Goal: Information Seeking & Learning: Compare options

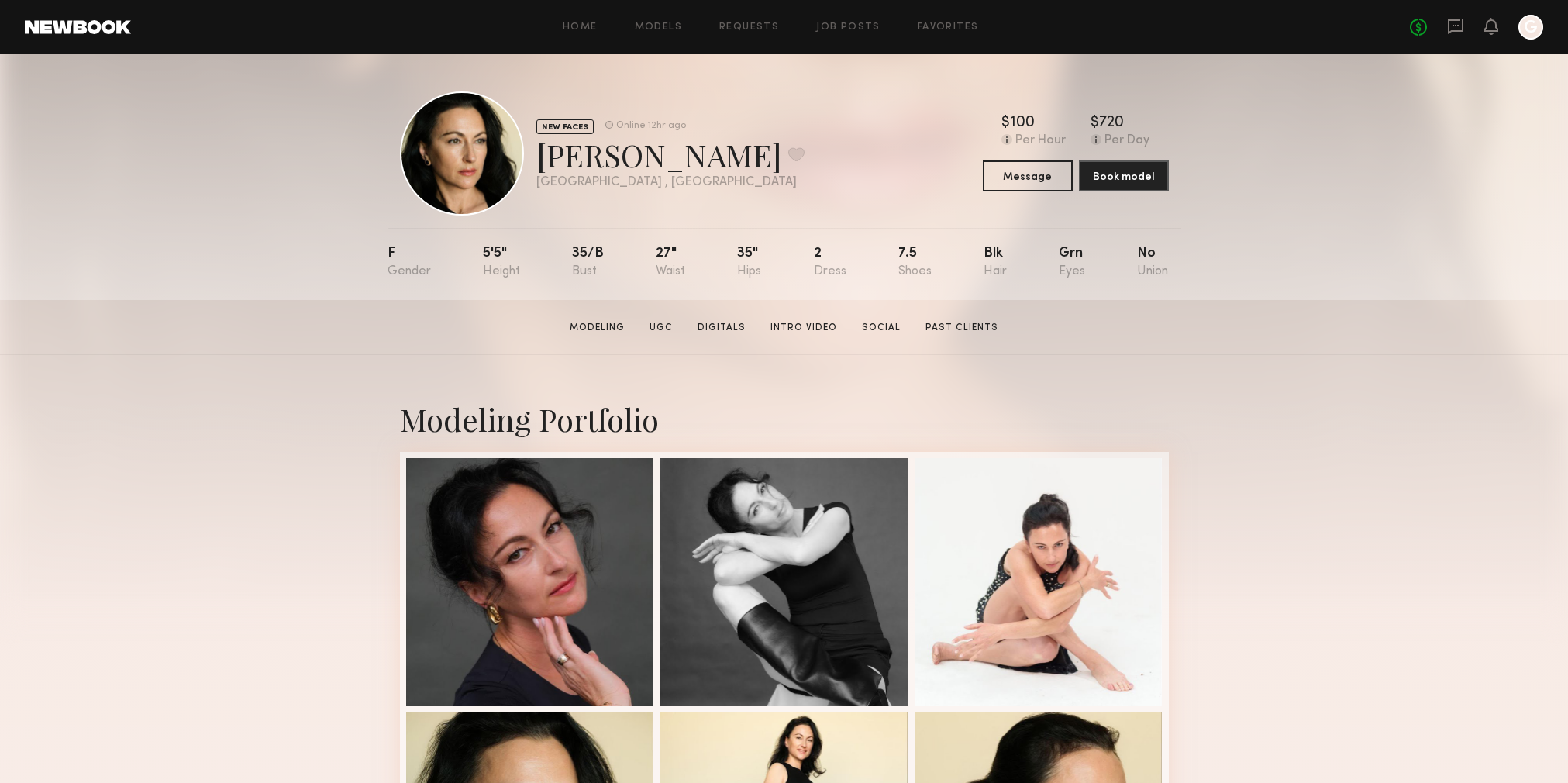
click at [752, 41] on header "Home Models Requests Job Posts Favorites Sign Out No fees up to $5,000 G" at bounding box center [784, 27] width 1568 height 54
click at [723, 34] on div "Home Models Requests Job Posts Favorites Sign Out No fees up to $5,000 G" at bounding box center [837, 27] width 1412 height 25
click at [728, 26] on link "Requests" at bounding box center [749, 27] width 60 height 10
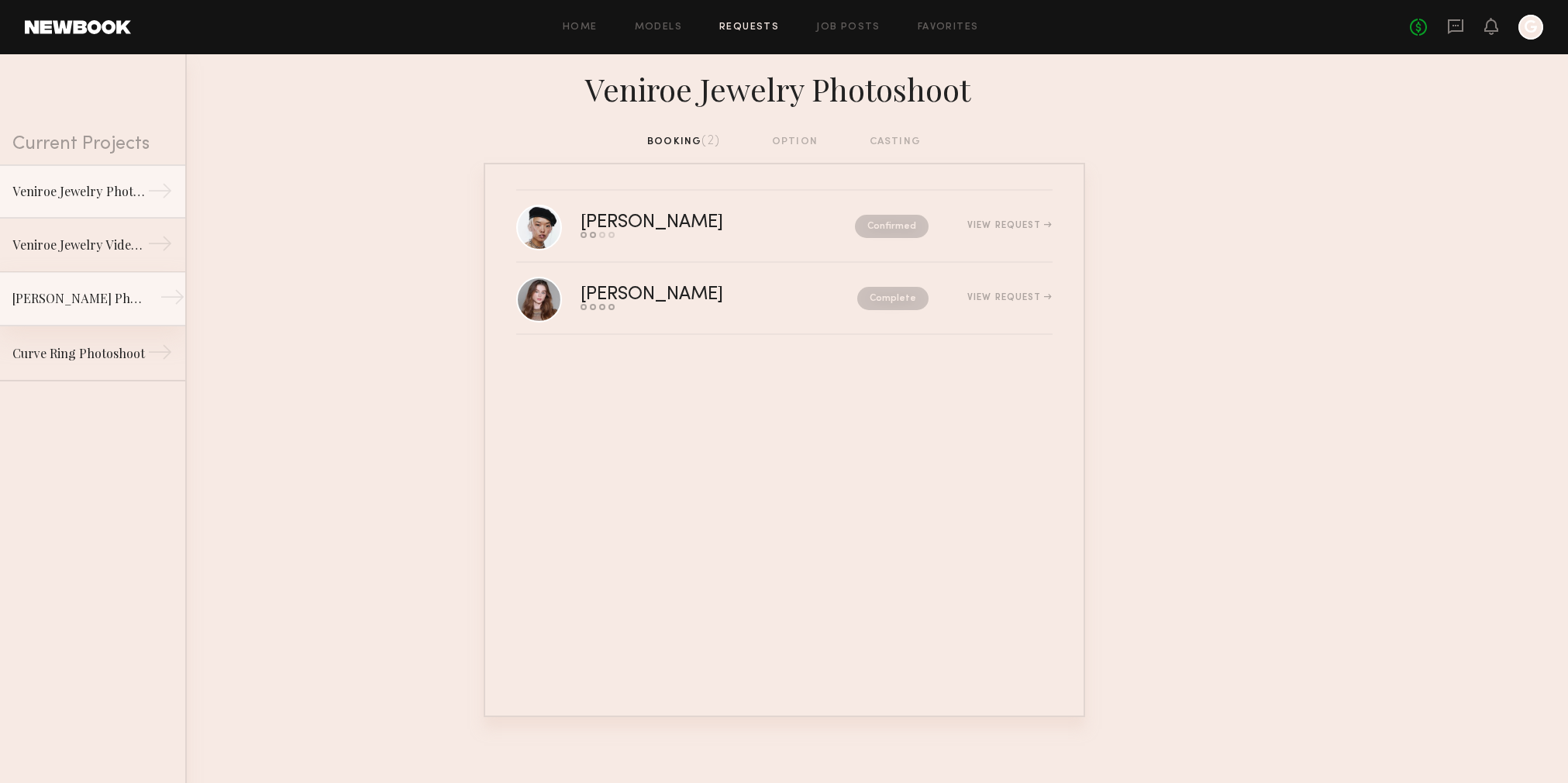
click at [59, 294] on div "Jiahn Jewelry Photoshoot" at bounding box center [80, 299] width 135 height 19
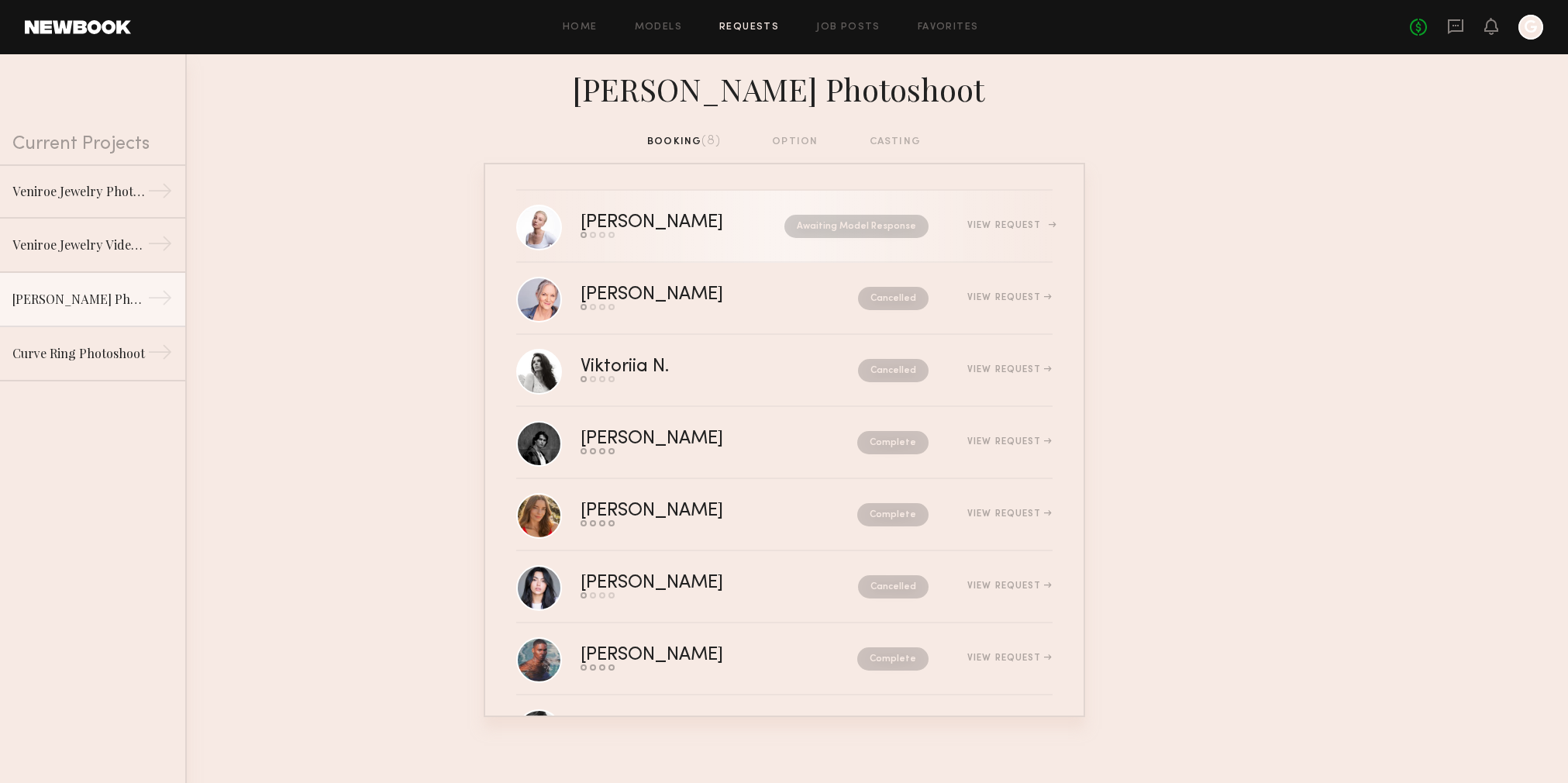
click at [610, 220] on div "Dilia A." at bounding box center [667, 222] width 174 height 18
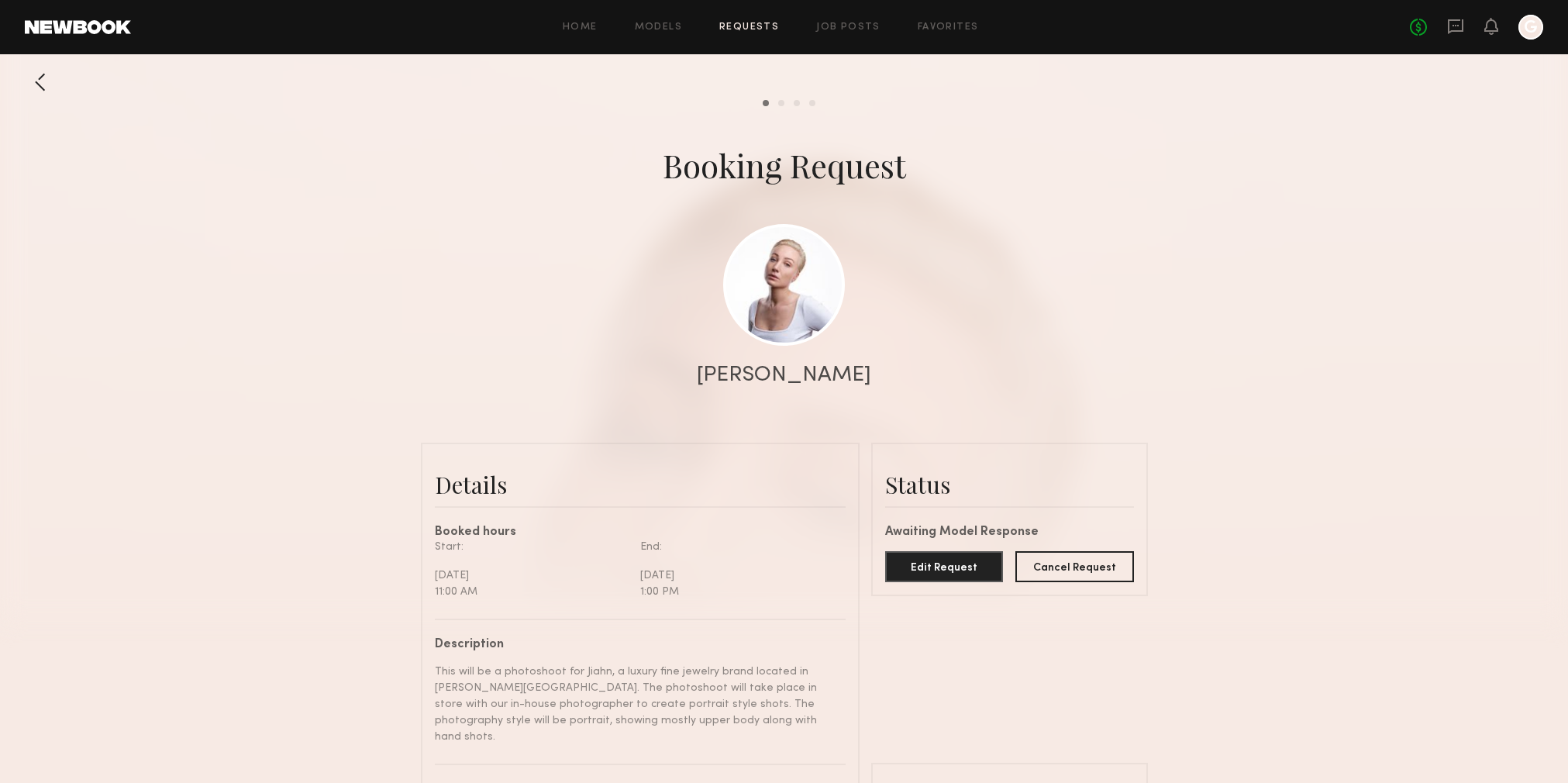
click at [50, 86] on div at bounding box center [40, 82] width 31 height 31
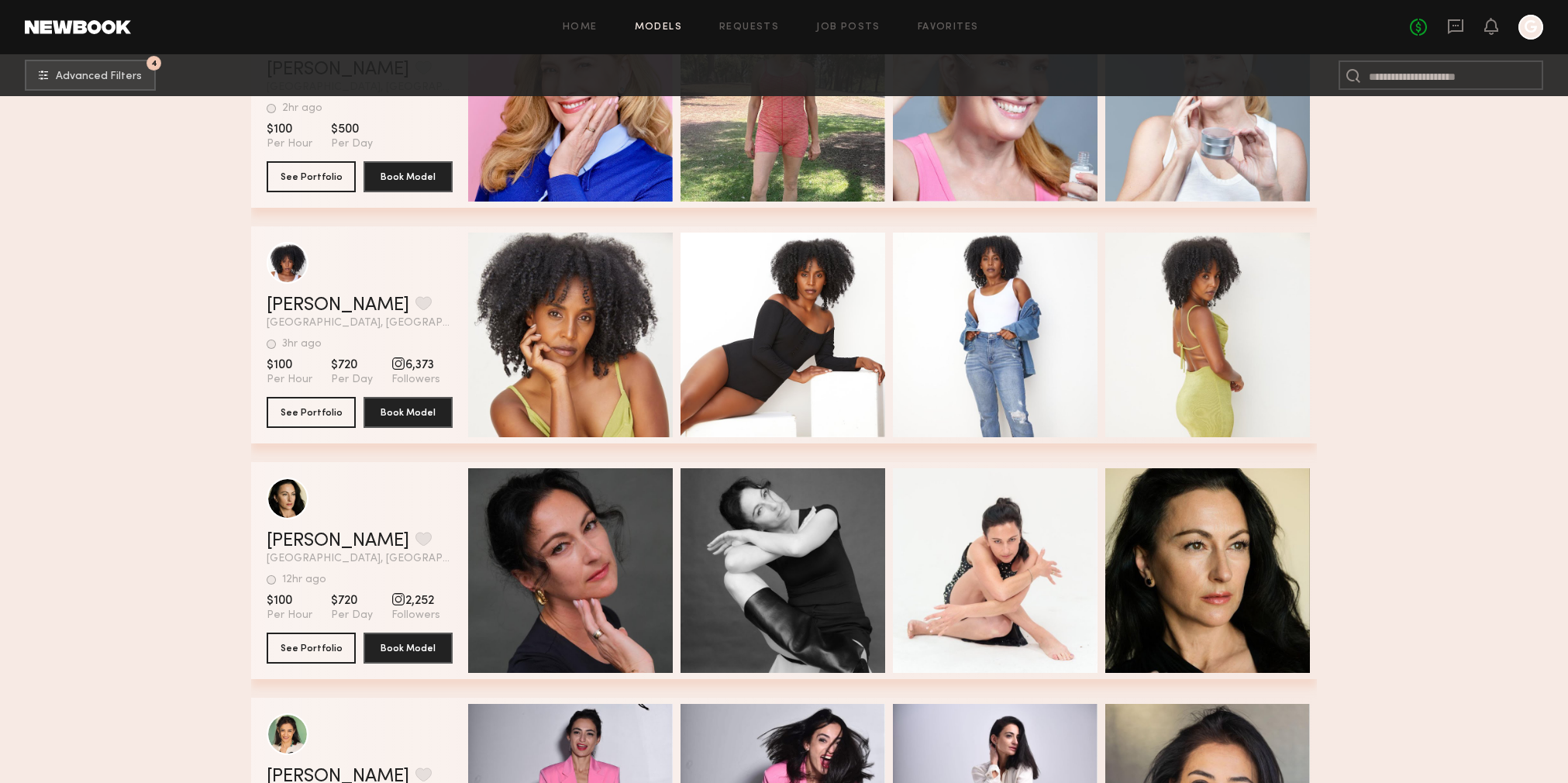
scroll to position [2250, 0]
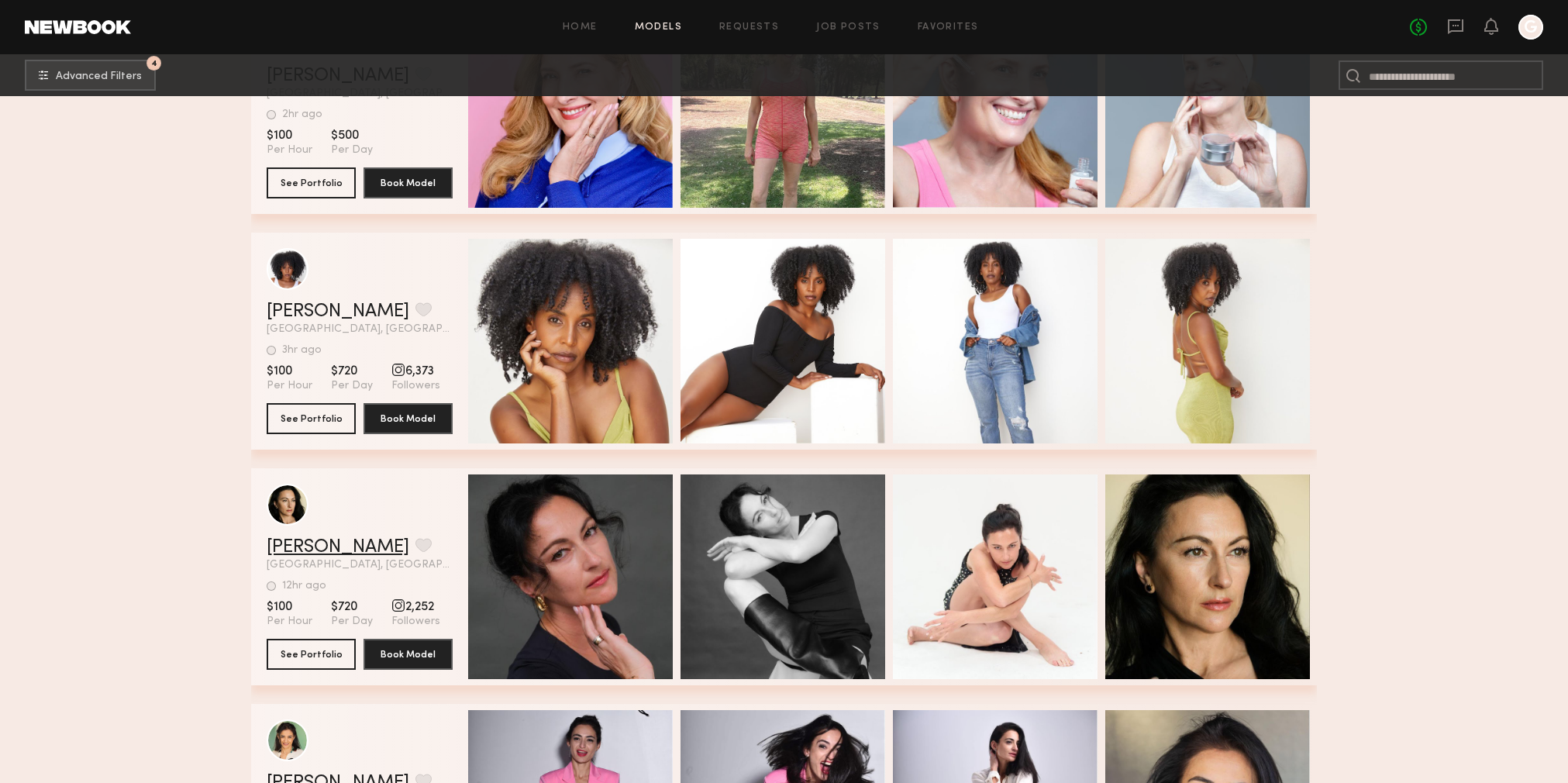
click at [283, 541] on link "[PERSON_NAME]" at bounding box center [337, 547] width 143 height 19
click at [308, 544] on link "[PERSON_NAME]" at bounding box center [337, 547] width 143 height 19
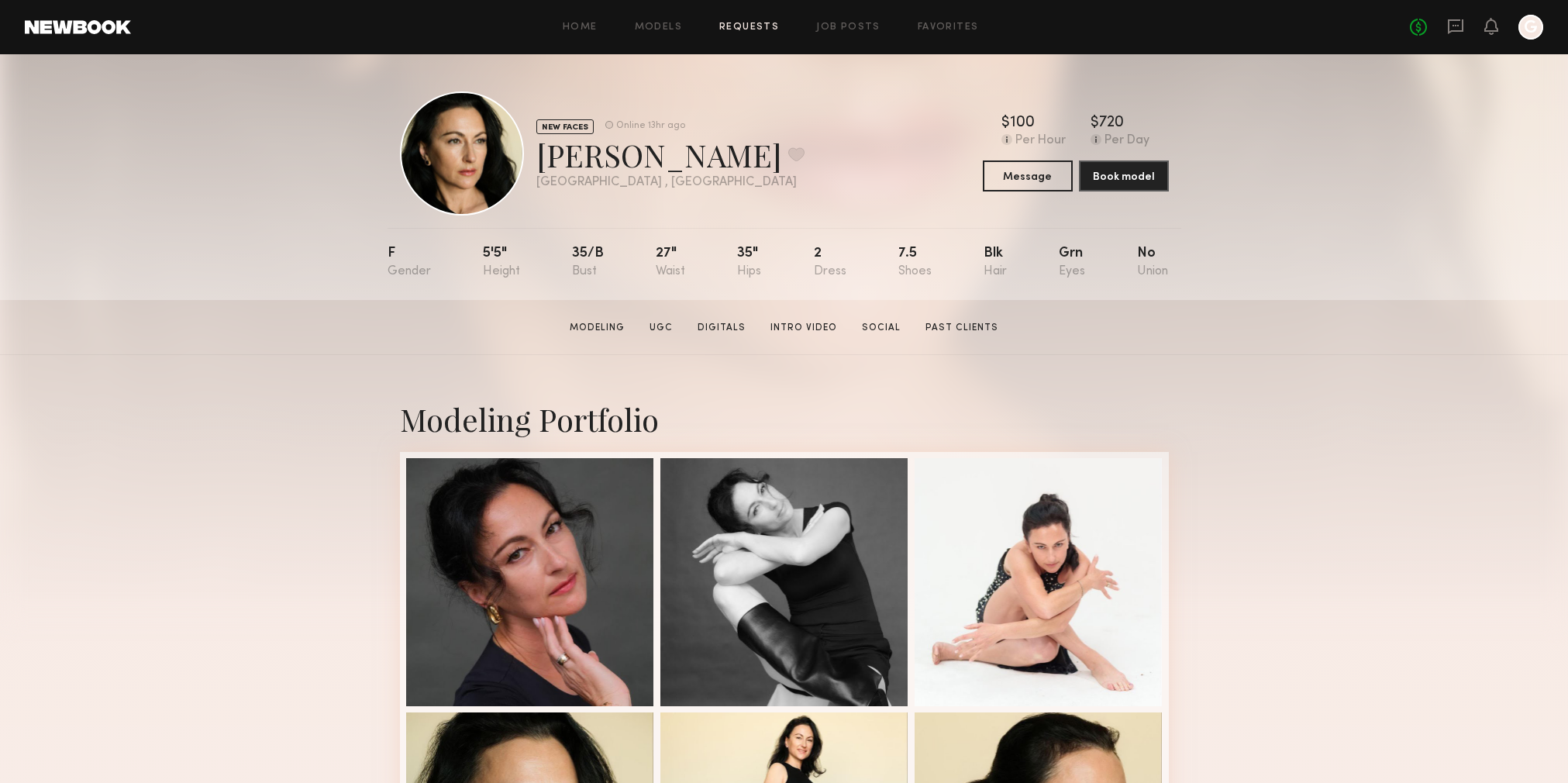
click at [761, 29] on link "Requests" at bounding box center [749, 27] width 60 height 10
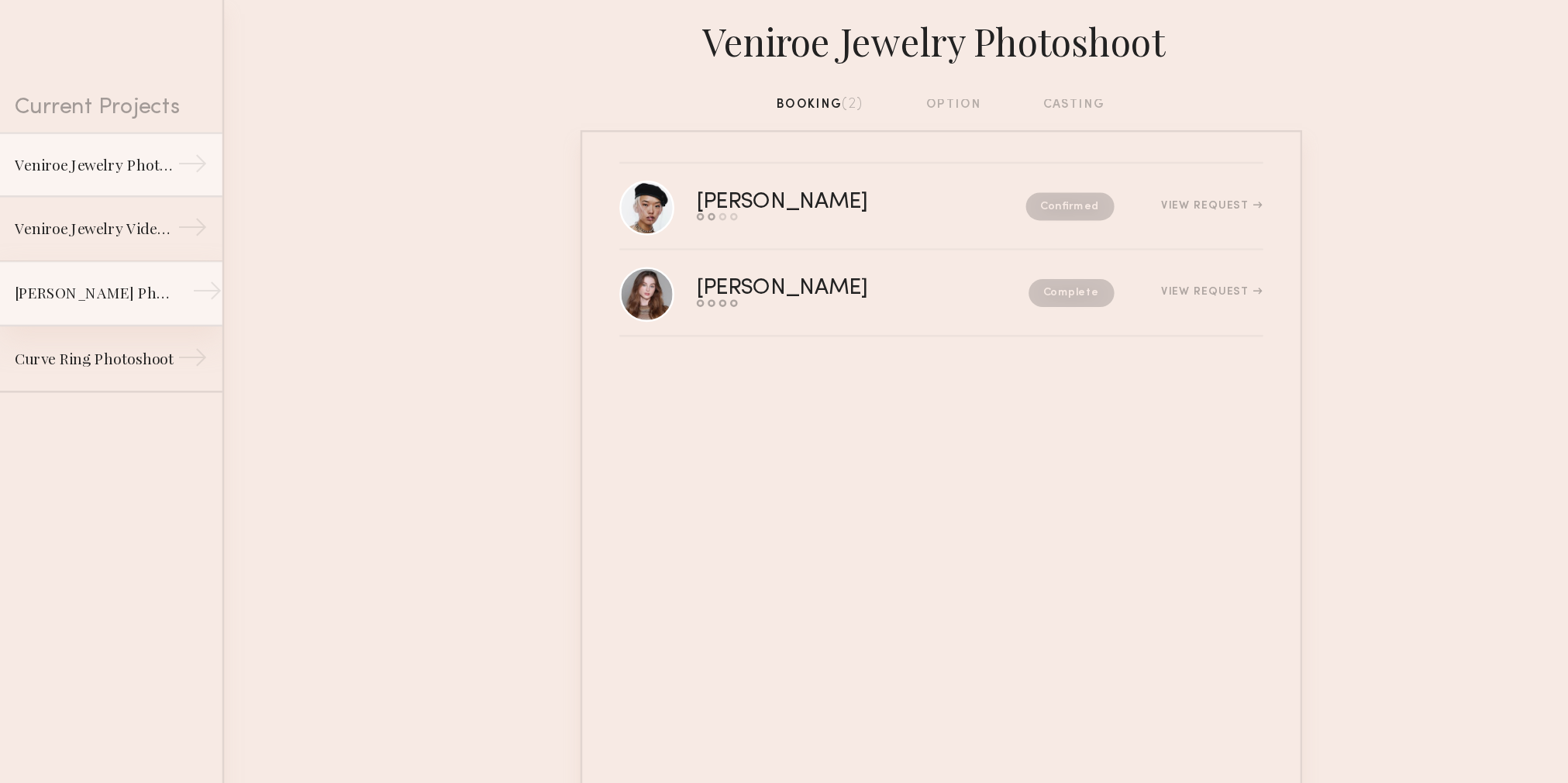
click at [166, 300] on div "→" at bounding box center [173, 300] width 26 height 31
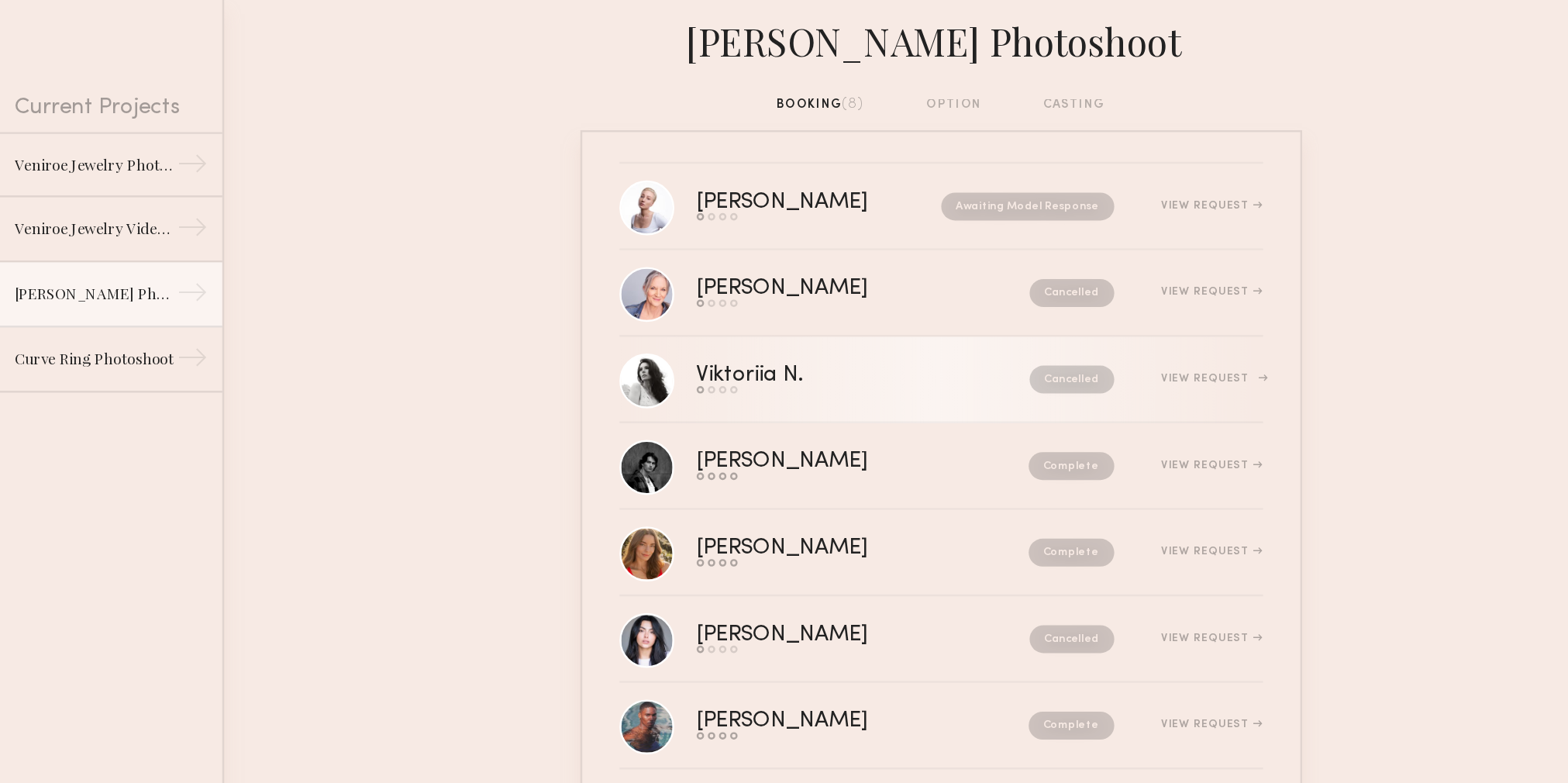
click at [640, 365] on div "Viktoriia N." at bounding box center [672, 366] width 183 height 18
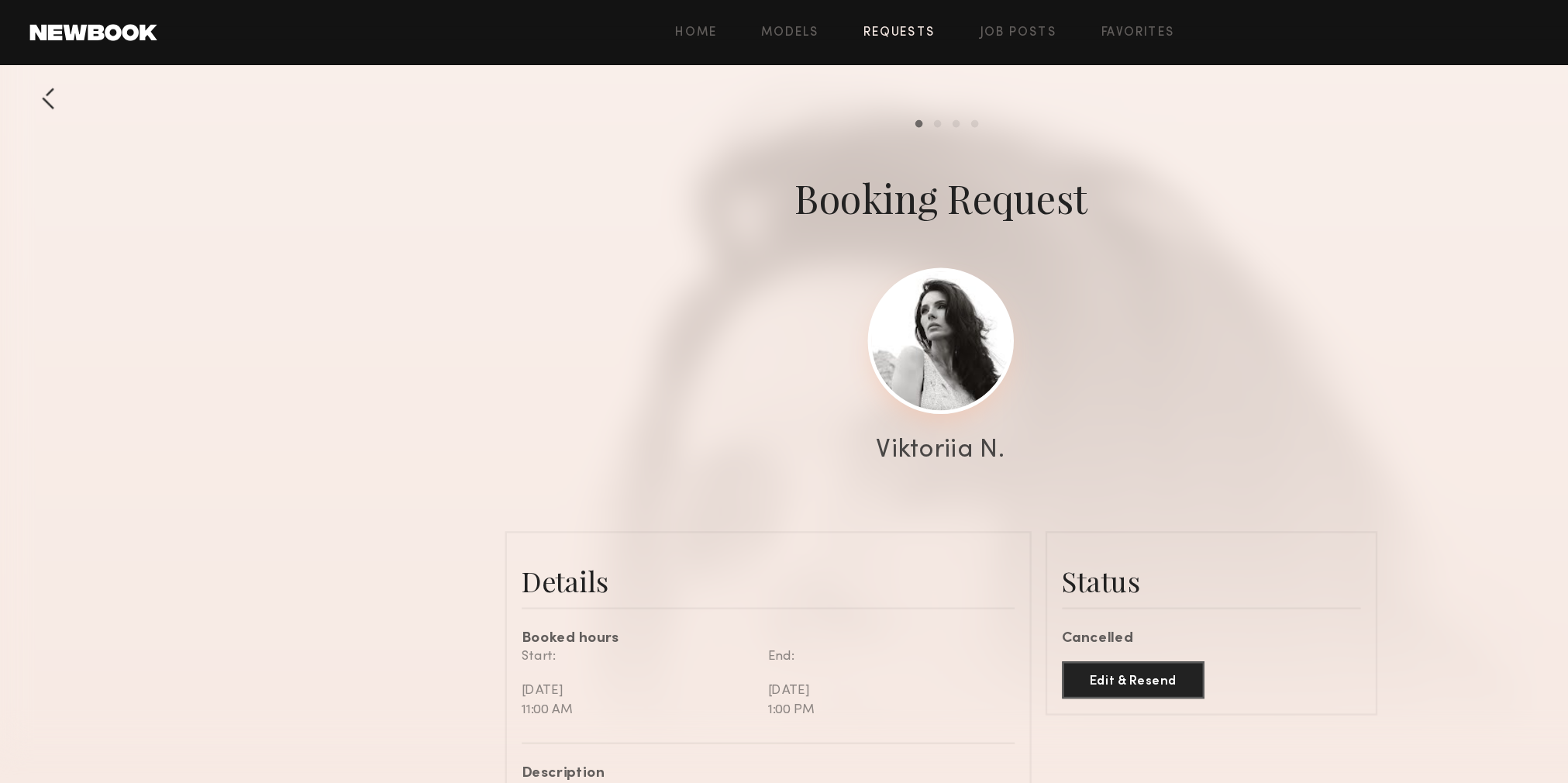
click at [818, 275] on link at bounding box center [784, 284] width 122 height 122
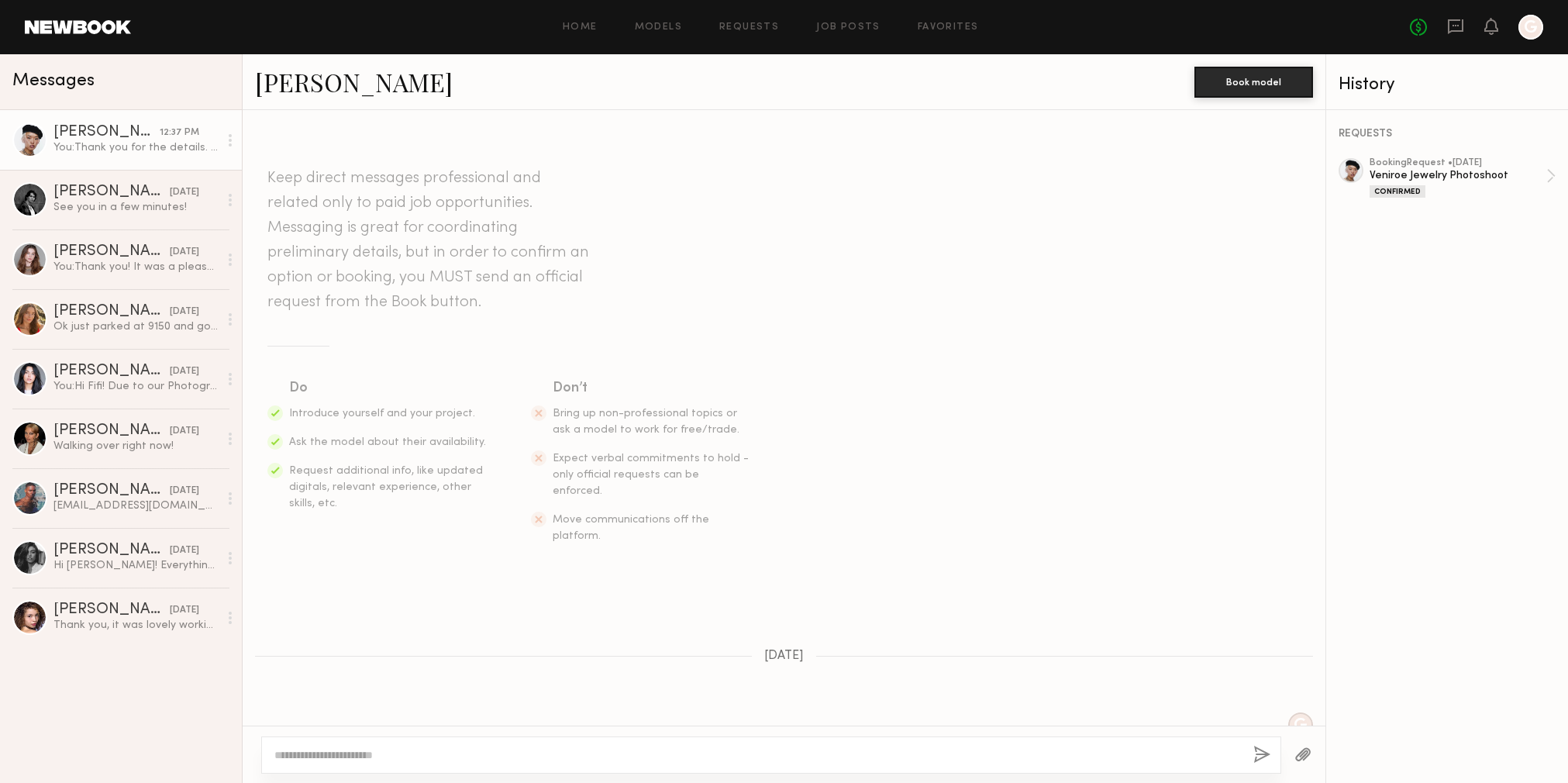
scroll to position [1219, 0]
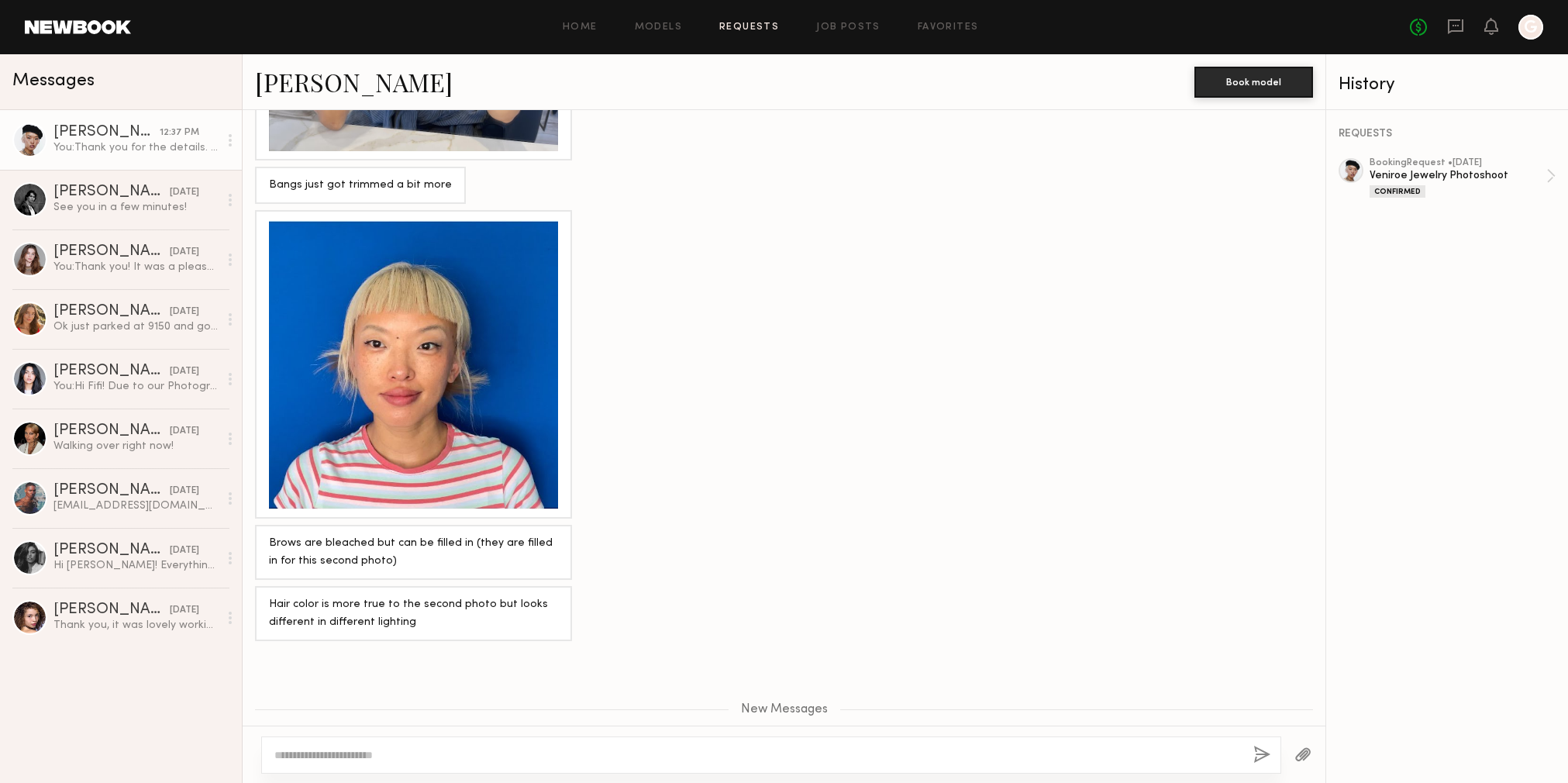
click at [757, 29] on link "Requests" at bounding box center [749, 27] width 60 height 10
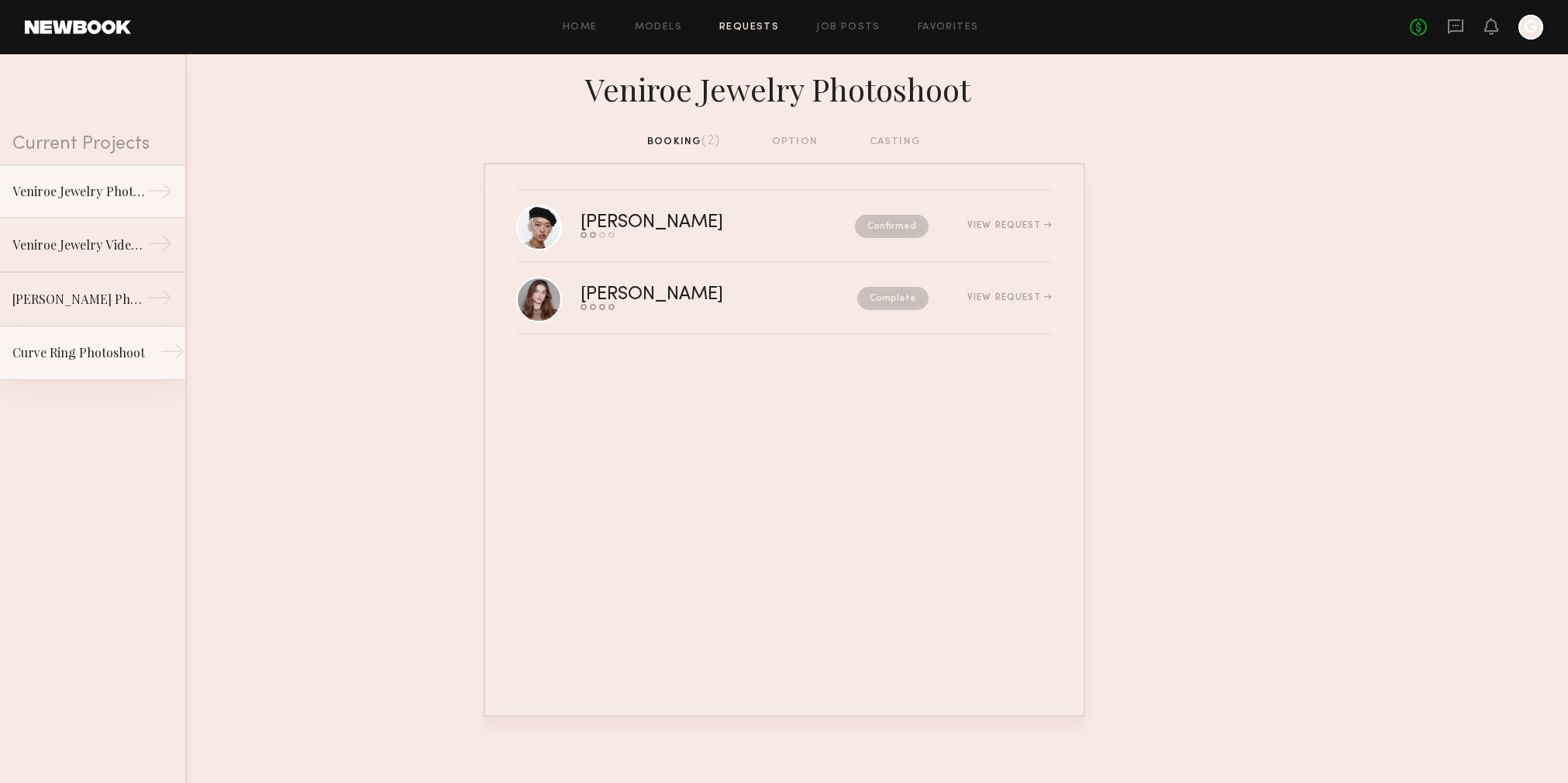
click at [115, 326] on link "Curve Ring Photoshoot →" at bounding box center [92, 353] width 185 height 54
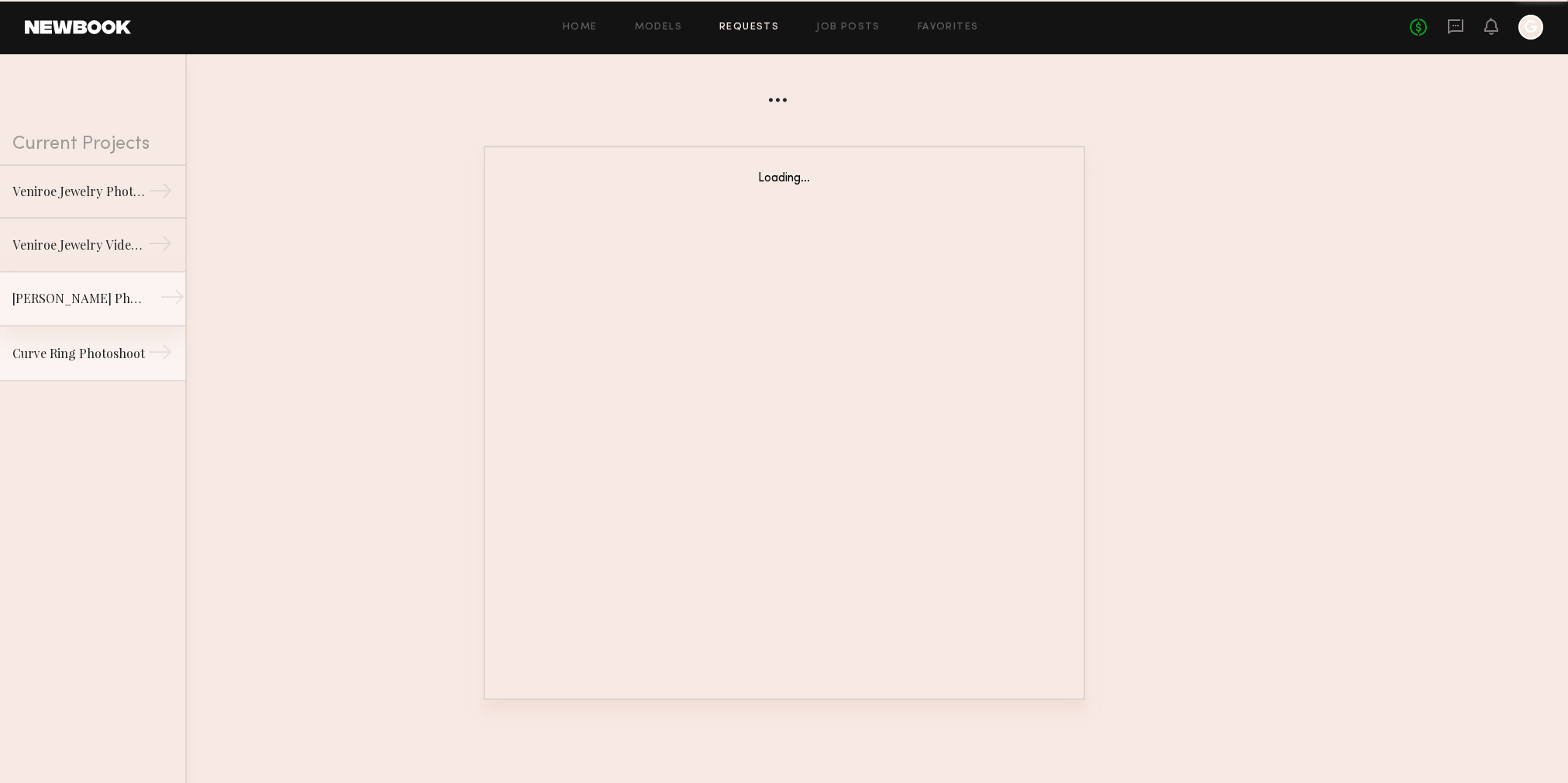
click at [116, 314] on link "Jiahn Jewelry Photoshoot →" at bounding box center [92, 299] width 185 height 54
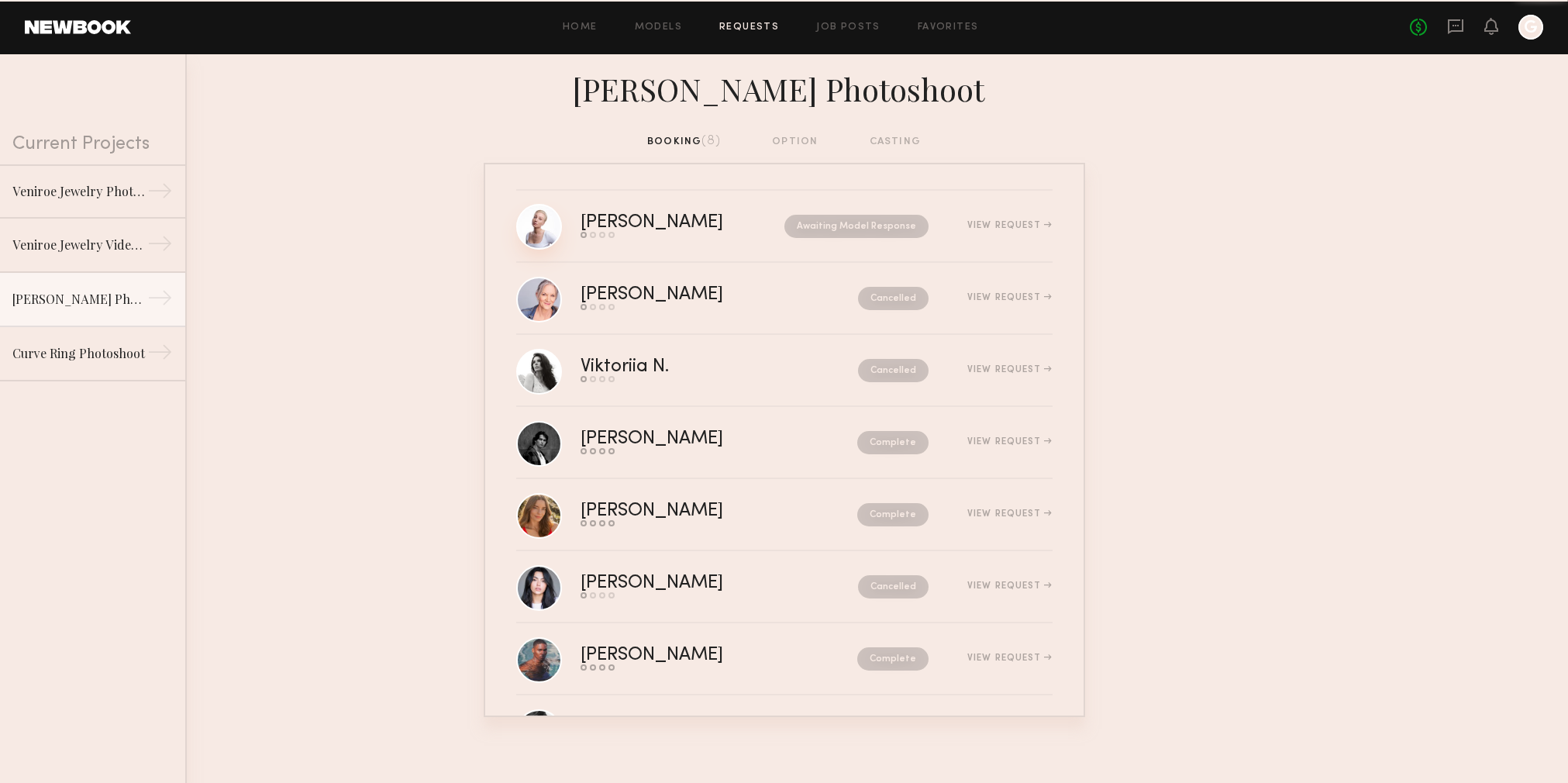
click at [559, 225] on link at bounding box center [538, 226] width 45 height 45
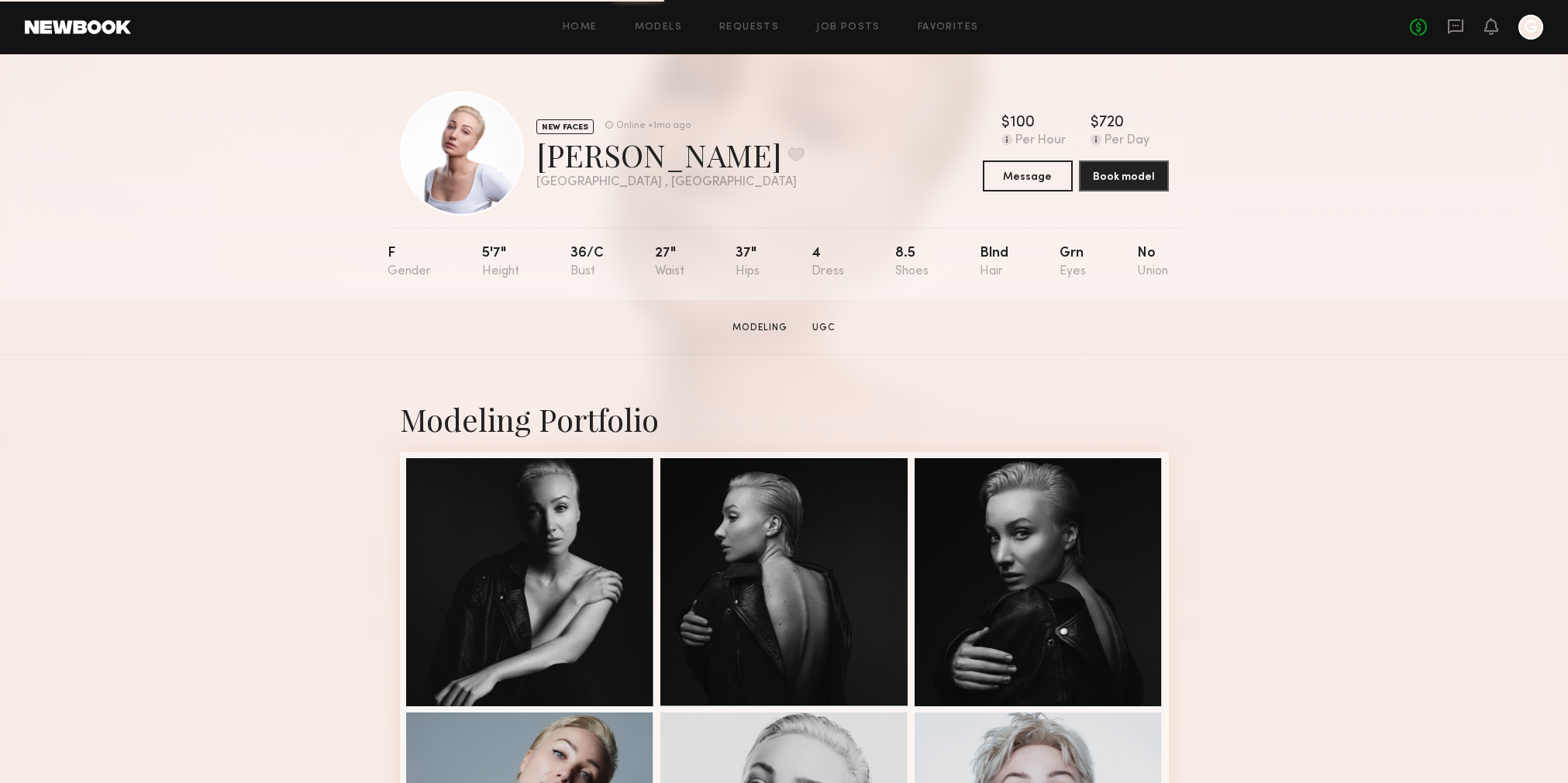
drag, startPoint x: 611, startPoint y: 123, endPoint x: 824, endPoint y: 119, distance: 213.0
click at [824, 119] on div "NEW FACES Online +1mo ago Dilia A. Favorite Los Angeles , CA Online +1mo ago $ …" at bounding box center [784, 153] width 769 height 124
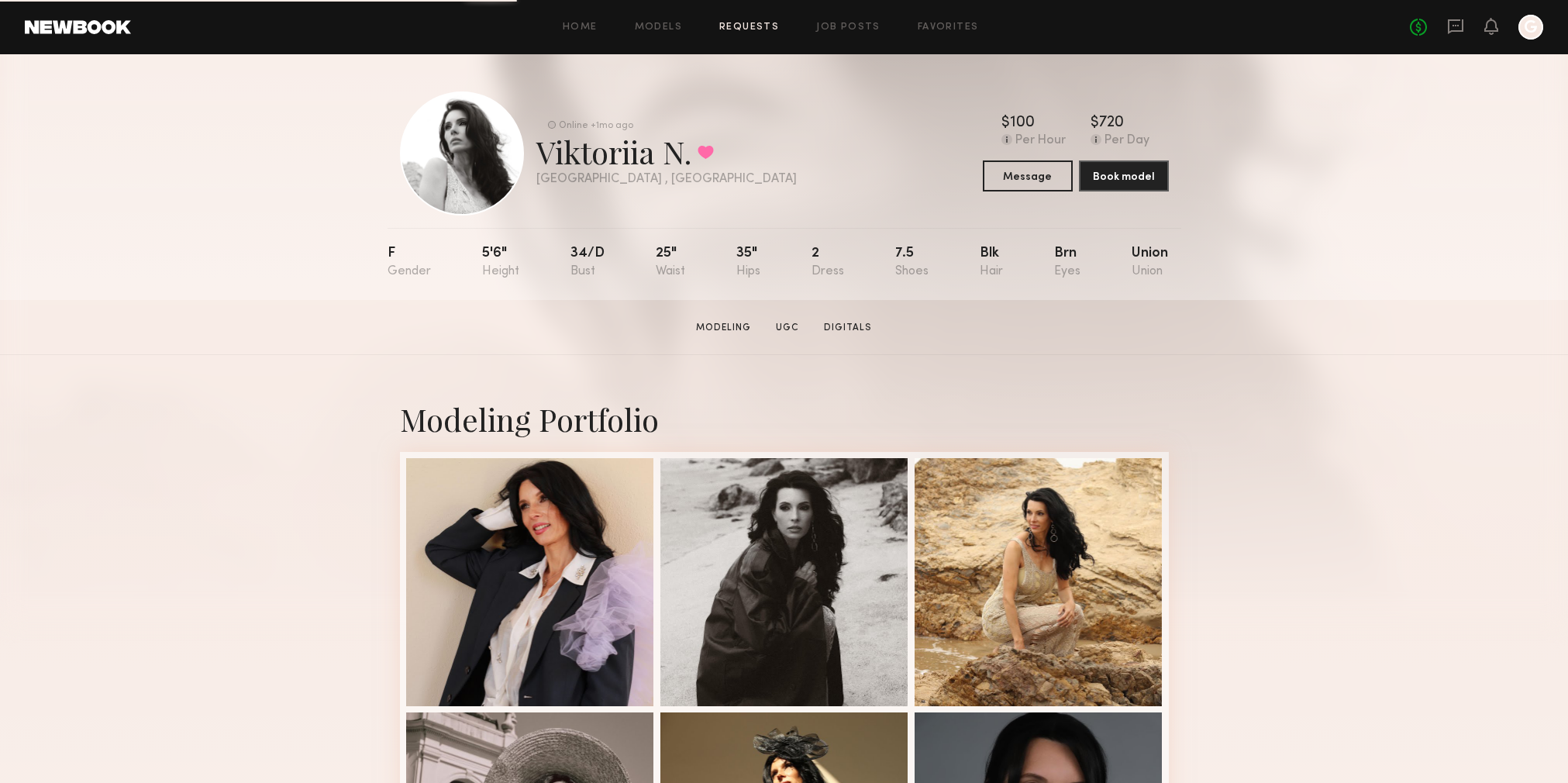
click at [745, 23] on link "Requests" at bounding box center [749, 27] width 60 height 10
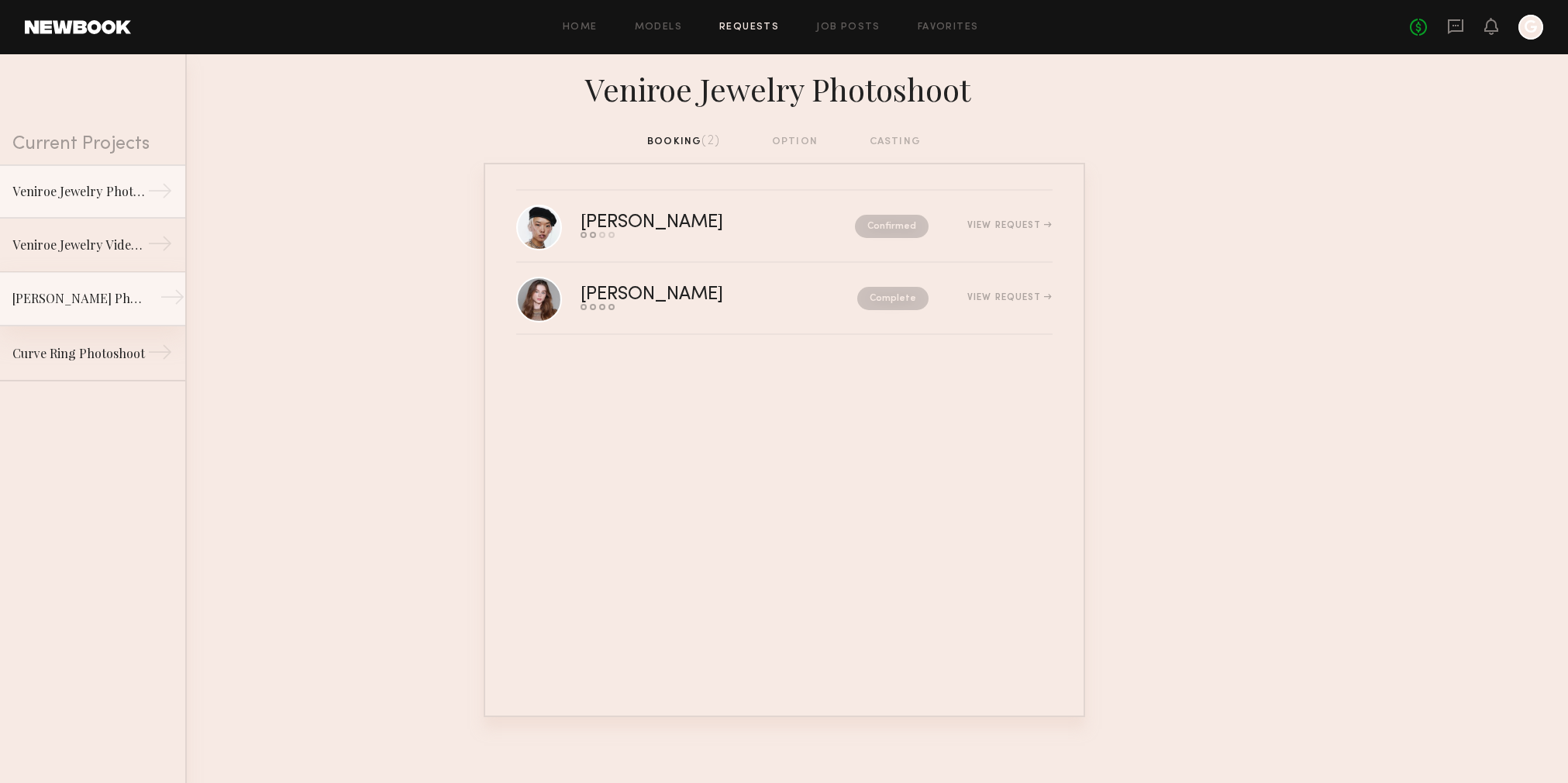
click at [116, 288] on link "Jiahn Jewelry Photoshoot →" at bounding box center [92, 299] width 185 height 54
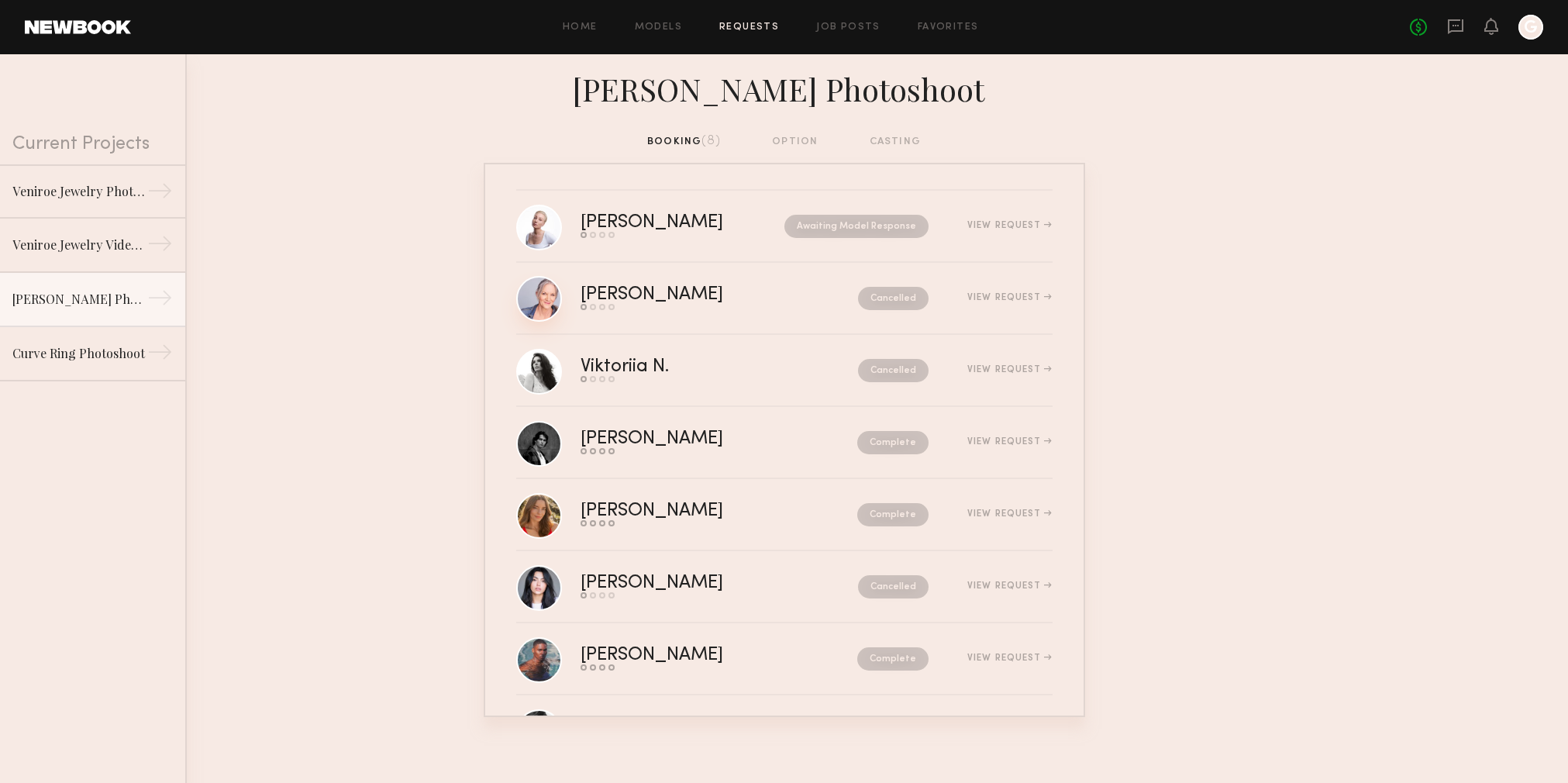
click at [545, 307] on link at bounding box center [538, 298] width 45 height 45
click at [546, 226] on link at bounding box center [538, 226] width 45 height 45
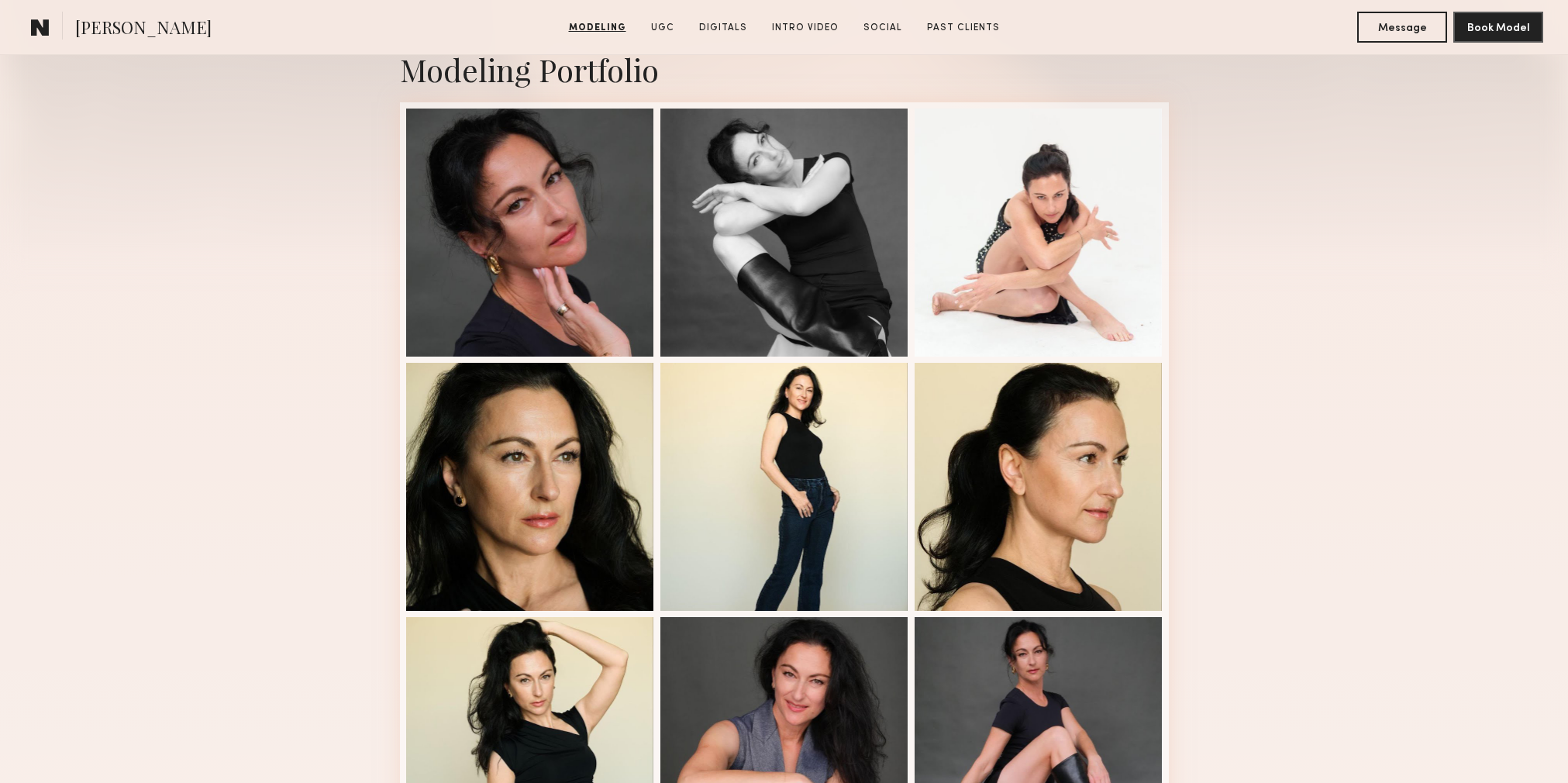
scroll to position [276, 0]
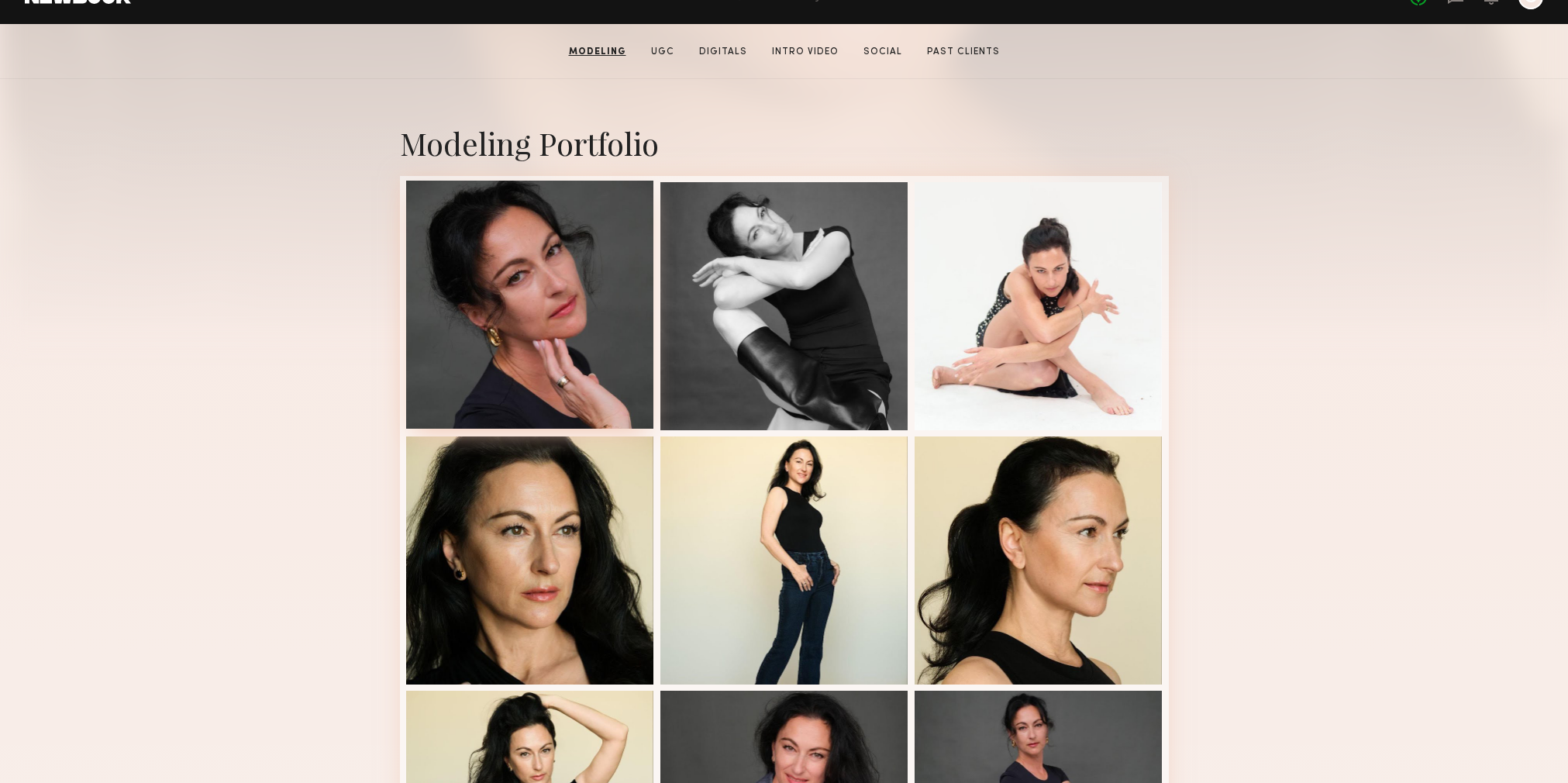
click at [453, 386] on div at bounding box center [530, 305] width 248 height 248
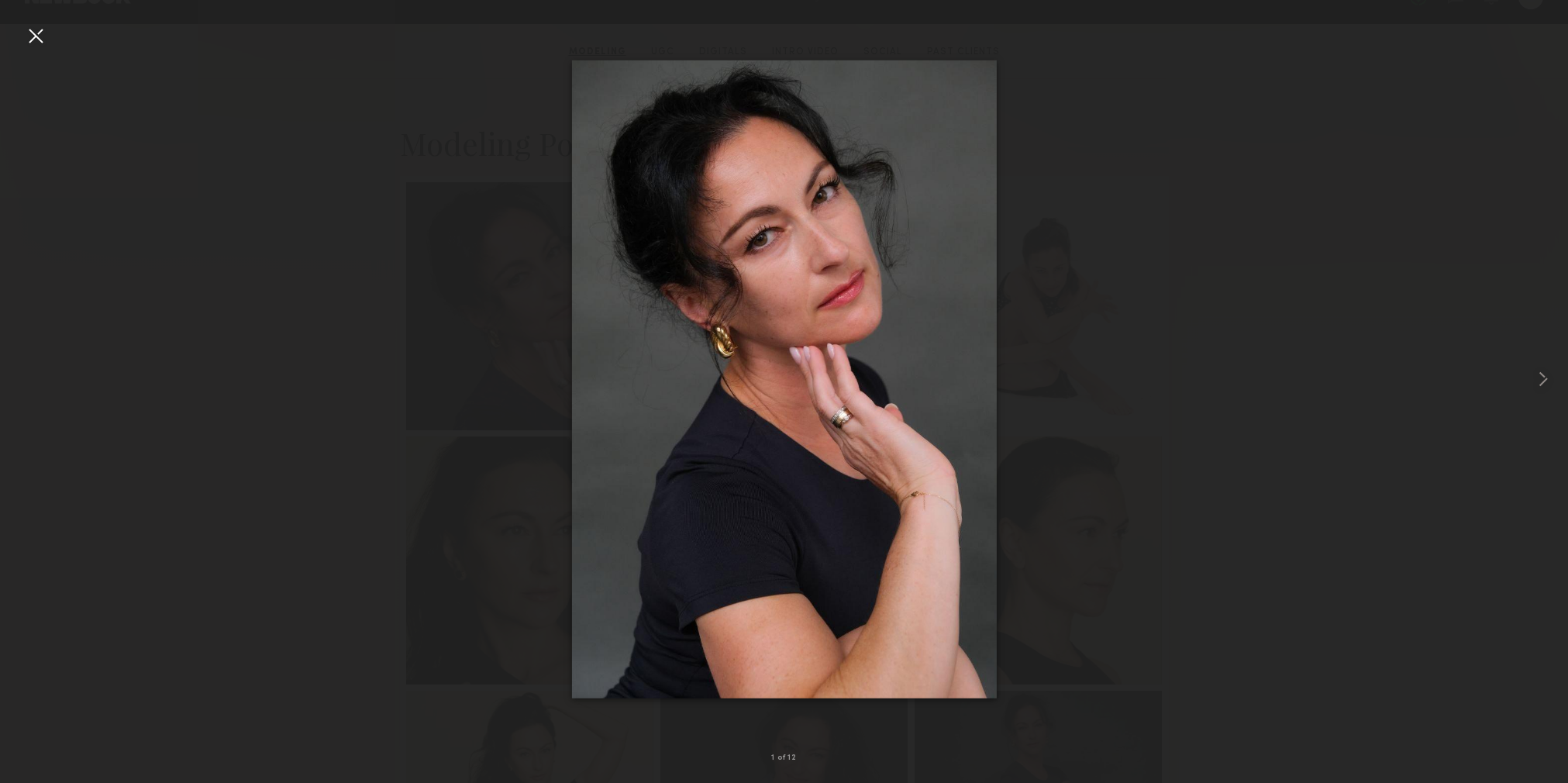
click at [36, 39] on div at bounding box center [35, 35] width 25 height 25
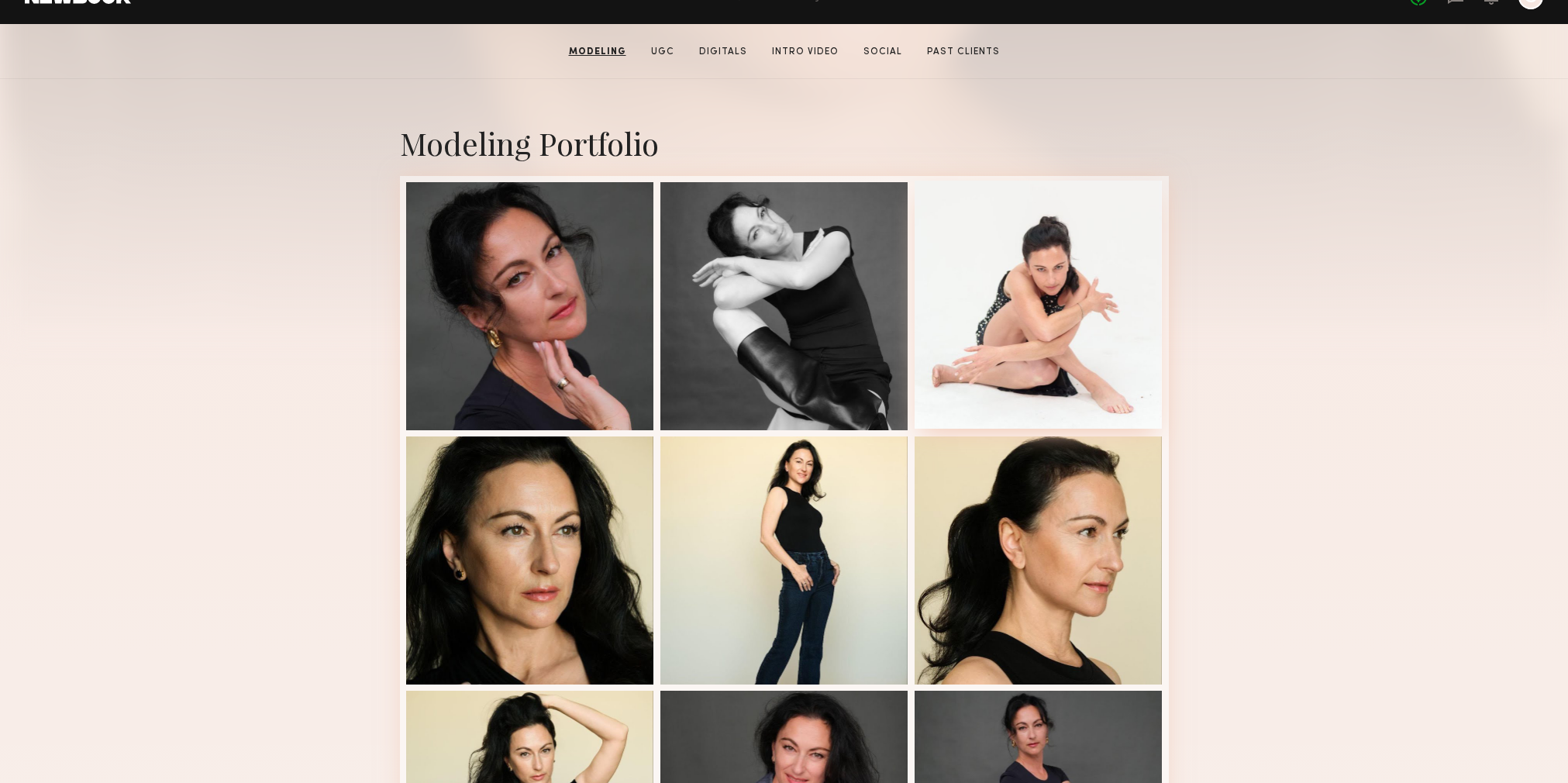
click at [1051, 358] on div at bounding box center [1038, 305] width 248 height 248
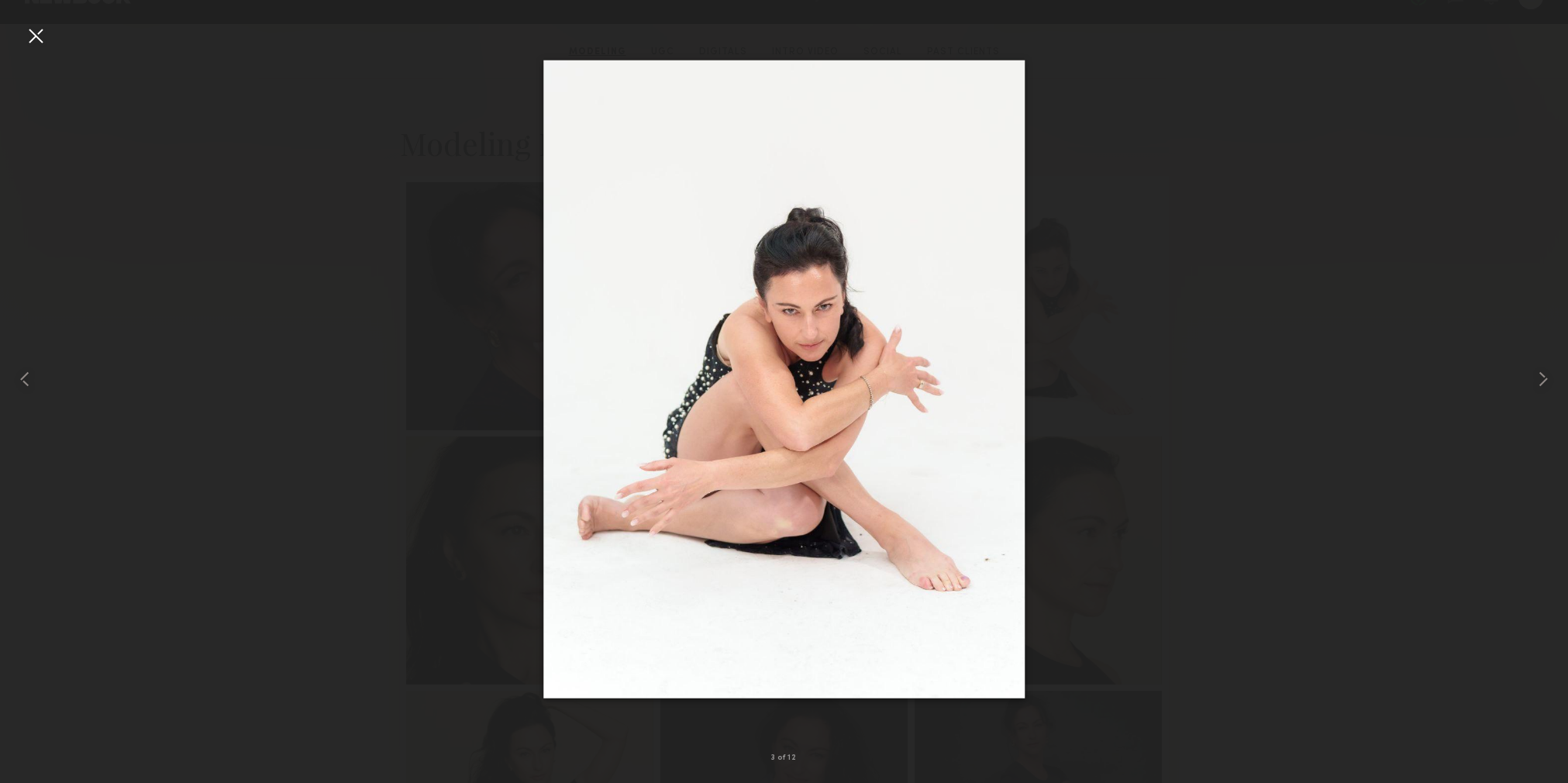
drag, startPoint x: 39, startPoint y: 41, endPoint x: 195, endPoint y: 115, distance: 172.7
click at [39, 41] on div at bounding box center [35, 35] width 25 height 25
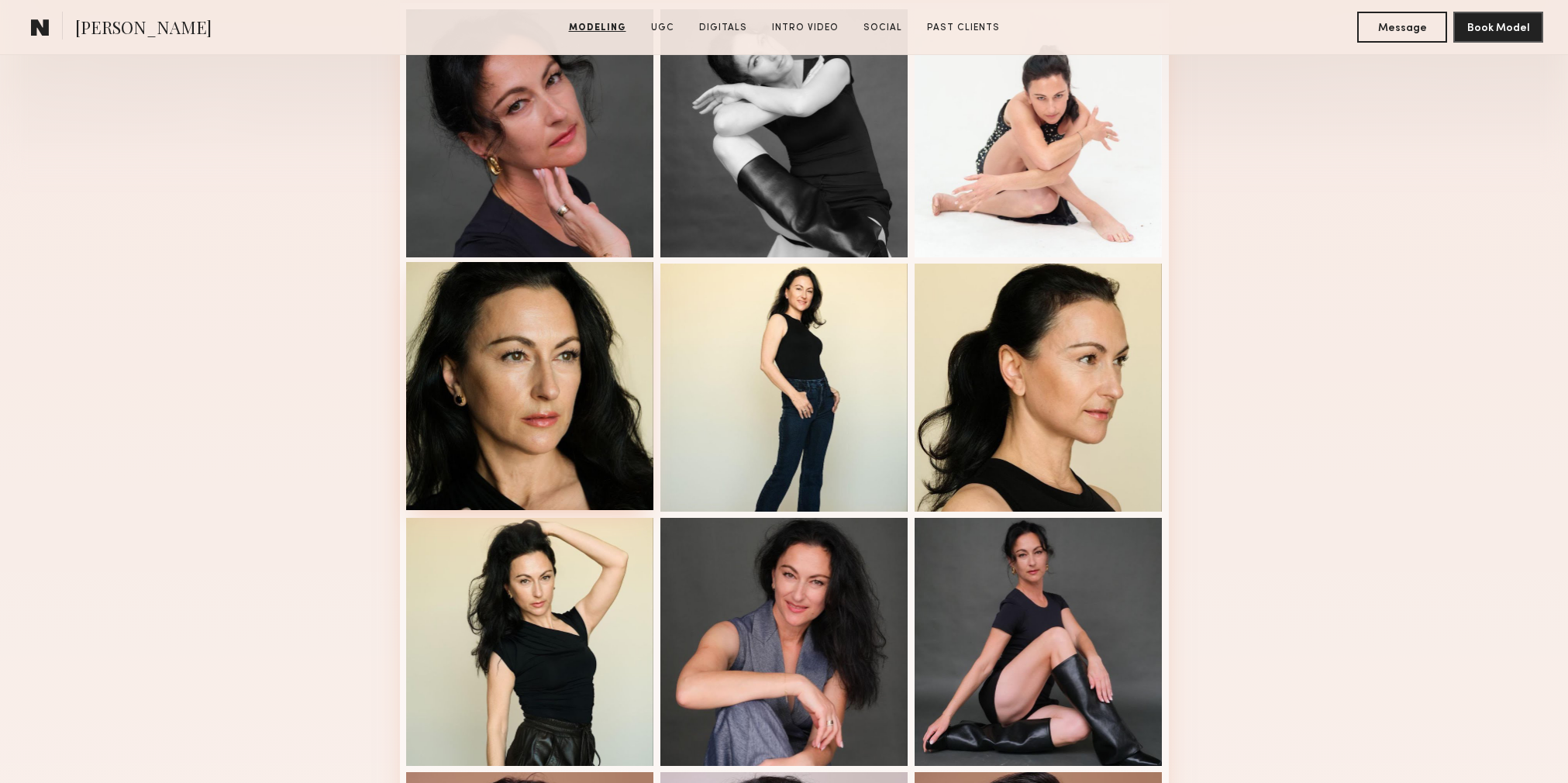
scroll to position [472, 0]
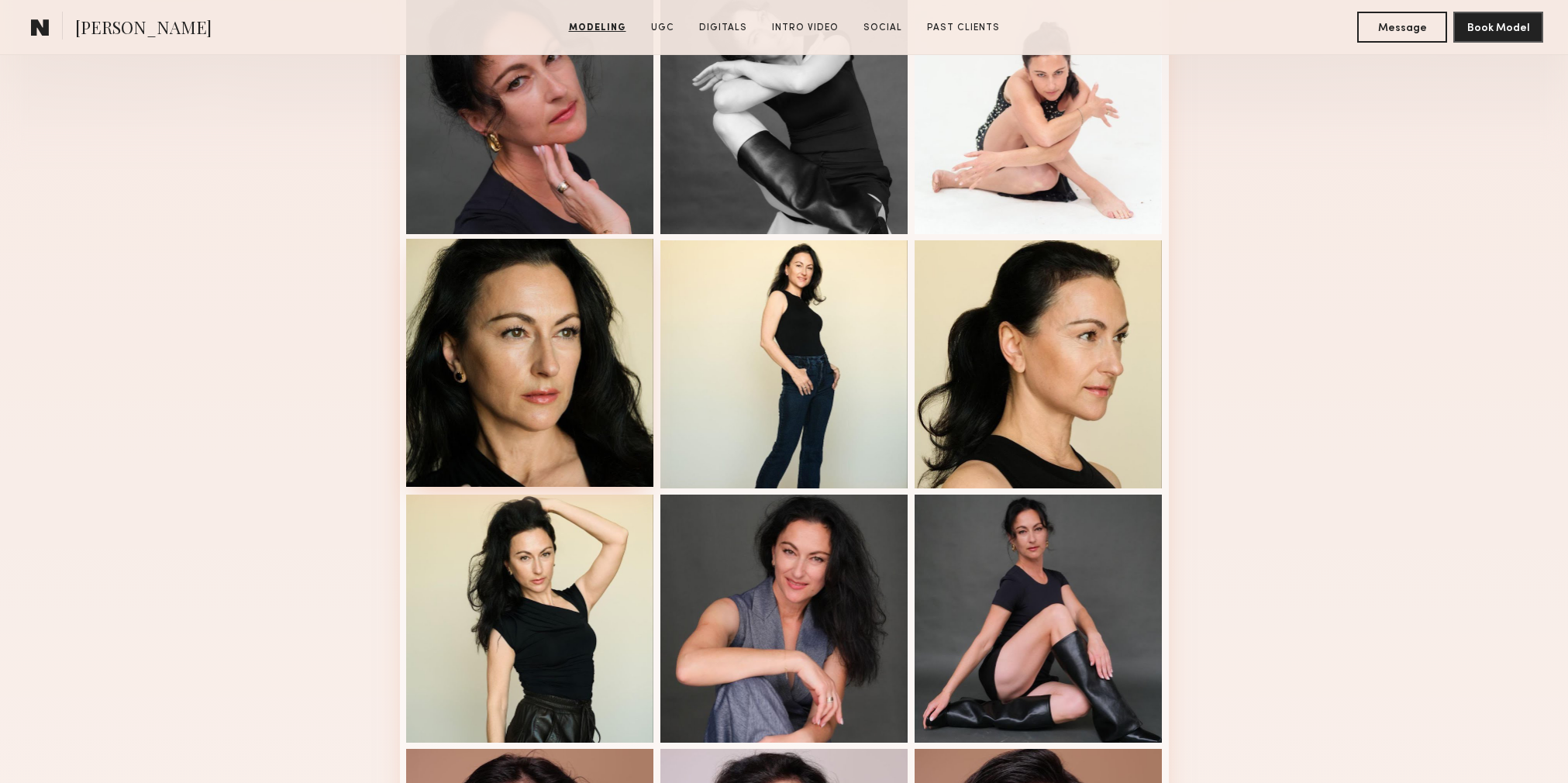
drag, startPoint x: 527, startPoint y: 378, endPoint x: 506, endPoint y: 379, distance: 21.0
click at [526, 377] on div at bounding box center [530, 363] width 248 height 248
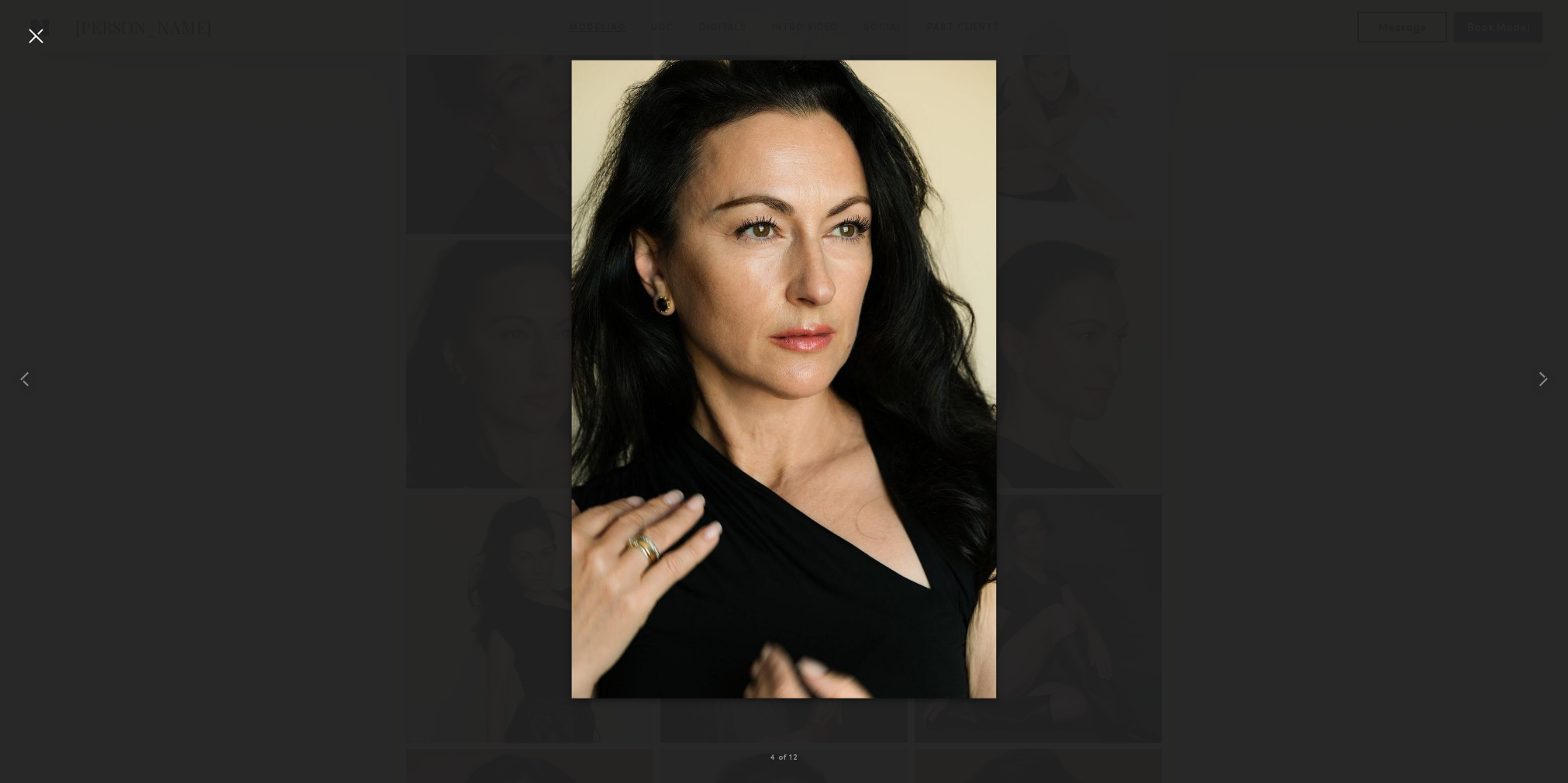
scroll to position [476, 0]
click at [37, 30] on div at bounding box center [35, 35] width 25 height 25
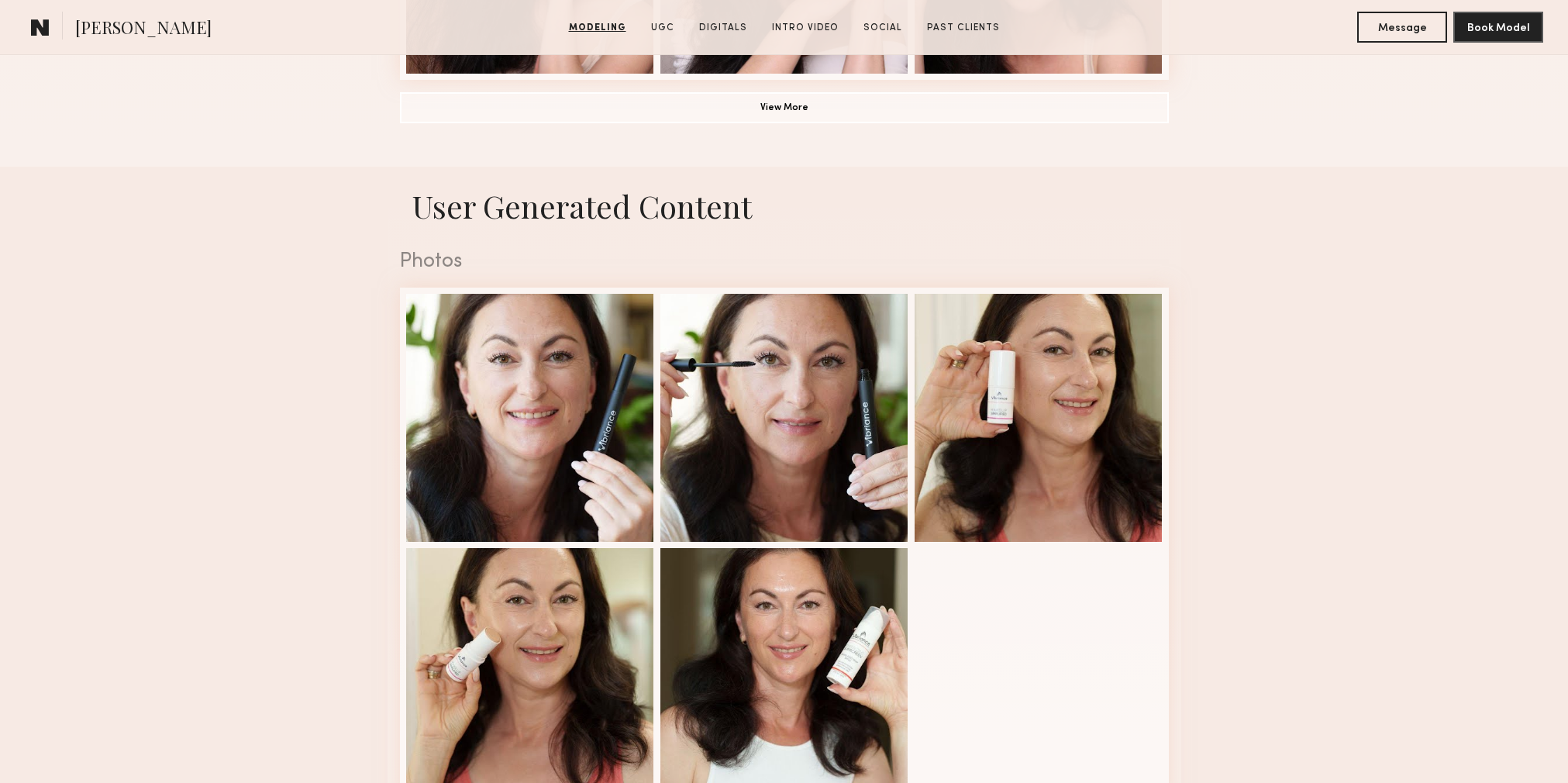
scroll to position [1454, 0]
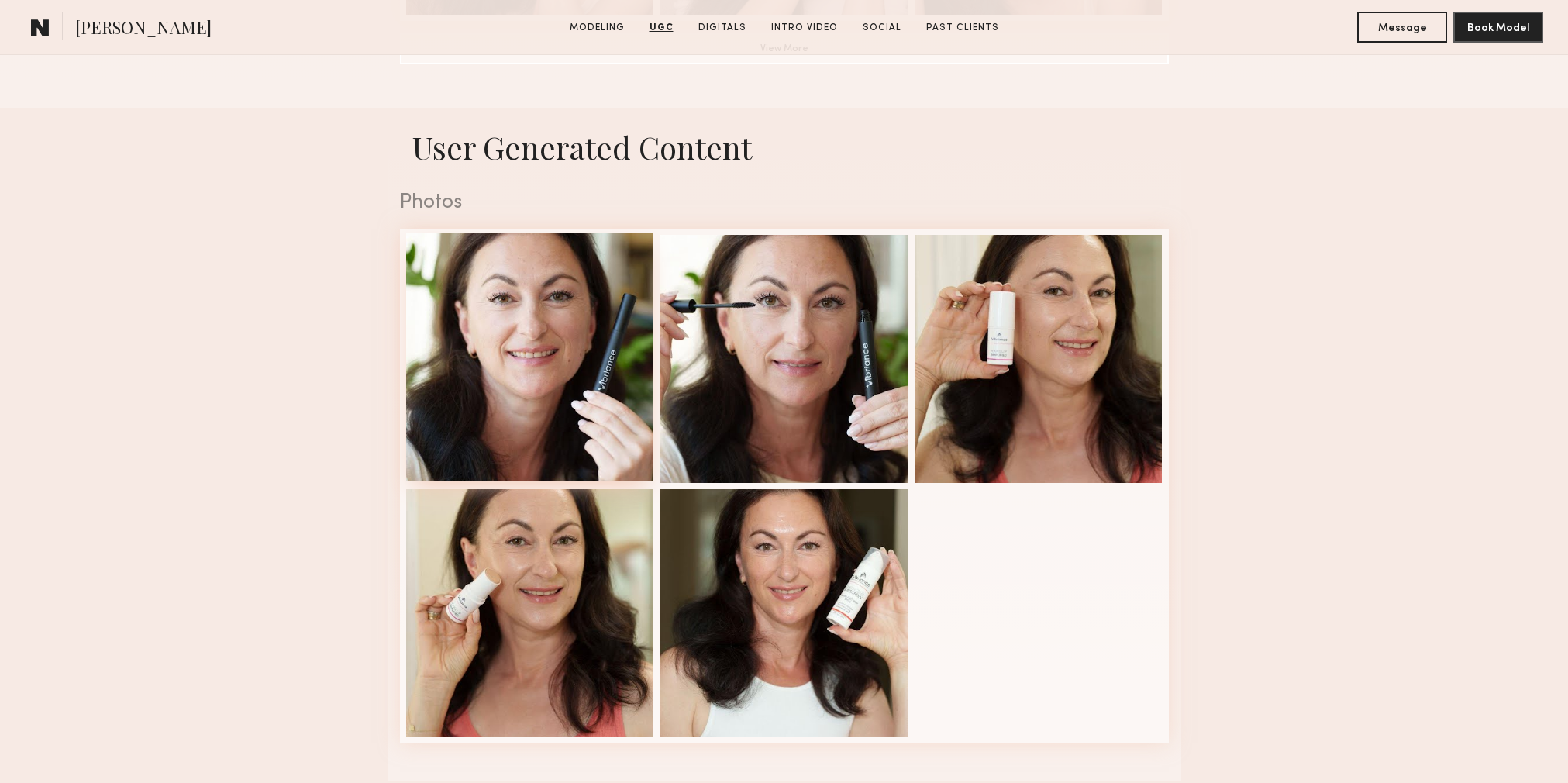
drag, startPoint x: 604, startPoint y: 389, endPoint x: 580, endPoint y: 380, distance: 25.6
click at [604, 389] on div at bounding box center [530, 358] width 248 height 248
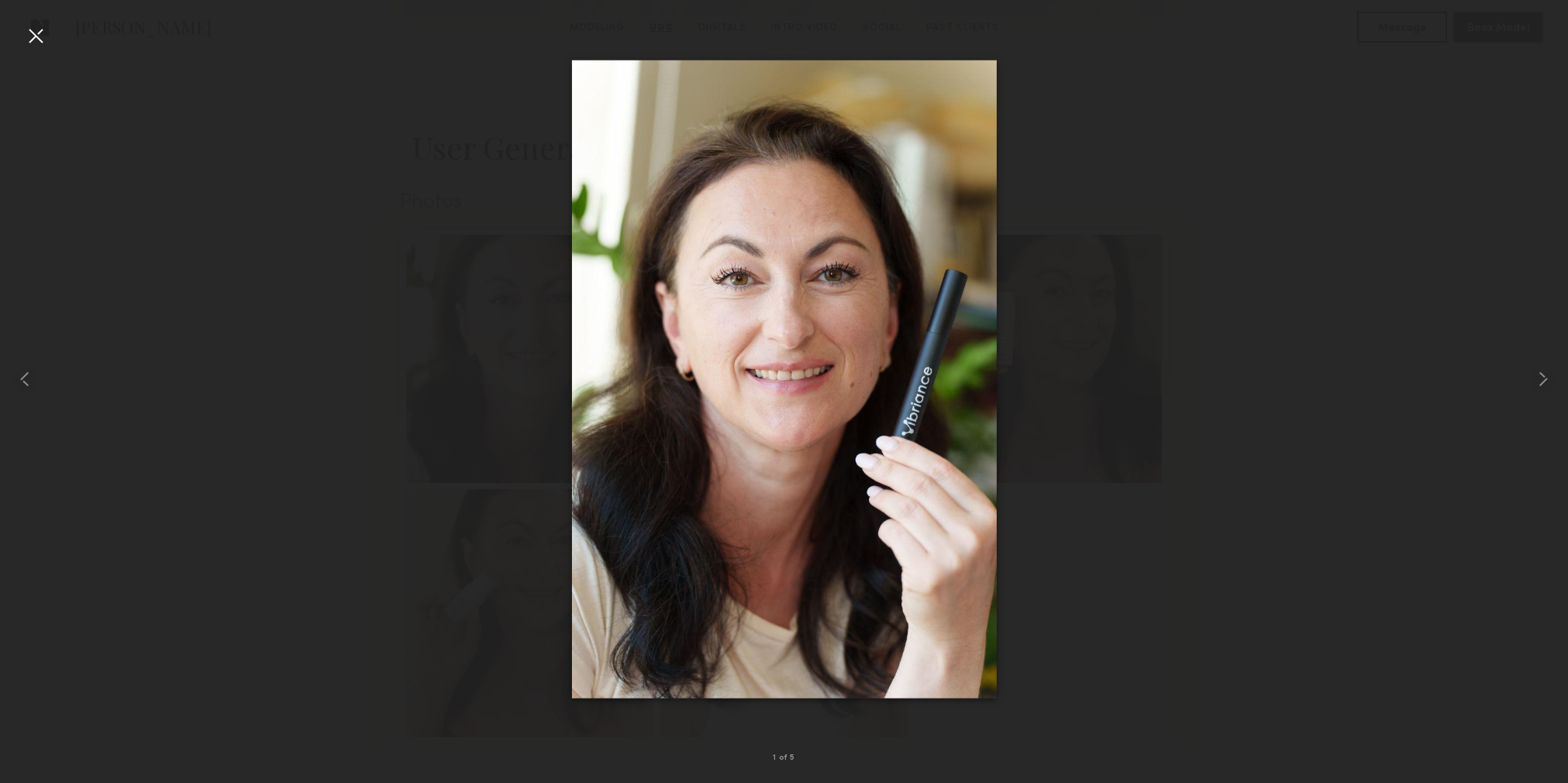
click at [44, 37] on div at bounding box center [35, 35] width 25 height 25
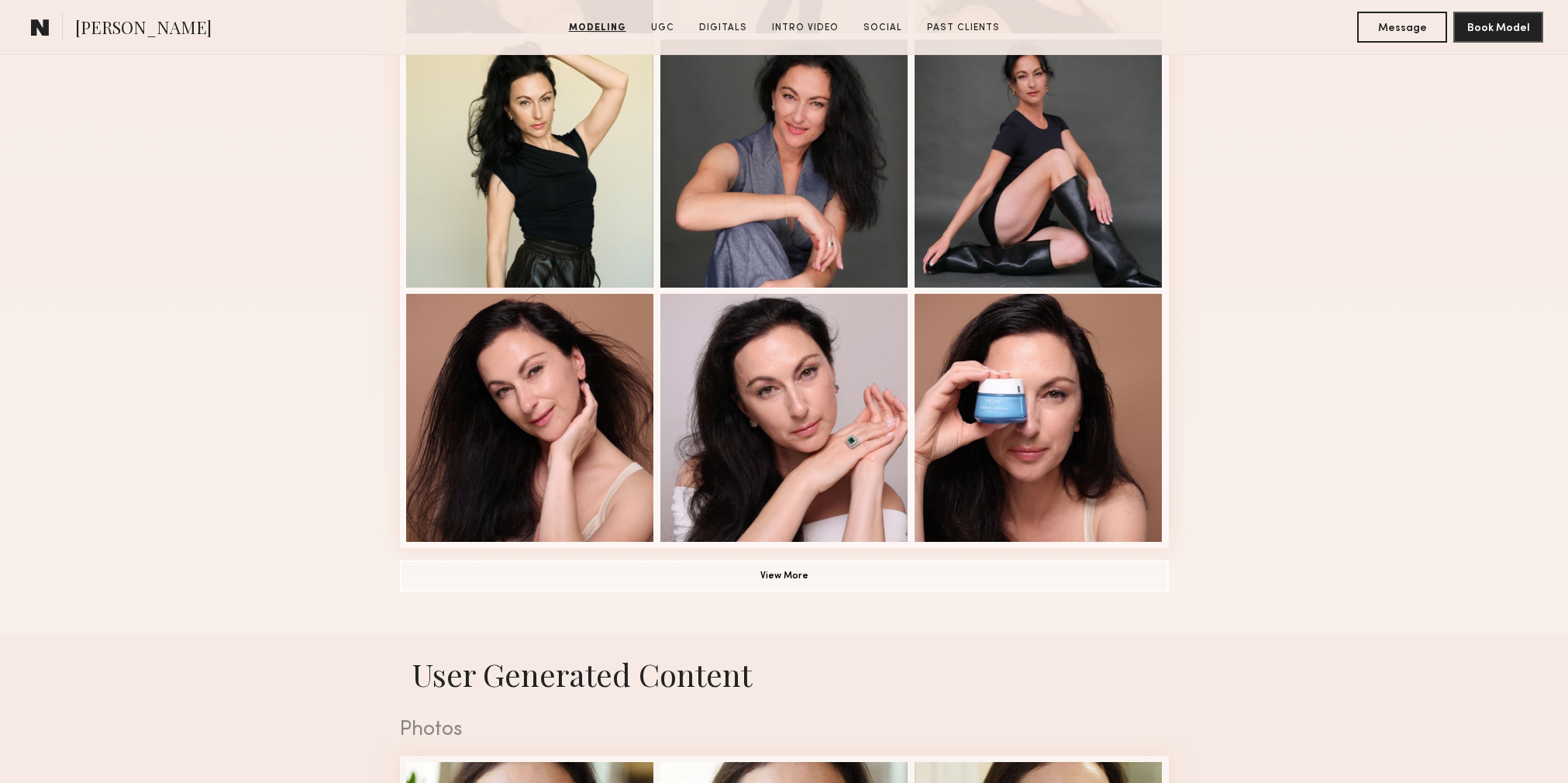
scroll to position [898, 0]
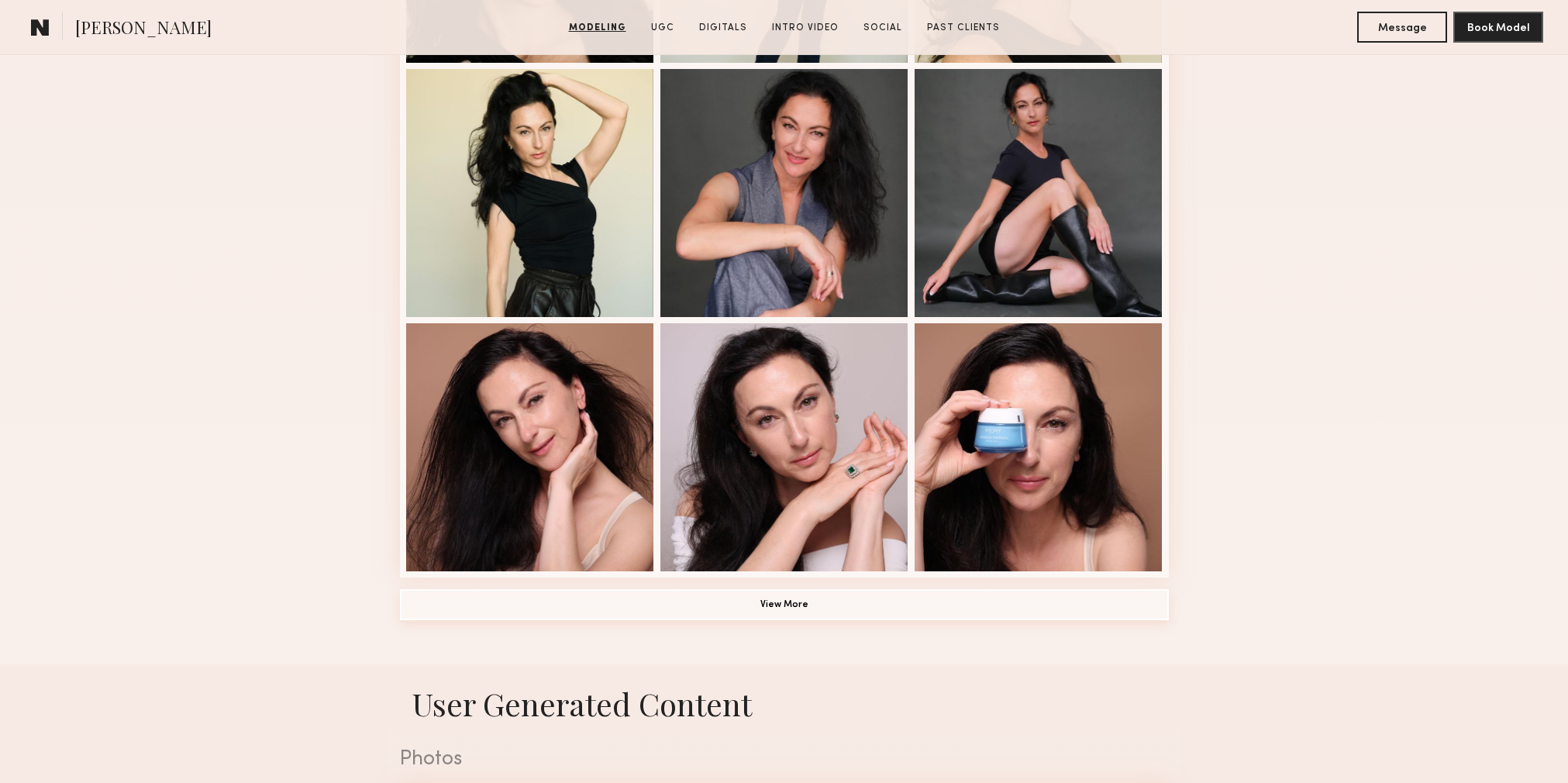
click at [772, 606] on button "View More" at bounding box center [784, 604] width 769 height 31
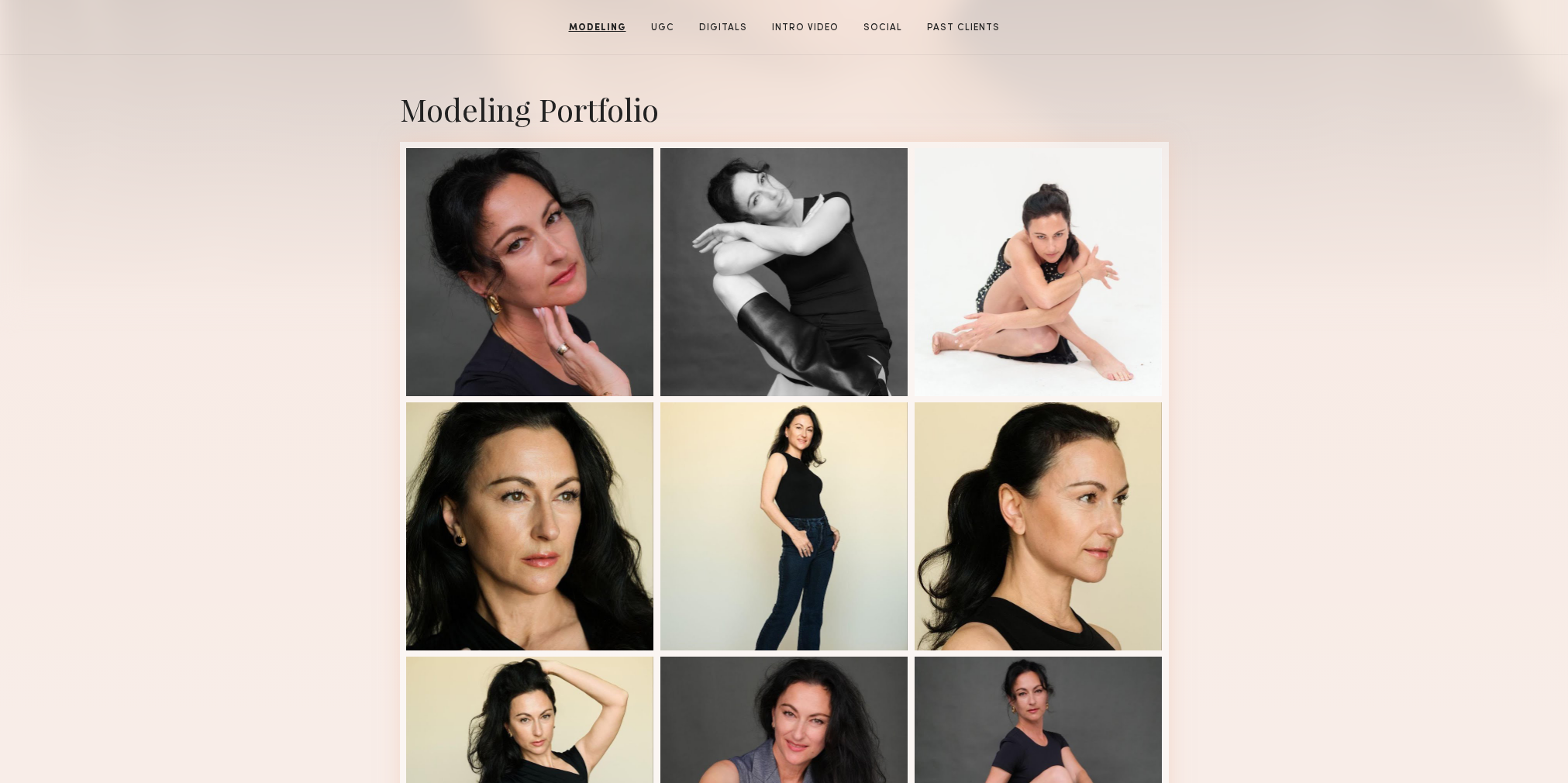
scroll to position [0, 0]
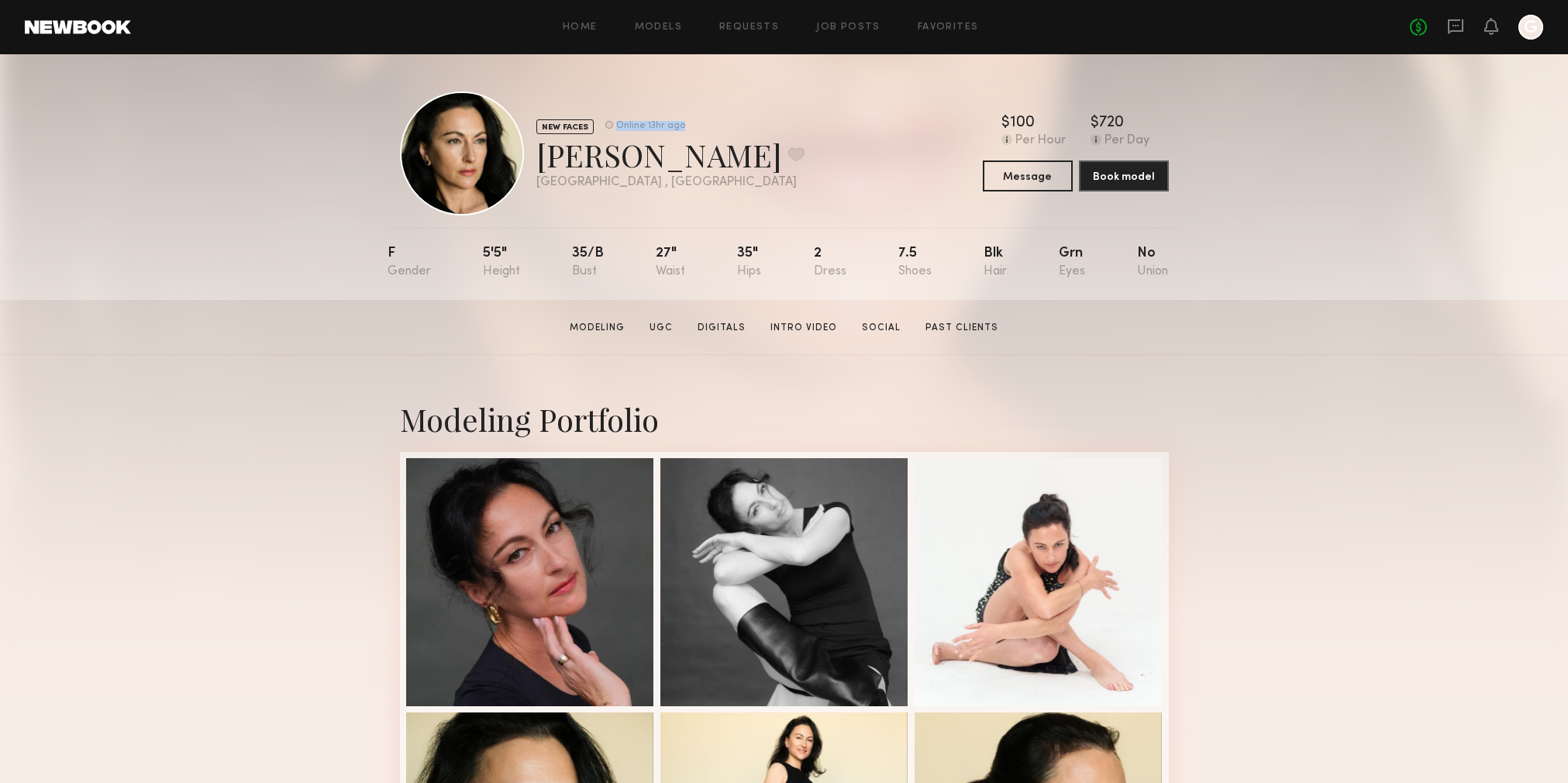
drag, startPoint x: 611, startPoint y: 125, endPoint x: 685, endPoint y: 125, distance: 74.0
click at [681, 125] on div "NEW FACES Online 13hr ago Inga S. Favorite Los Angeles , CA Online 13hr ago $ T…" at bounding box center [784, 153] width 769 height 124
click at [726, 122] on div "NEW FACES Online 13hr ago Inga S. Favorite Los Angeles , CA Online 13hr ago $ T…" at bounding box center [784, 153] width 769 height 124
click at [749, 33] on div "Home Models Requests Job Posts Favorites Sign Out No fees up to $5,000 G" at bounding box center [837, 27] width 1412 height 25
click at [754, 30] on link "Requests" at bounding box center [749, 27] width 60 height 10
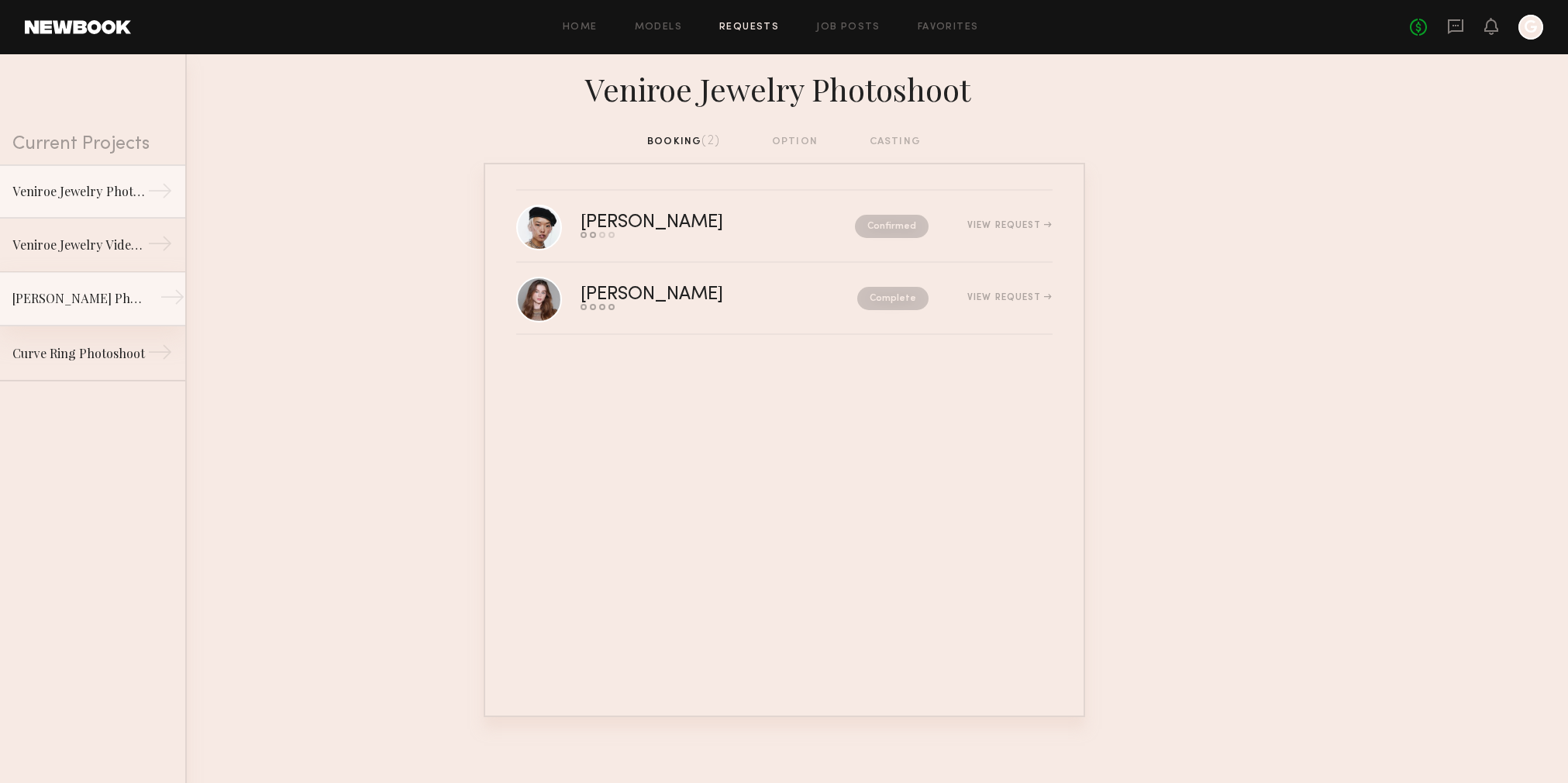
click at [121, 297] on div "Jiahn Jewelry Photoshoot" at bounding box center [80, 299] width 135 height 19
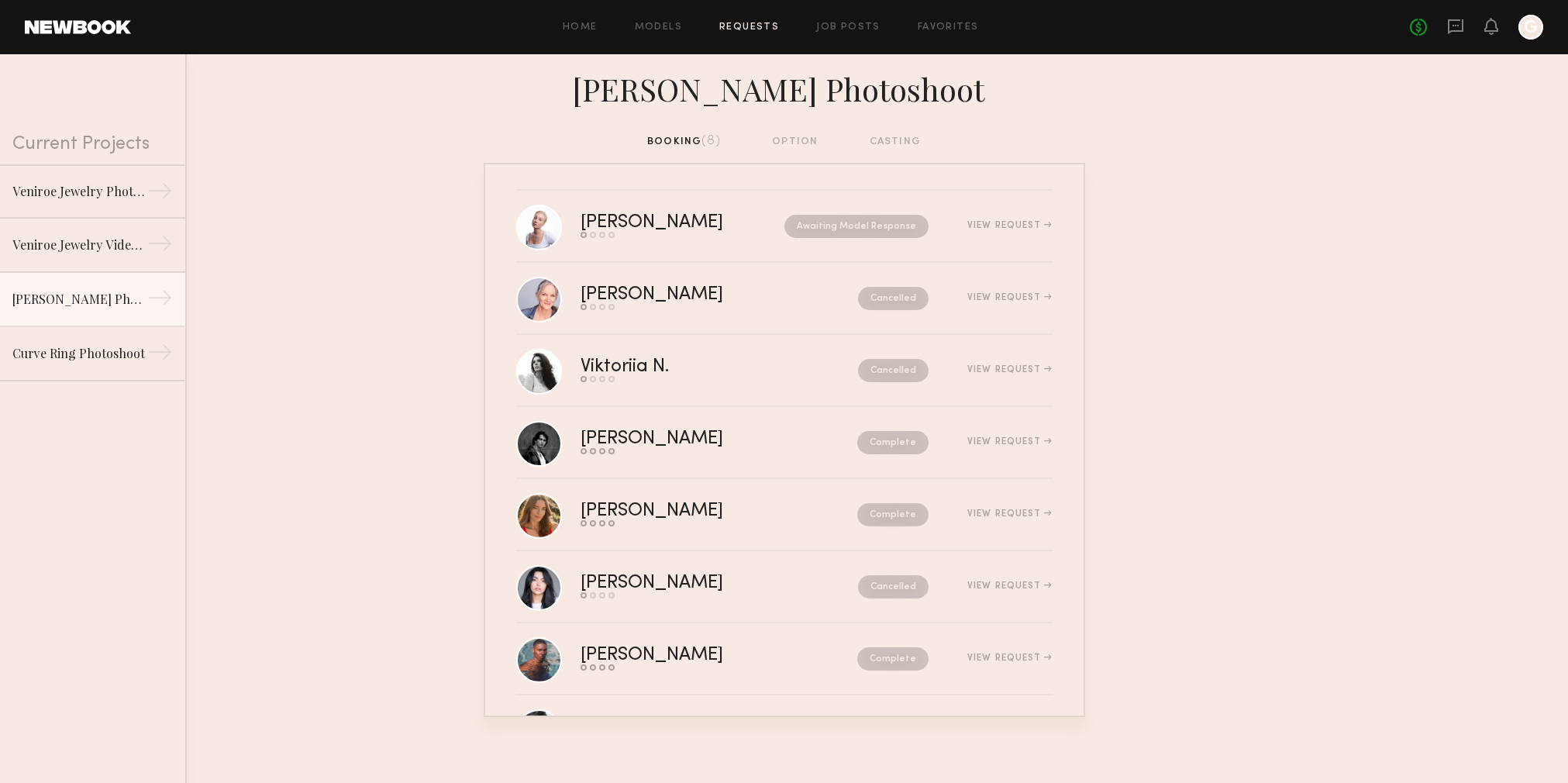
click at [750, 26] on link "Requests" at bounding box center [749, 27] width 60 height 10
click at [739, 27] on link "Requests" at bounding box center [749, 27] width 60 height 10
click at [594, 20] on div "Home Models Requests Job Posts Favorites Sign Out No fees up to $5,000 G" at bounding box center [837, 27] width 1412 height 25
click at [591, 24] on link "Home" at bounding box center [579, 27] width 35 height 10
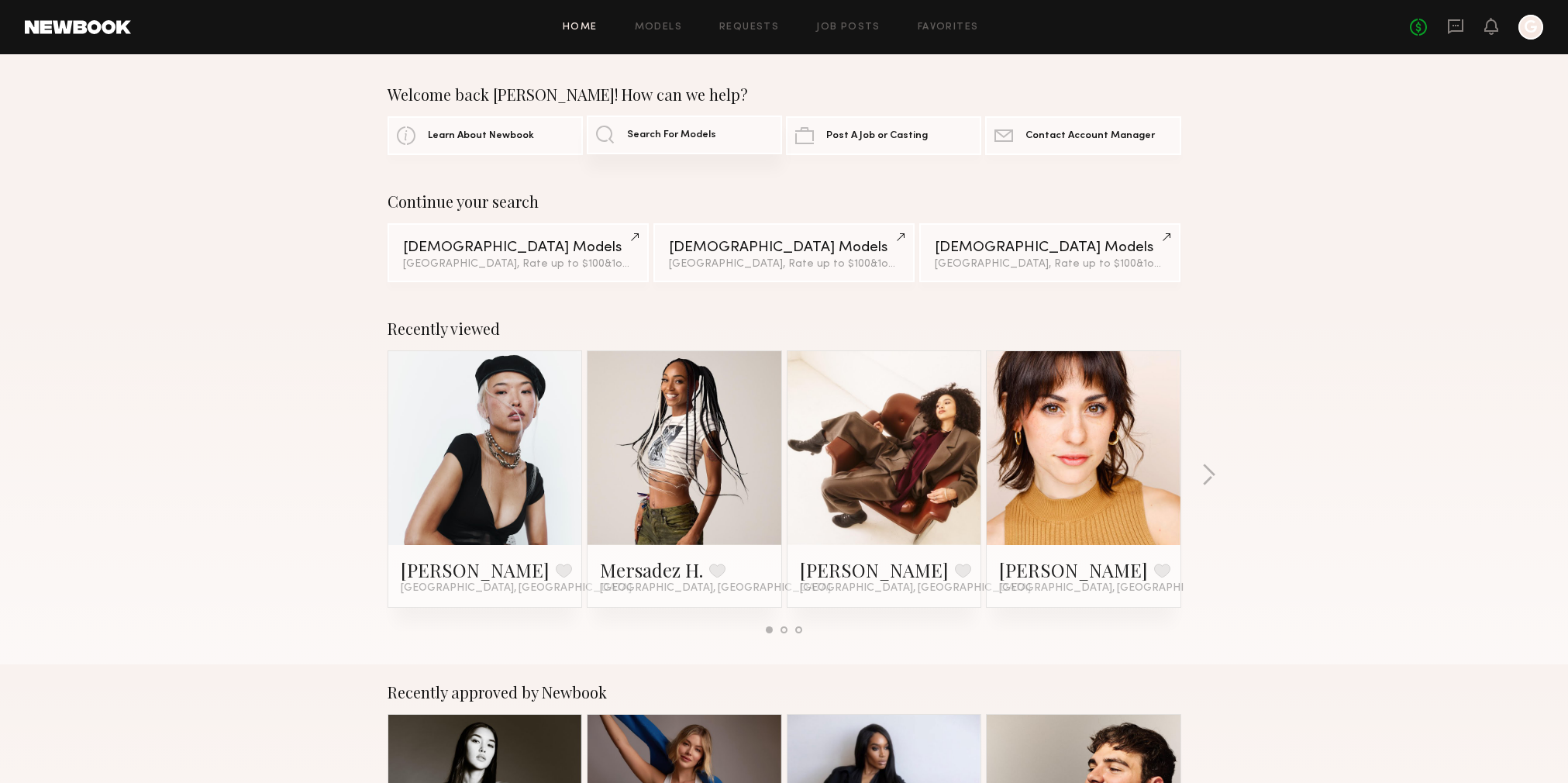
click at [687, 133] on span "Search For Models" at bounding box center [672, 135] width 89 height 10
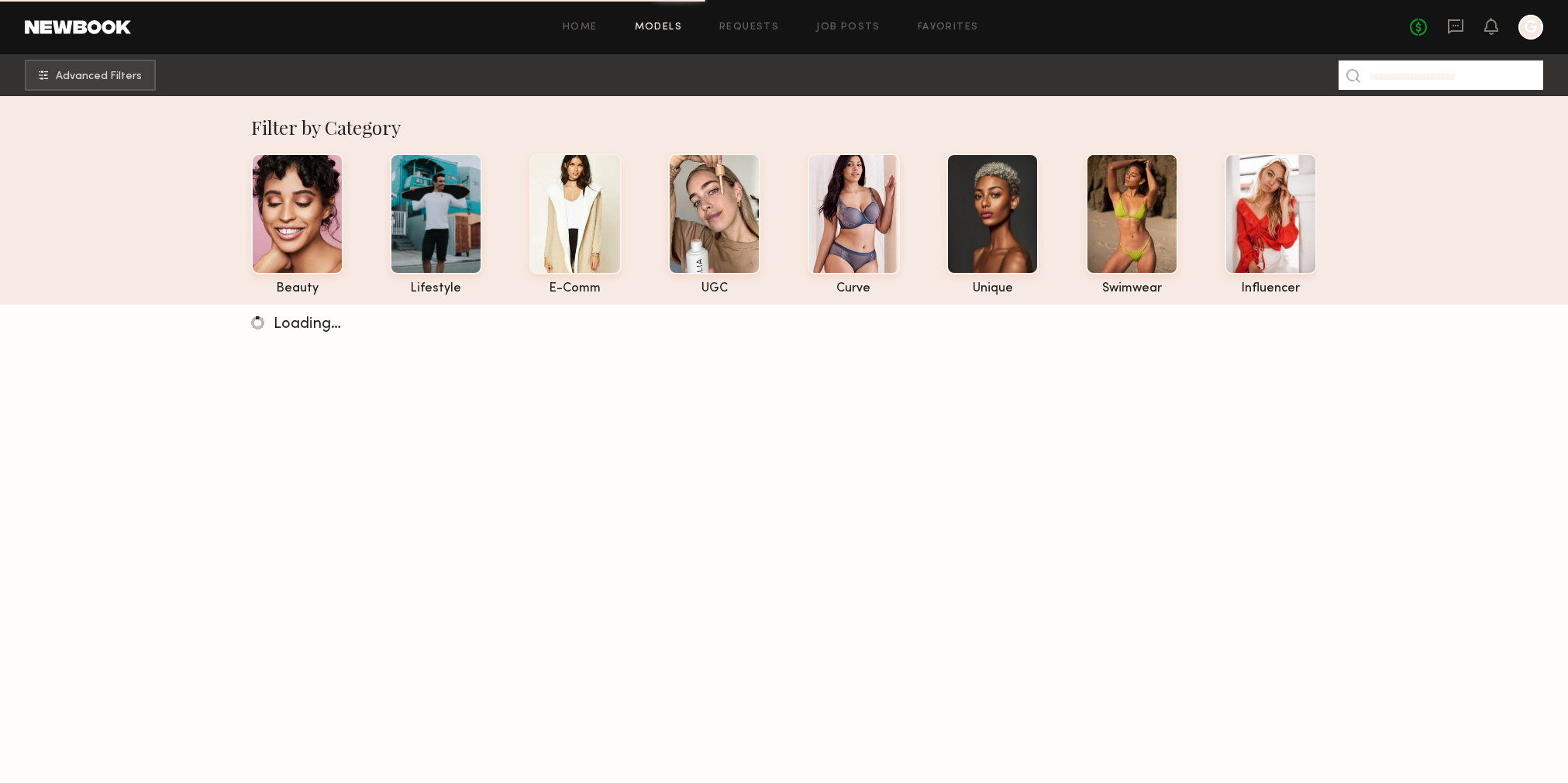
drag, startPoint x: 1426, startPoint y: 67, endPoint x: 1381, endPoint y: 92, distance: 51.5
click at [1426, 66] on input at bounding box center [1440, 75] width 205 height 29
drag, startPoint x: 1442, startPoint y: 70, endPoint x: 1394, endPoint y: 74, distance: 48.2
click at [1439, 69] on input at bounding box center [1440, 75] width 205 height 29
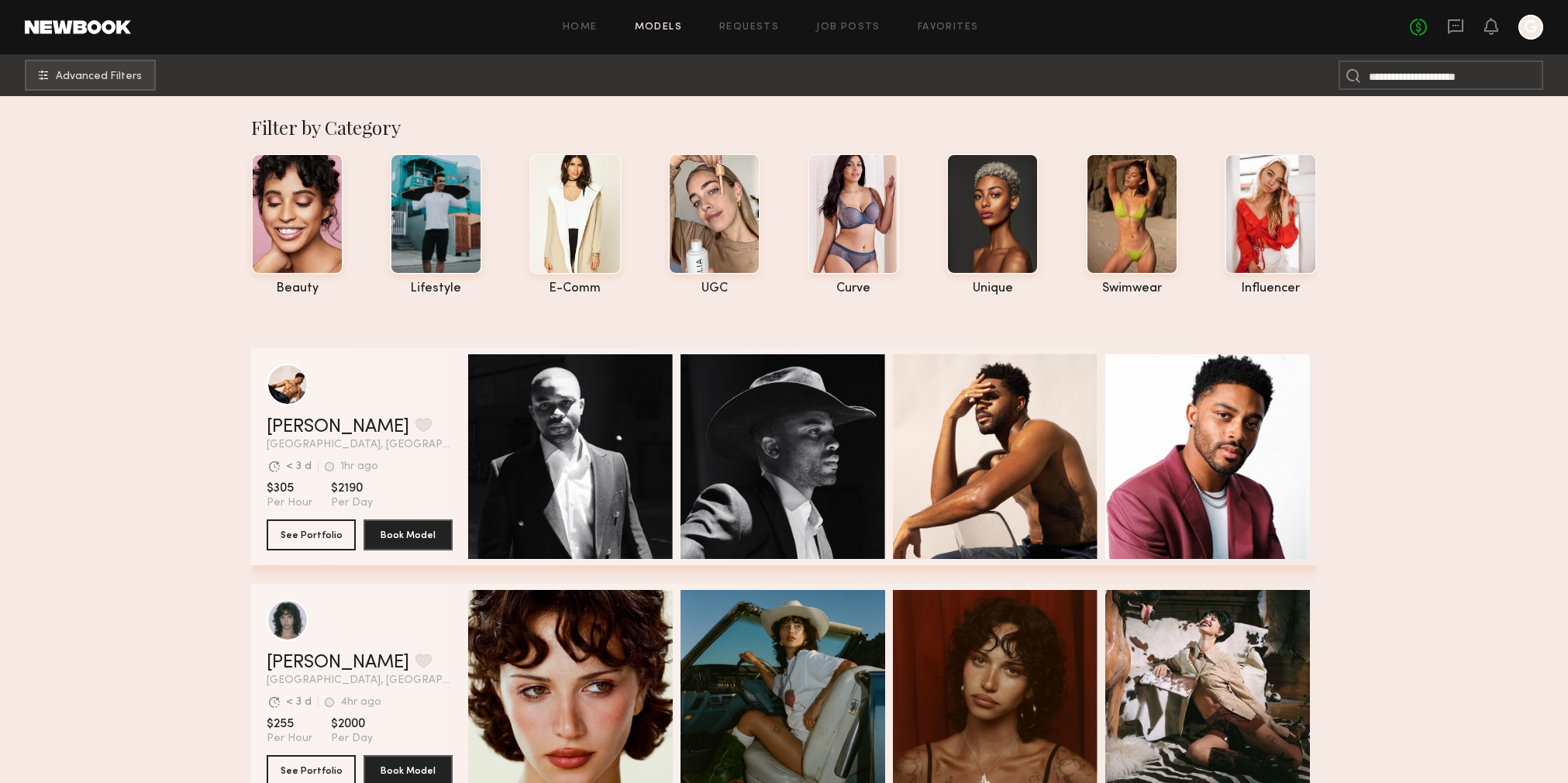
drag, startPoint x: 669, startPoint y: 112, endPoint x: 657, endPoint y: 91, distance: 24.2
click at [751, 30] on link "Requests" at bounding box center [749, 27] width 60 height 10
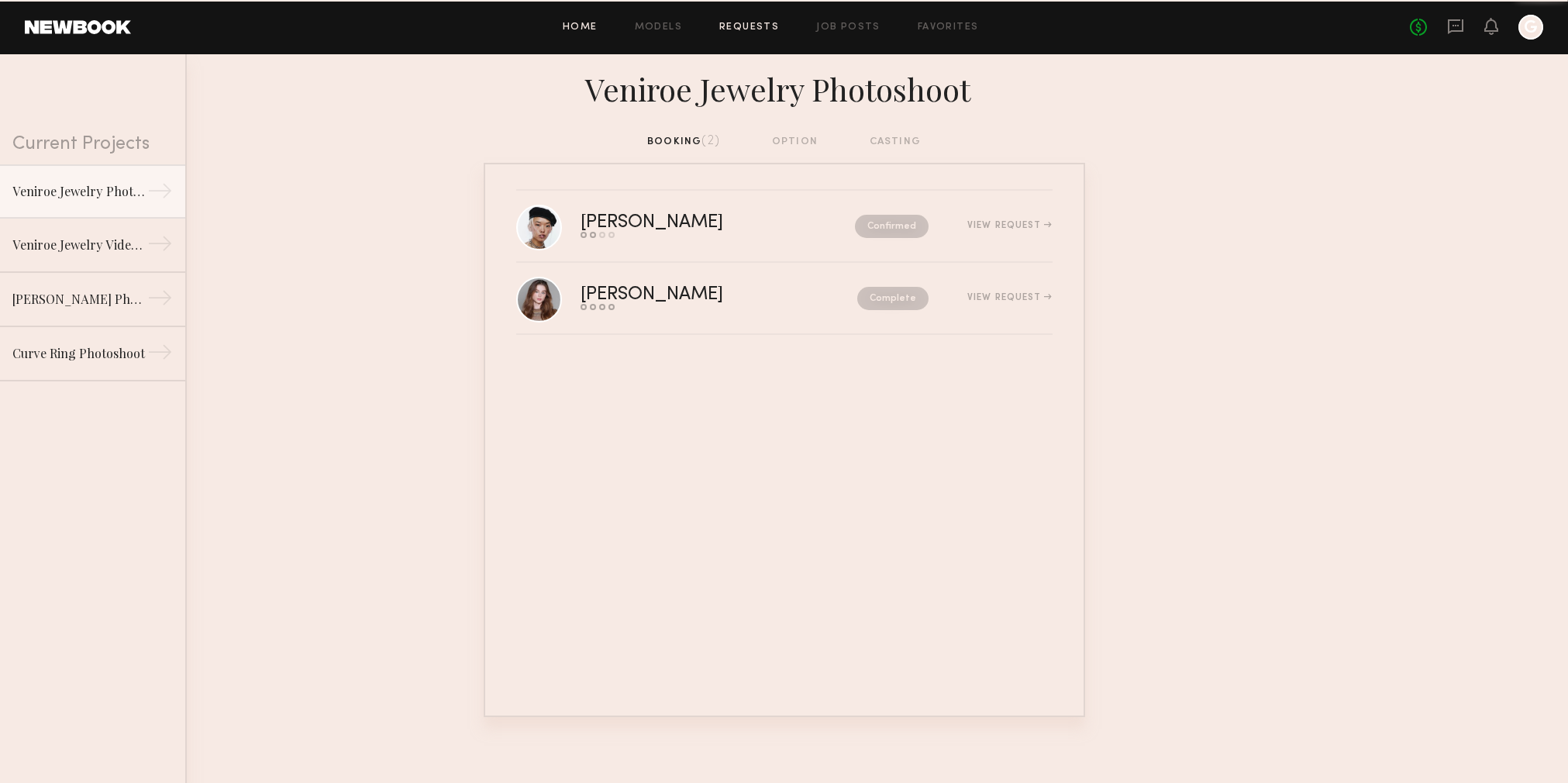
click at [578, 31] on link "Home" at bounding box center [579, 27] width 35 height 10
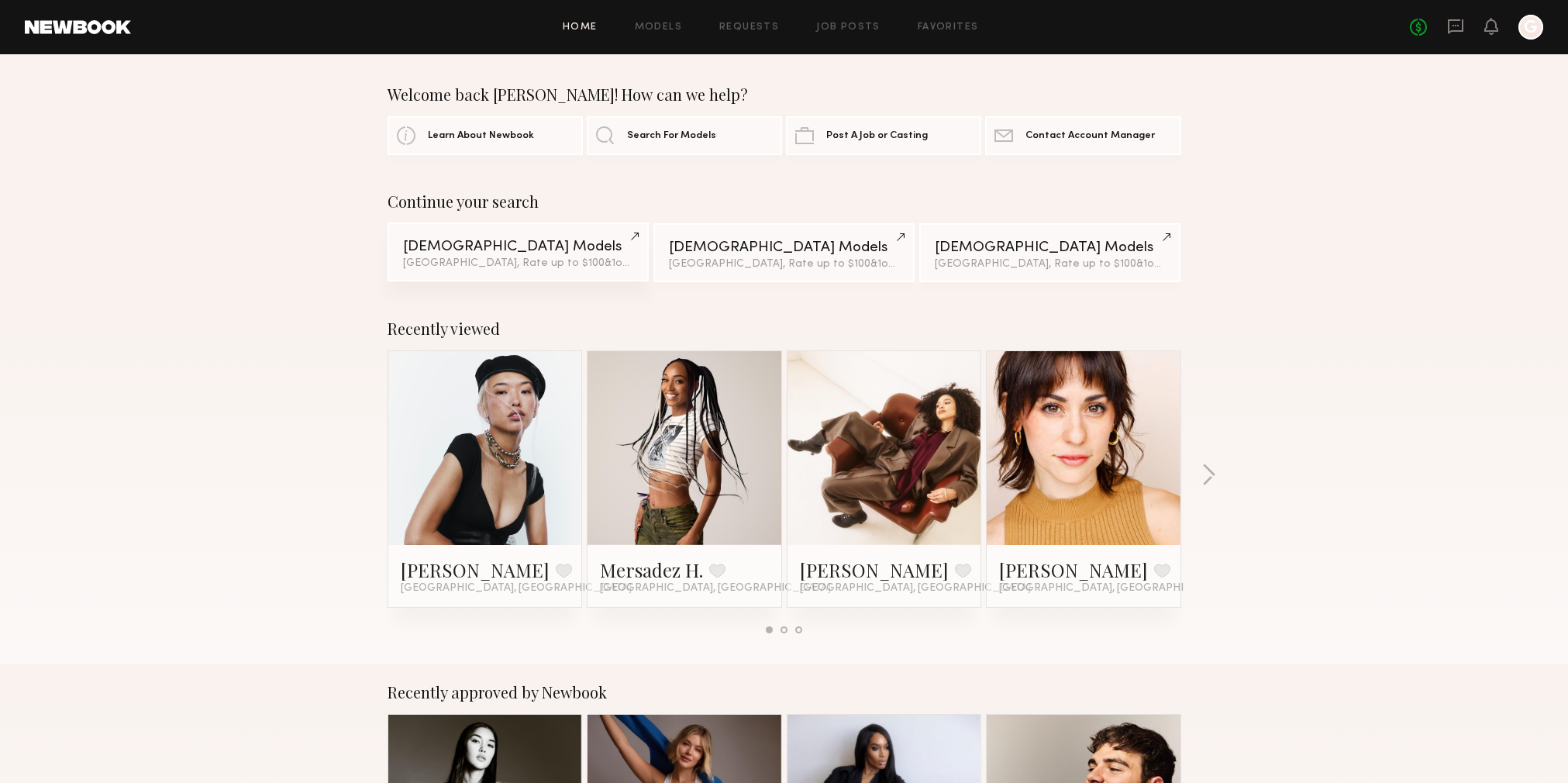
click at [596, 241] on div "Female Models" at bounding box center [518, 246] width 230 height 15
click at [652, 127] on link "Search For Models" at bounding box center [684, 134] width 195 height 39
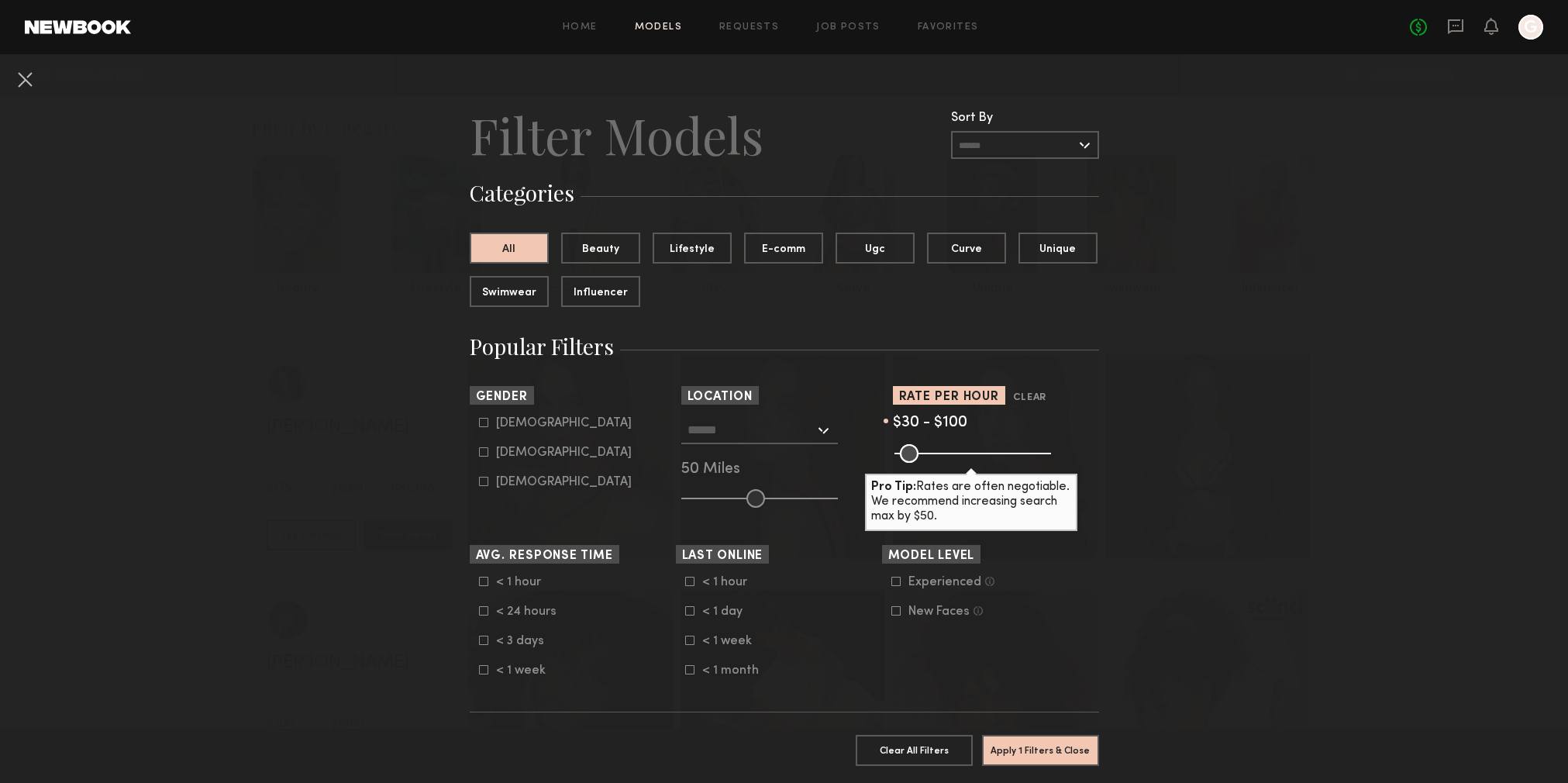
drag, startPoint x: 1048, startPoint y: 456, endPoint x: 924, endPoint y: 469, distance: 124.7
type input "***"
click at [924, 463] on input "range" at bounding box center [972, 454] width 157 height 19
click at [796, 425] on input "text" at bounding box center [751, 429] width 127 height 27
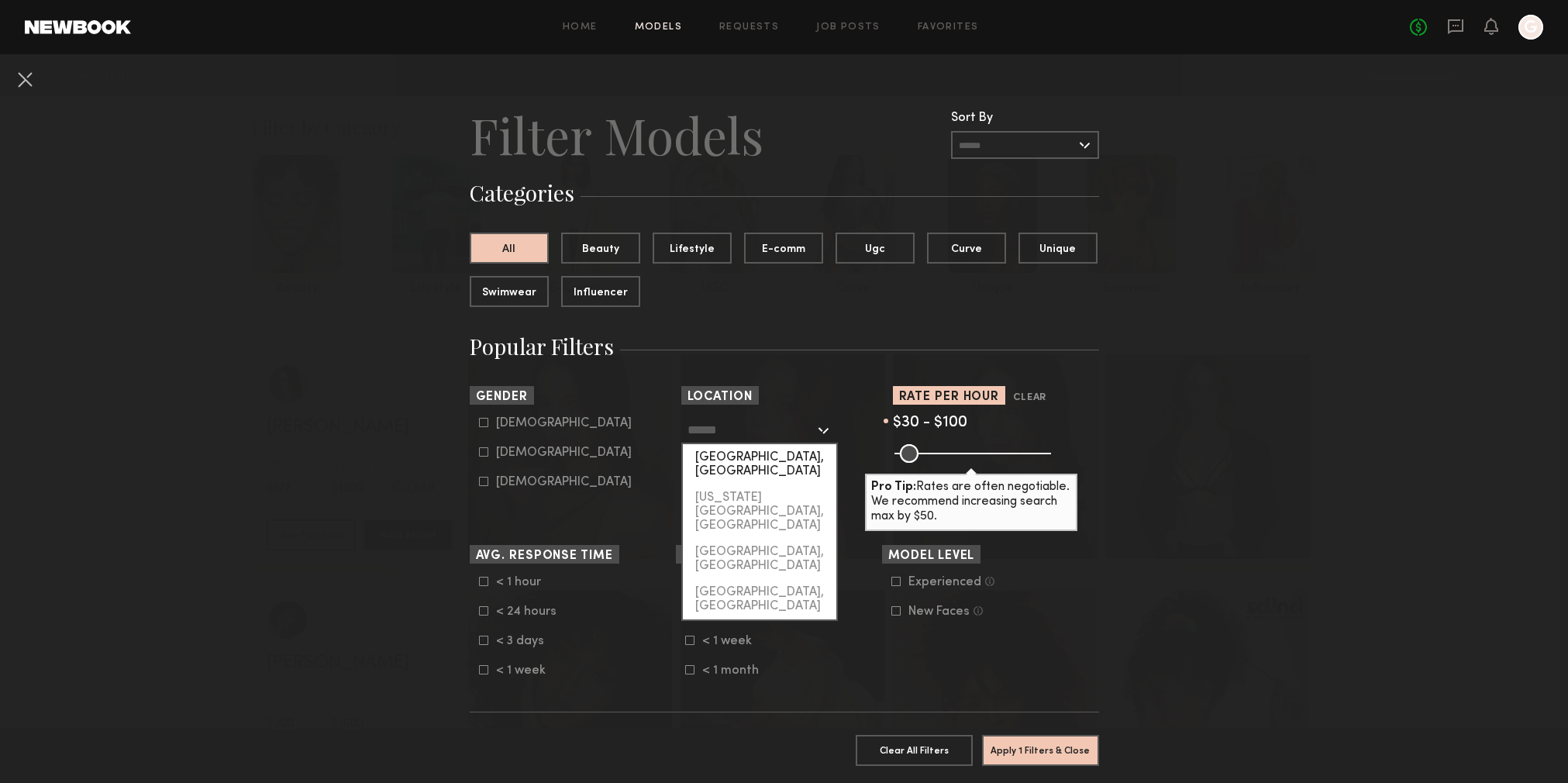
drag, startPoint x: 777, startPoint y: 450, endPoint x: 912, endPoint y: 447, distance: 135.0
click at [778, 450] on div "[GEOGRAPHIC_DATA], [GEOGRAPHIC_DATA]" at bounding box center [759, 464] width 153 height 40
type input "**********"
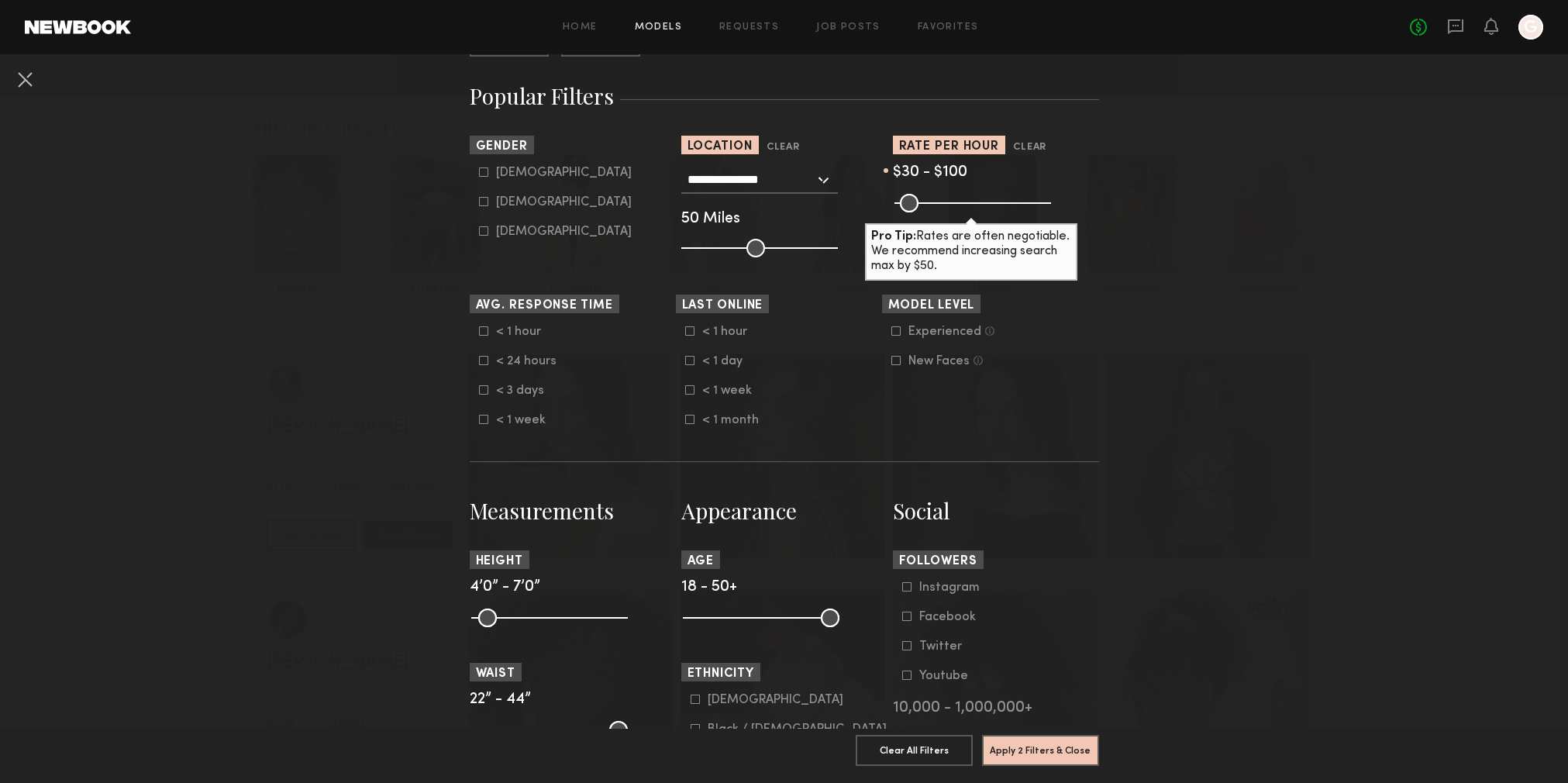
scroll to position [287, 0]
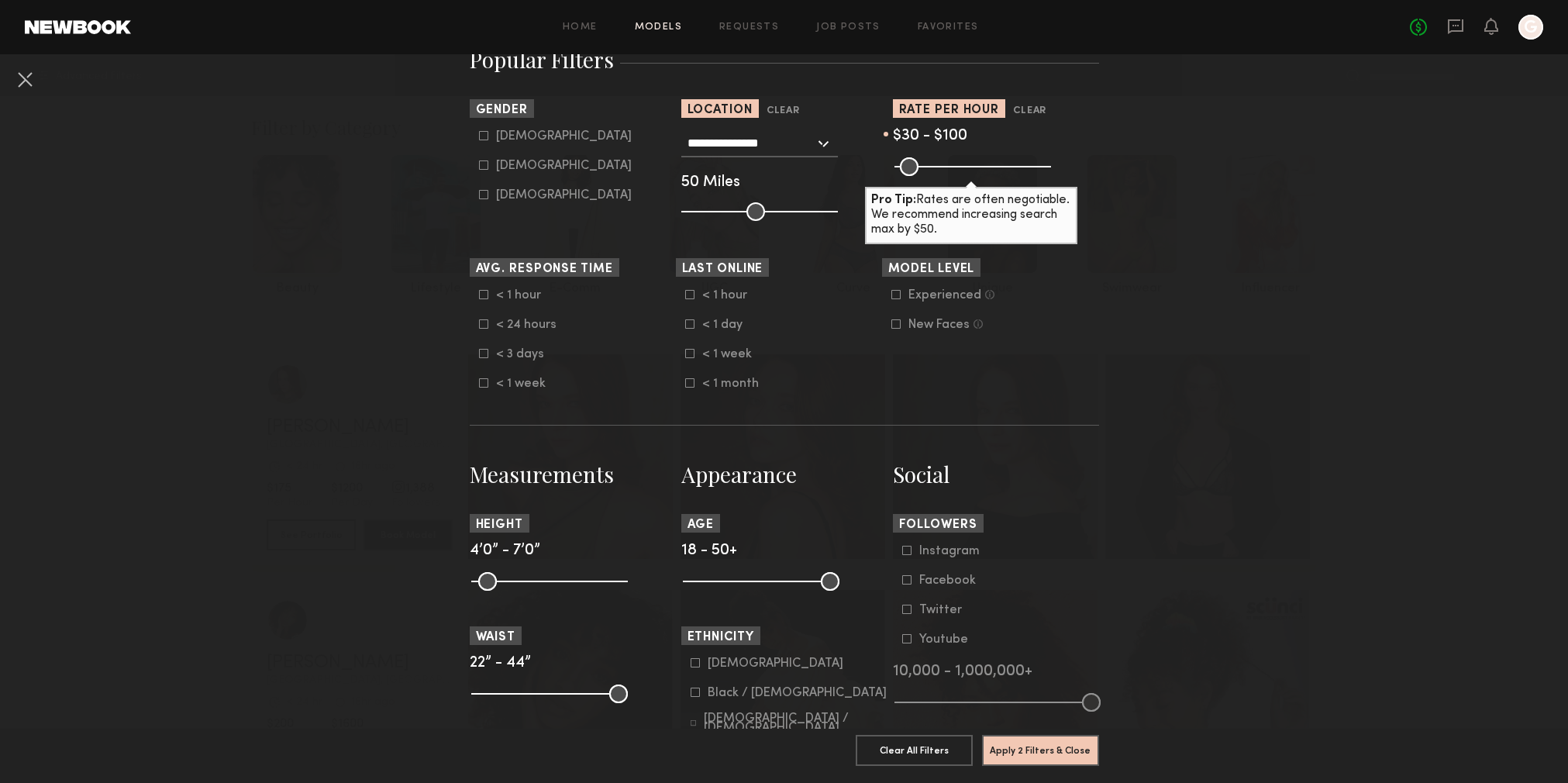
click at [500, 165] on div "Female" at bounding box center [563, 165] width 135 height 9
type input "**"
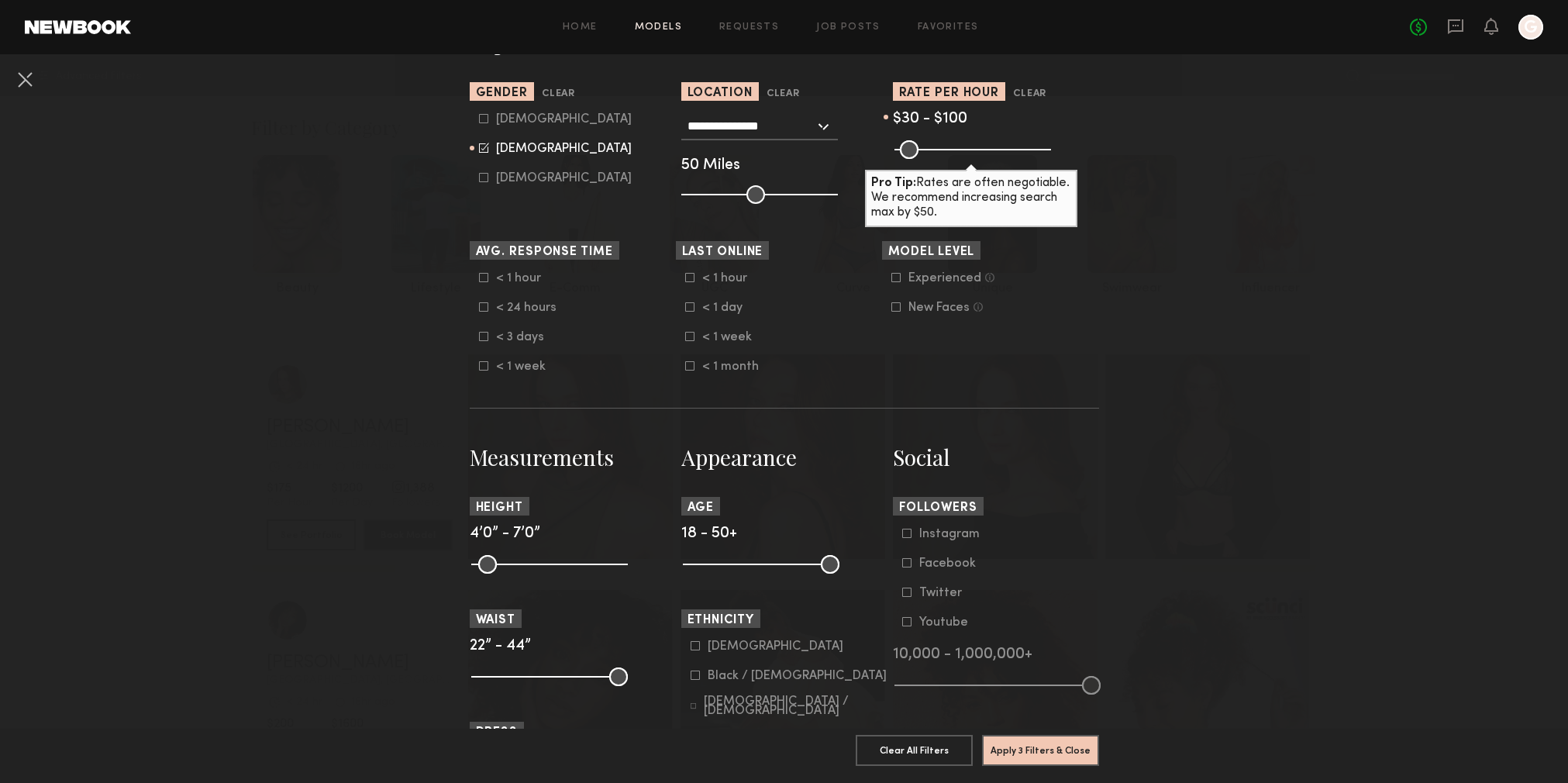
scroll to position [306, 0]
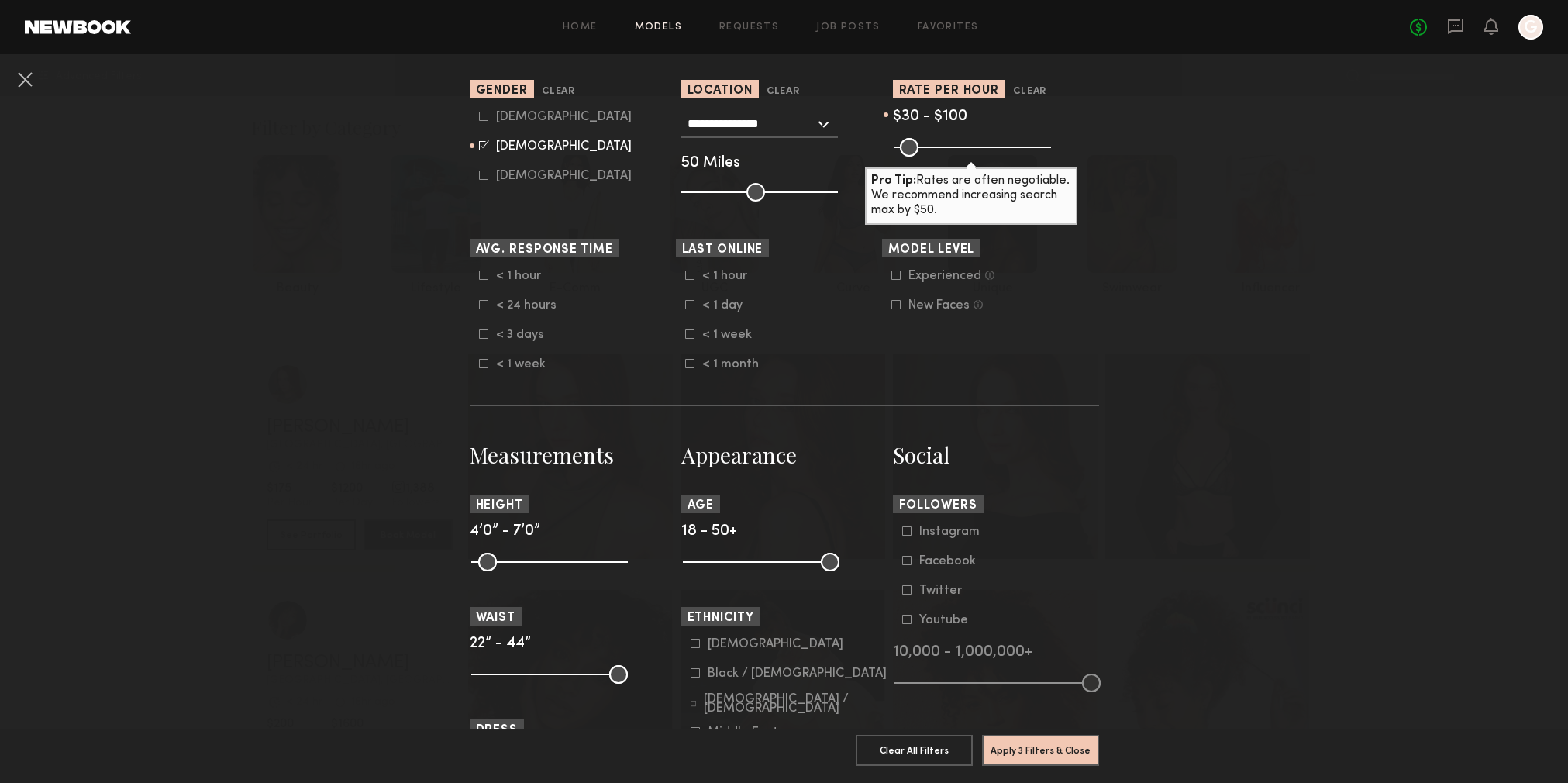
click at [832, 561] on input "range" at bounding box center [761, 562] width 157 height 19
type input "**"
drag, startPoint x: 830, startPoint y: 562, endPoint x: 815, endPoint y: 561, distance: 15.0
click at [840, 562] on input "range" at bounding box center [761, 562] width 157 height 19
drag, startPoint x: 694, startPoint y: 559, endPoint x: 745, endPoint y: 562, distance: 51.1
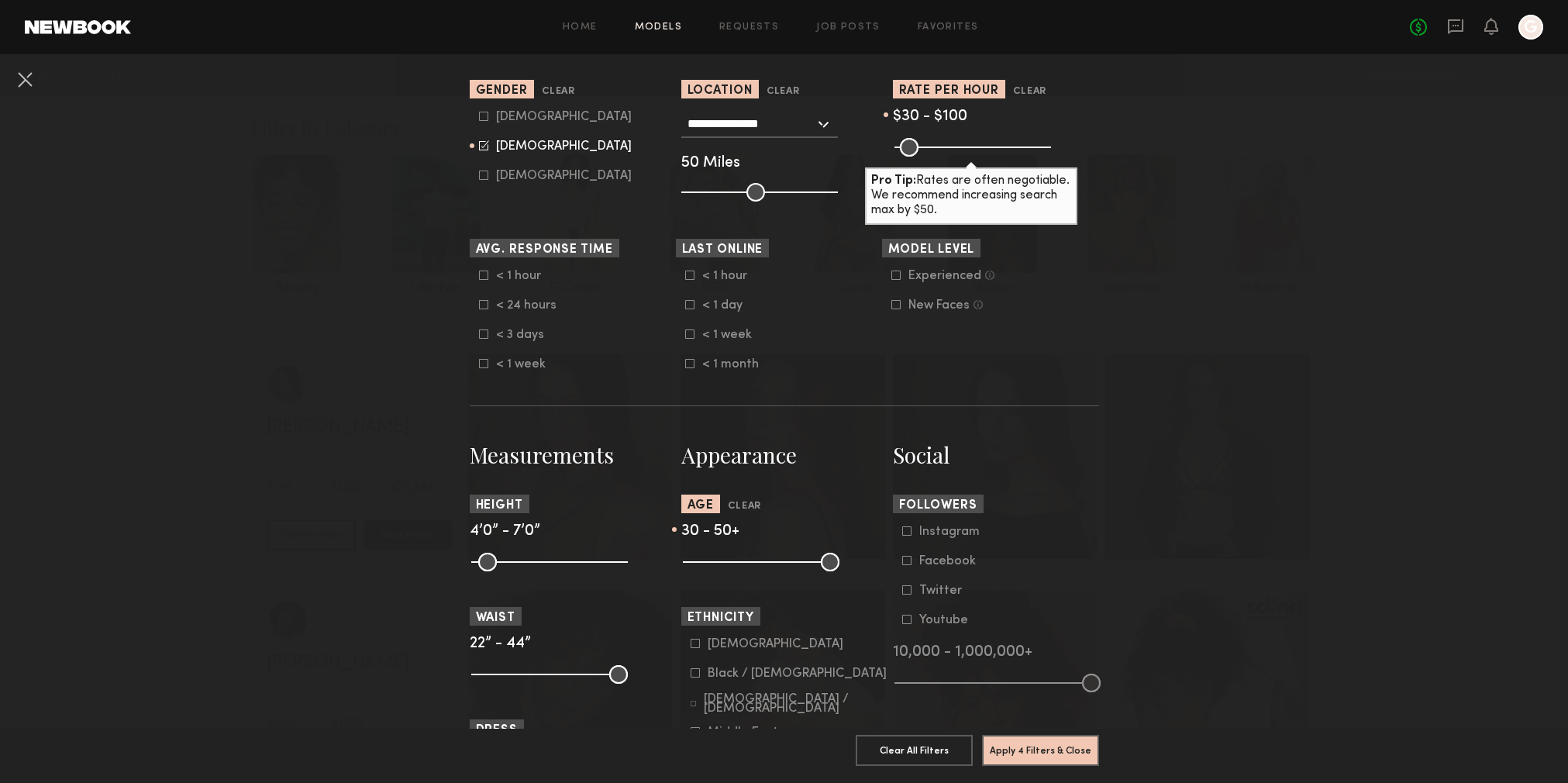
type input "**"
click at [745, 562] on input "range" at bounding box center [761, 562] width 157 height 19
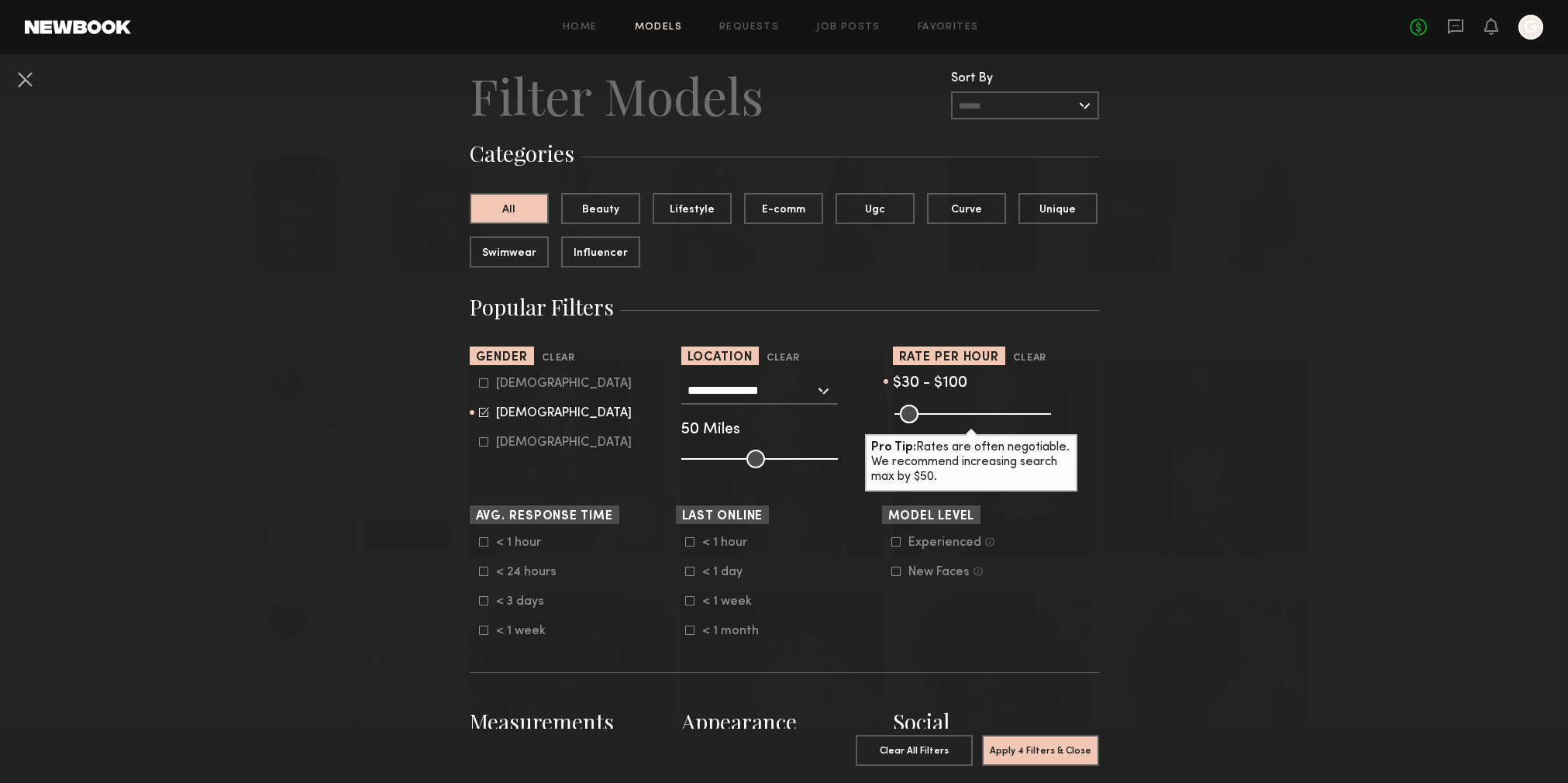
scroll to position [0, 0]
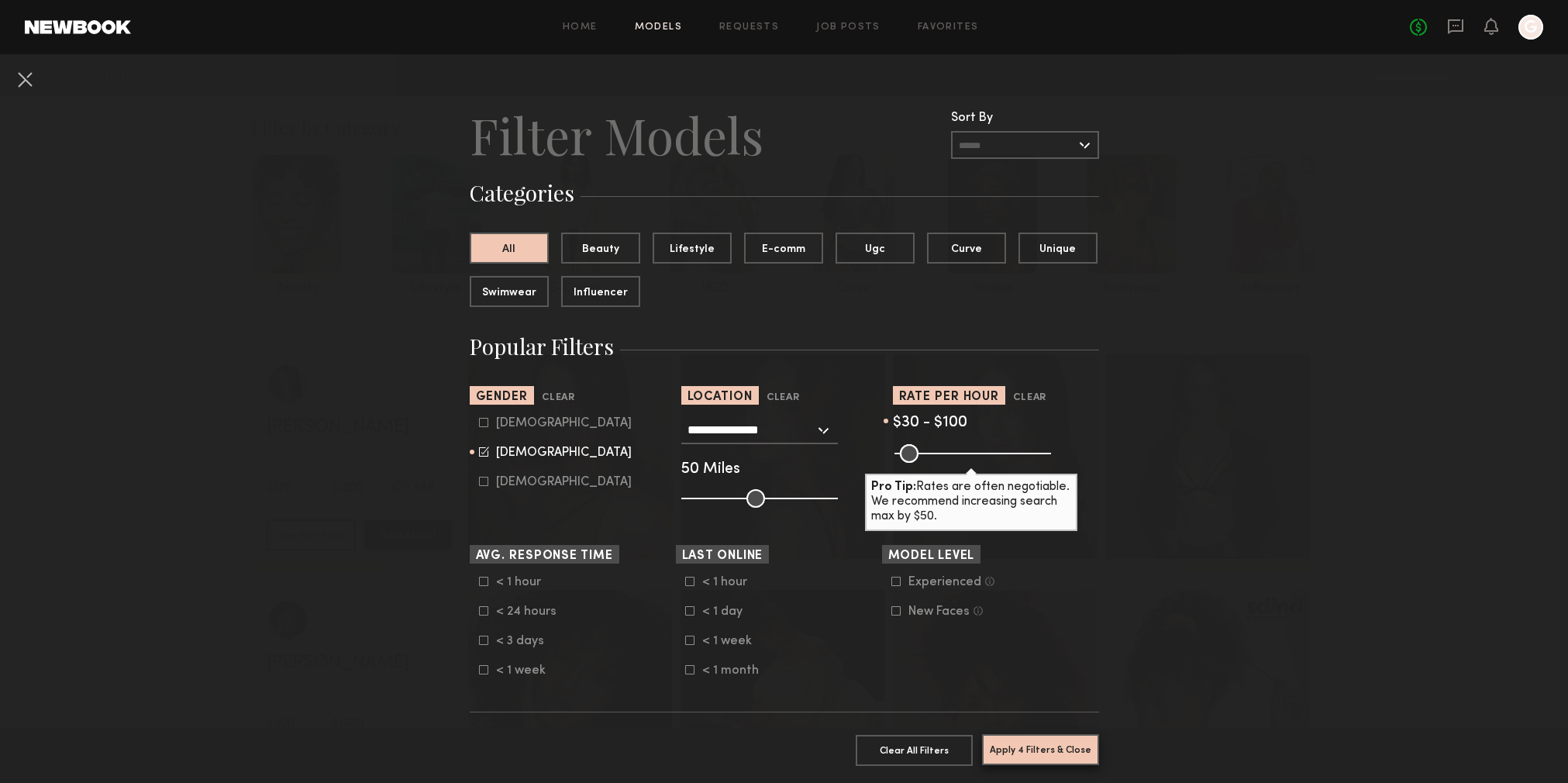
click at [1016, 750] on button "Apply 4 Filters & Close" at bounding box center [1040, 749] width 117 height 31
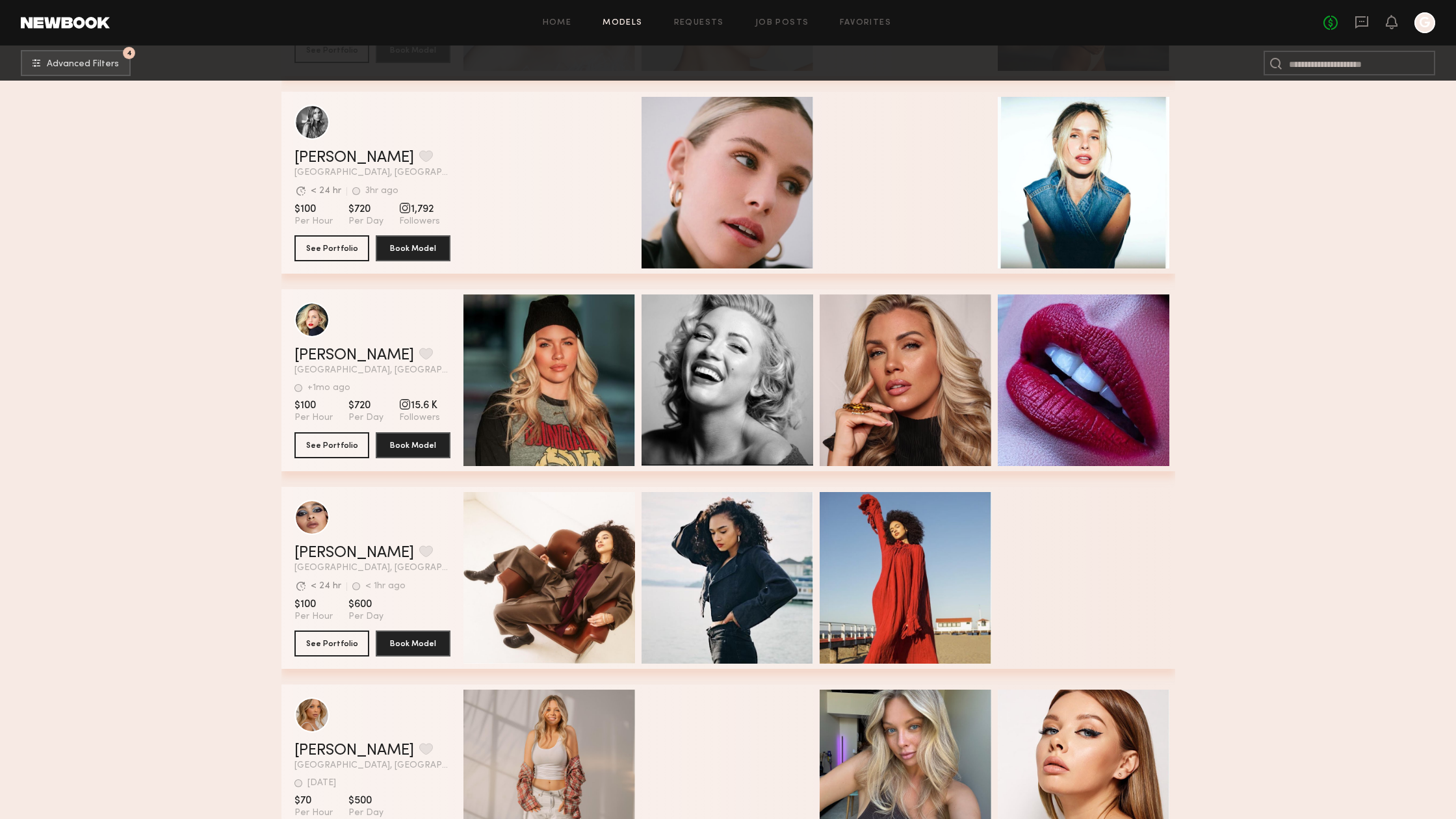
scroll to position [1790, 0]
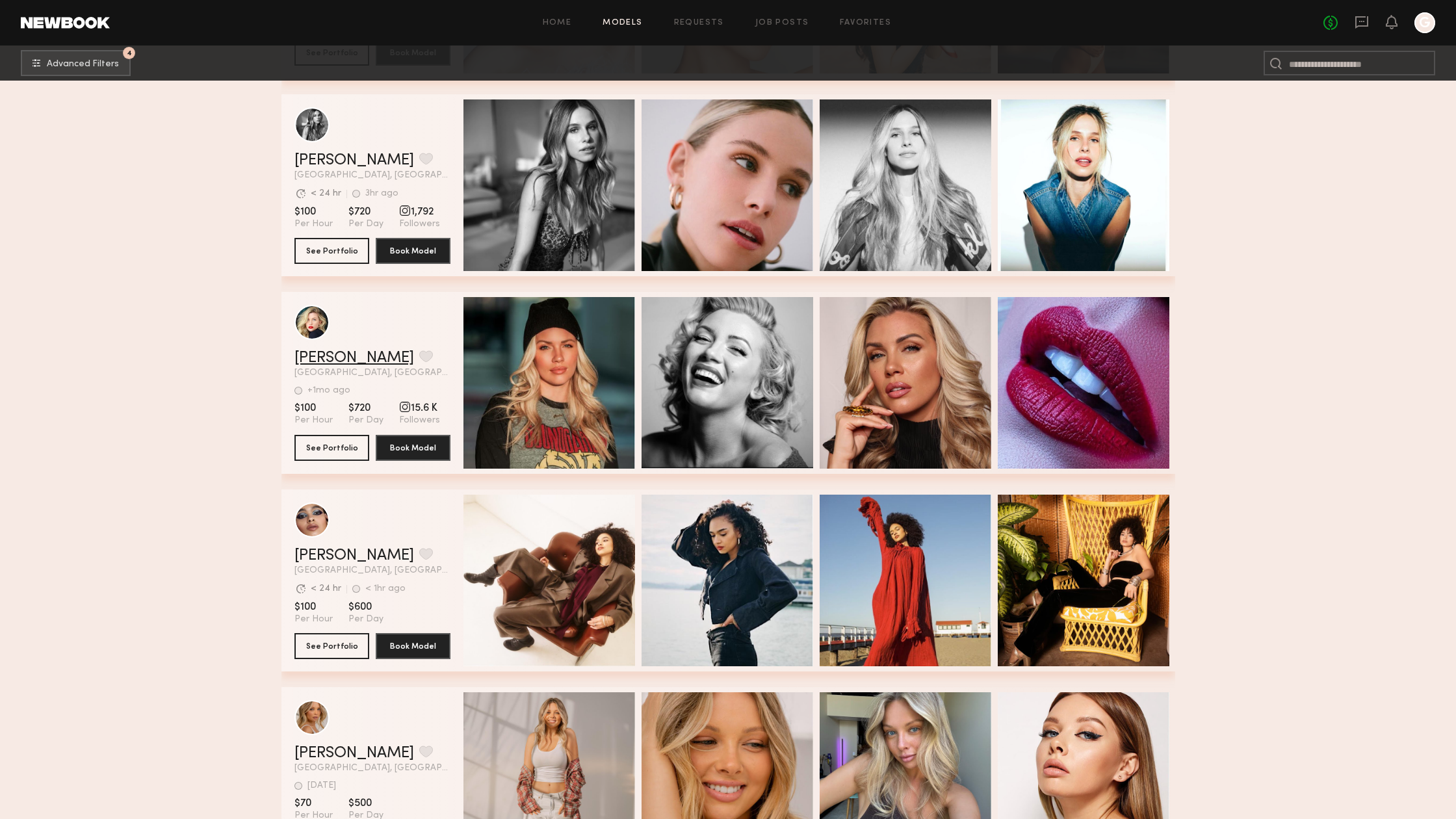
drag, startPoint x: 327, startPoint y: 350, endPoint x: 335, endPoint y: 352, distance: 8.2
click at [335, 352] on link "Amber C." at bounding box center [354, 358] width 120 height 16
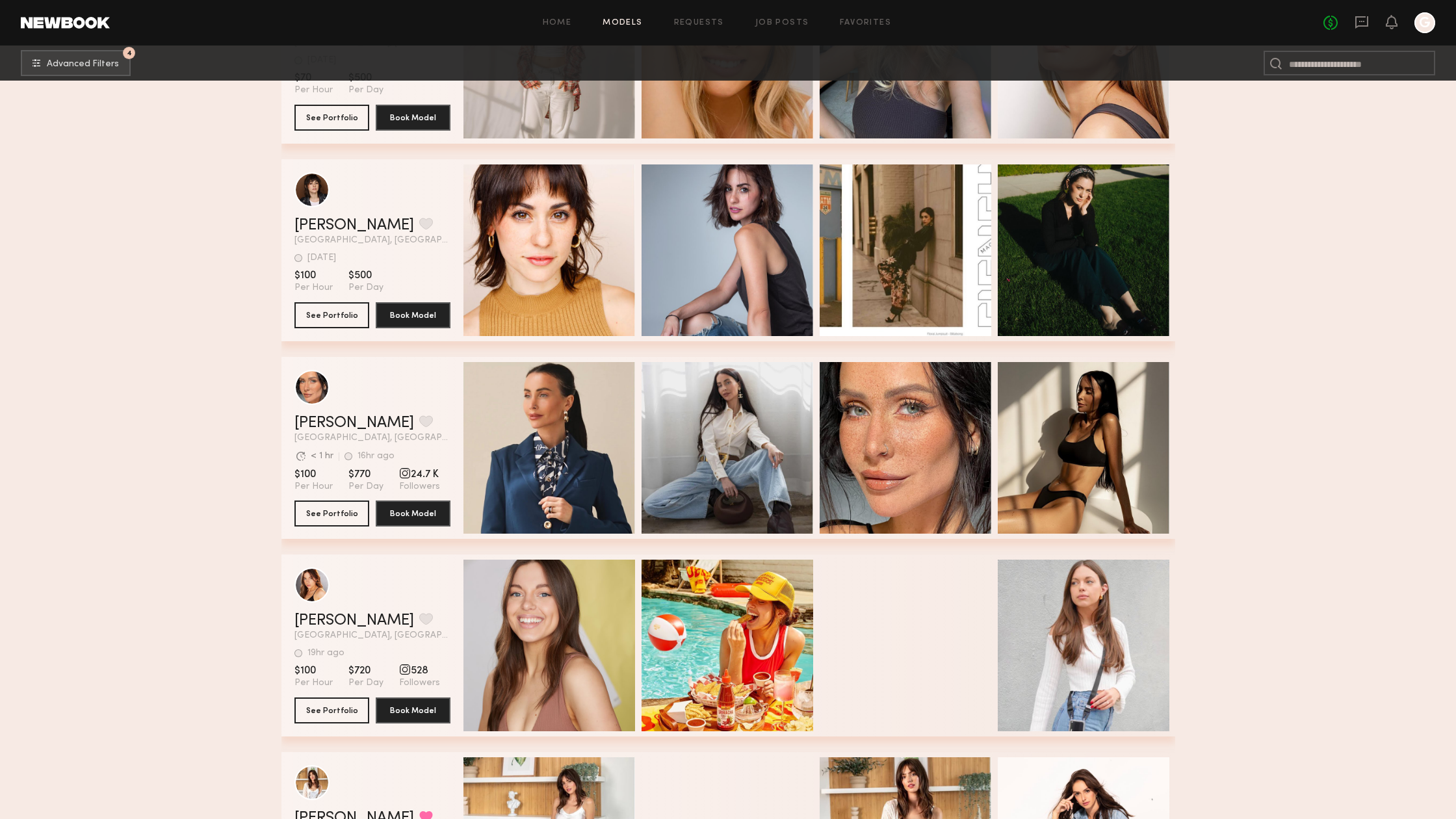
scroll to position [2481, 0]
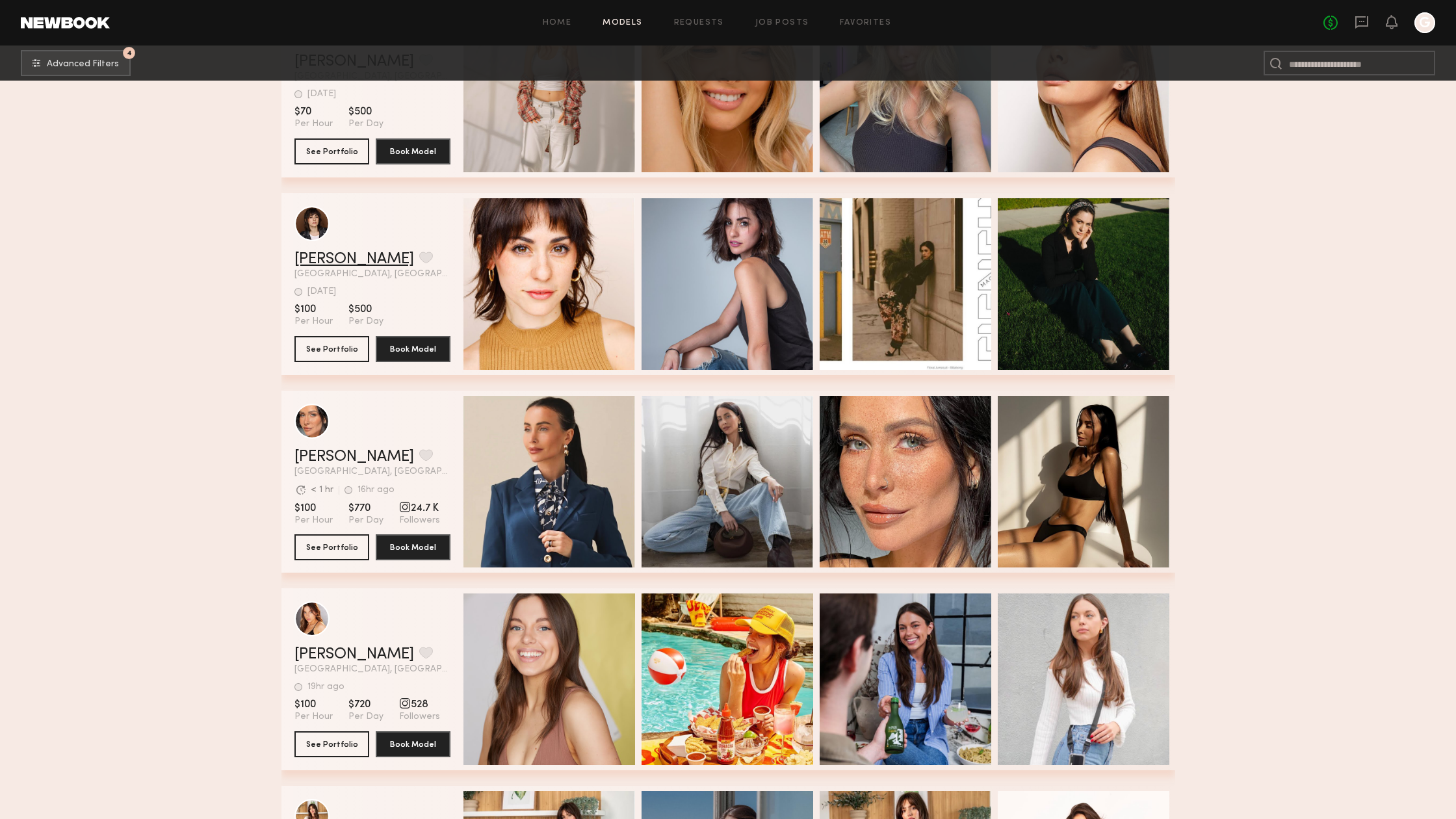
click at [335, 251] on link "[PERSON_NAME]" at bounding box center [354, 259] width 120 height 16
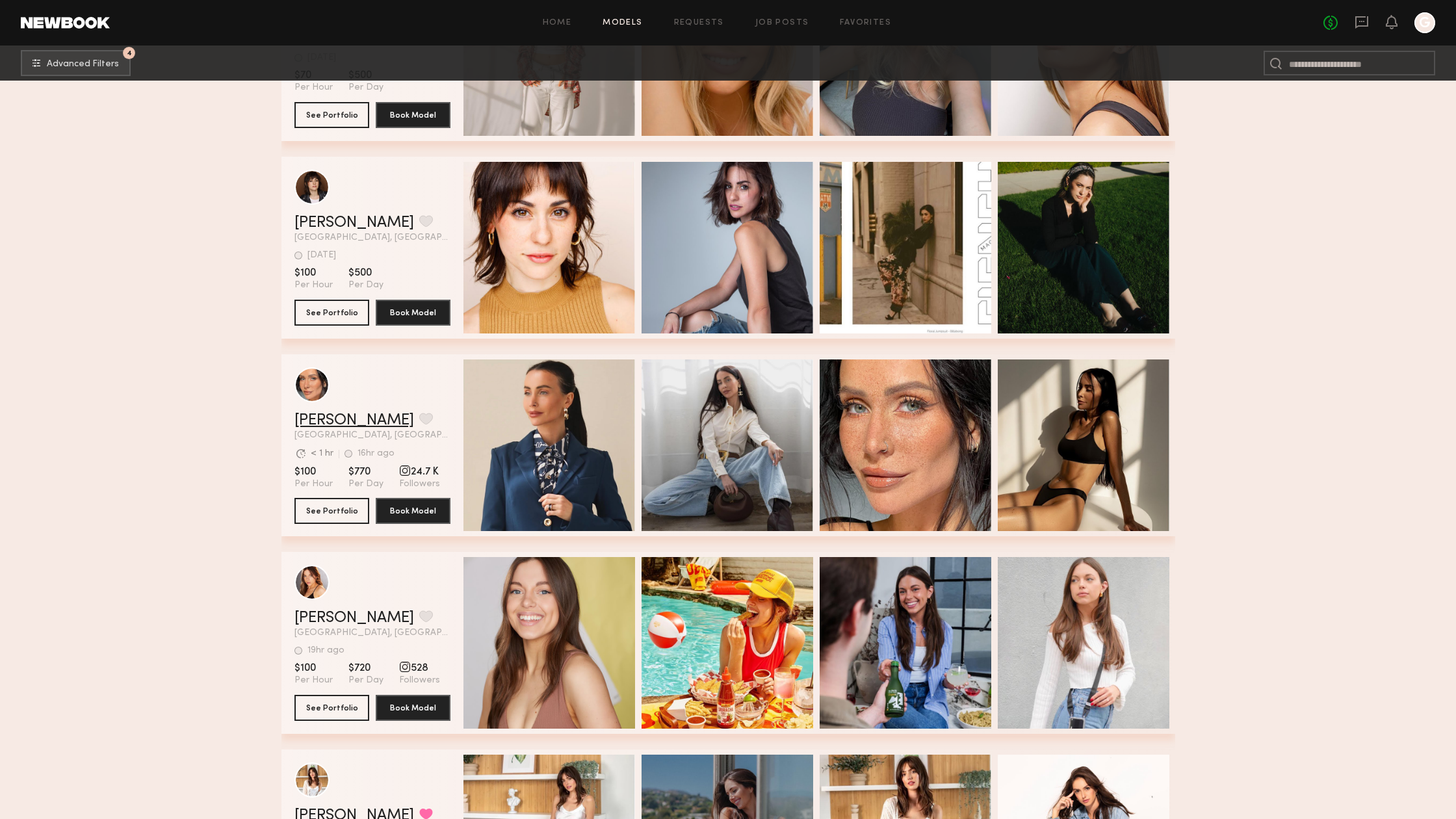
click at [330, 418] on link "Maria M." at bounding box center [354, 421] width 120 height 16
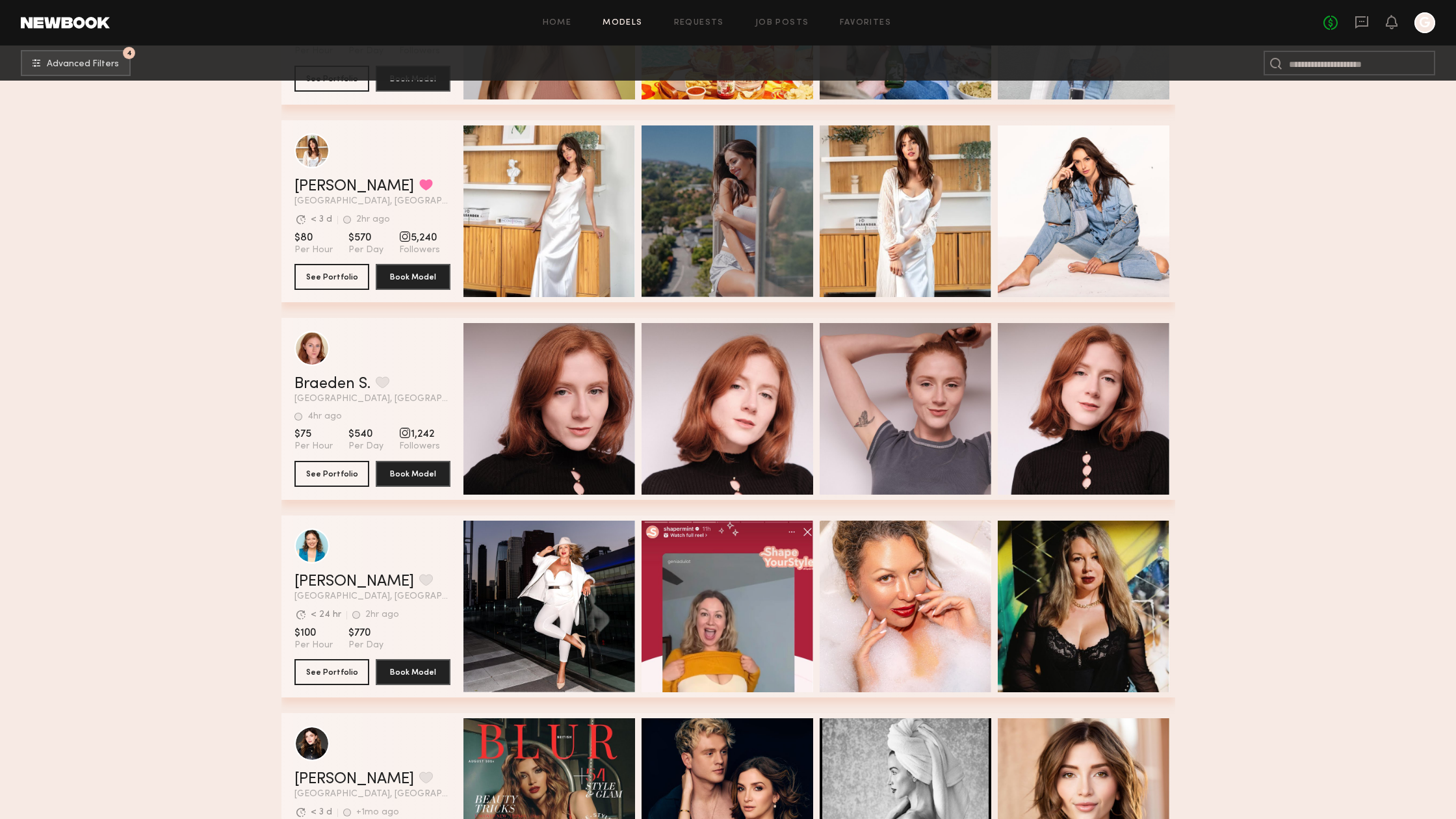
scroll to position [3148, 0]
click at [319, 184] on link "Marilyn B." at bounding box center [354, 186] width 120 height 16
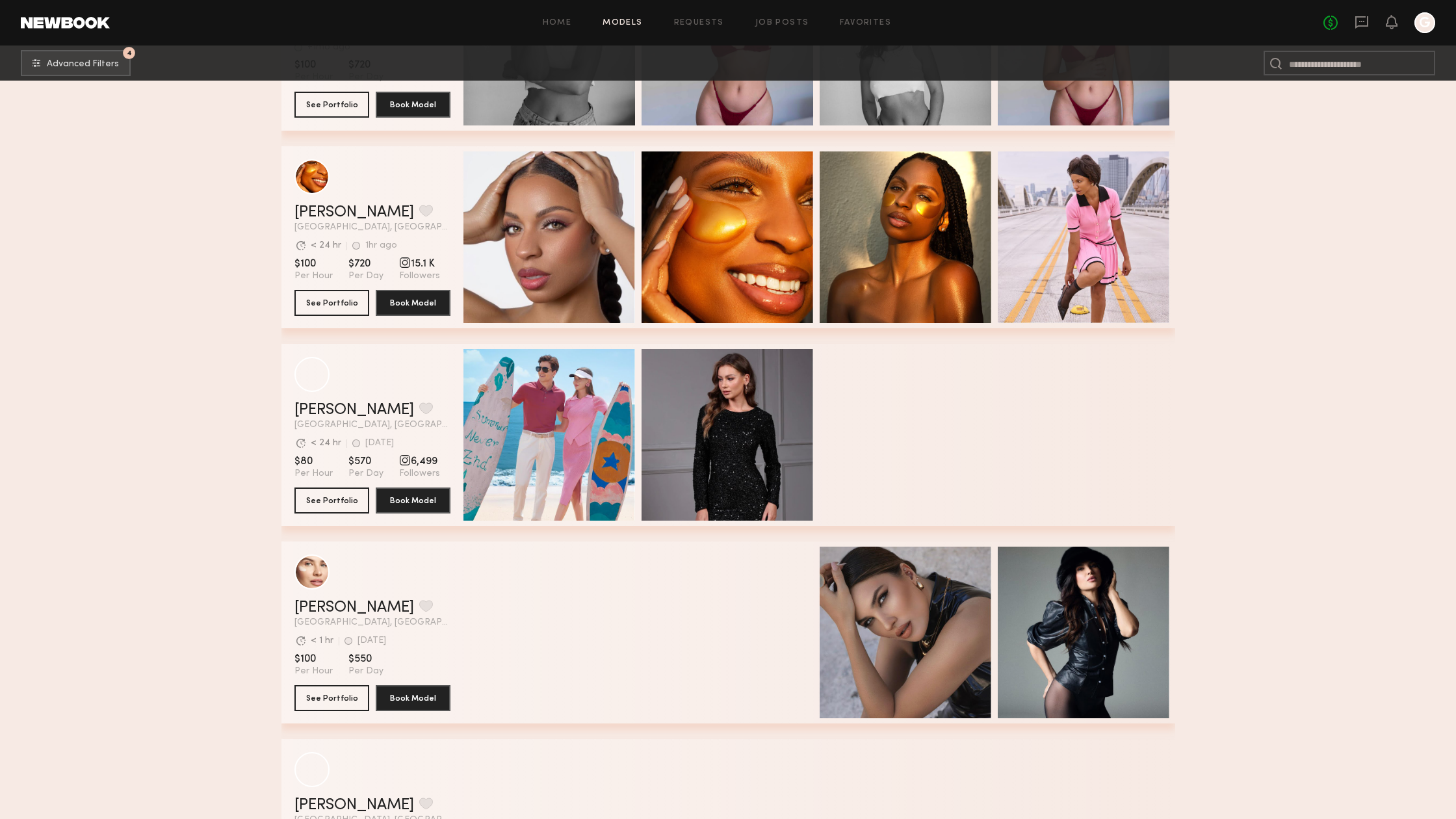
scroll to position [4681, 0]
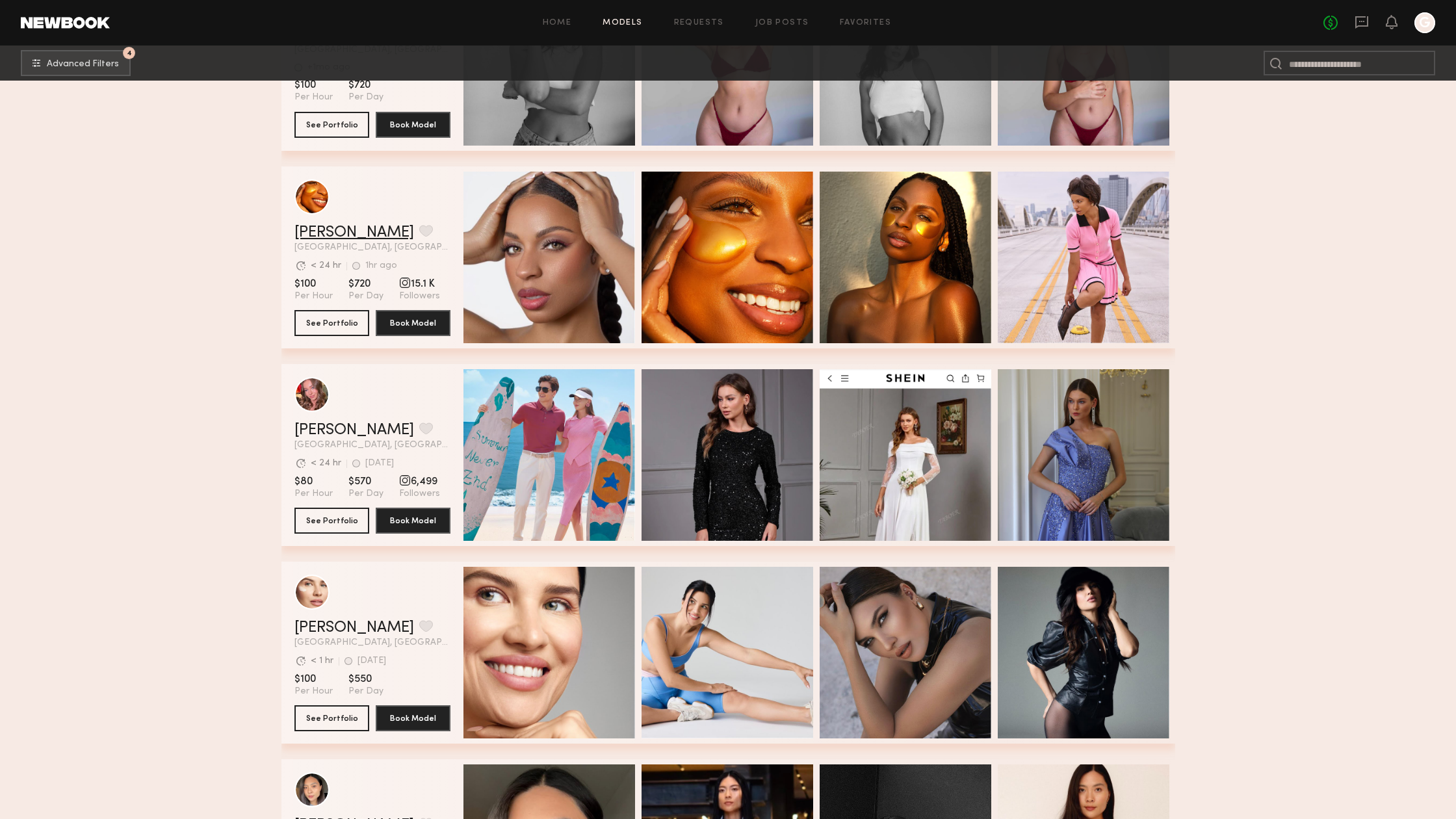
click at [330, 235] on link "Danika E." at bounding box center [354, 233] width 120 height 16
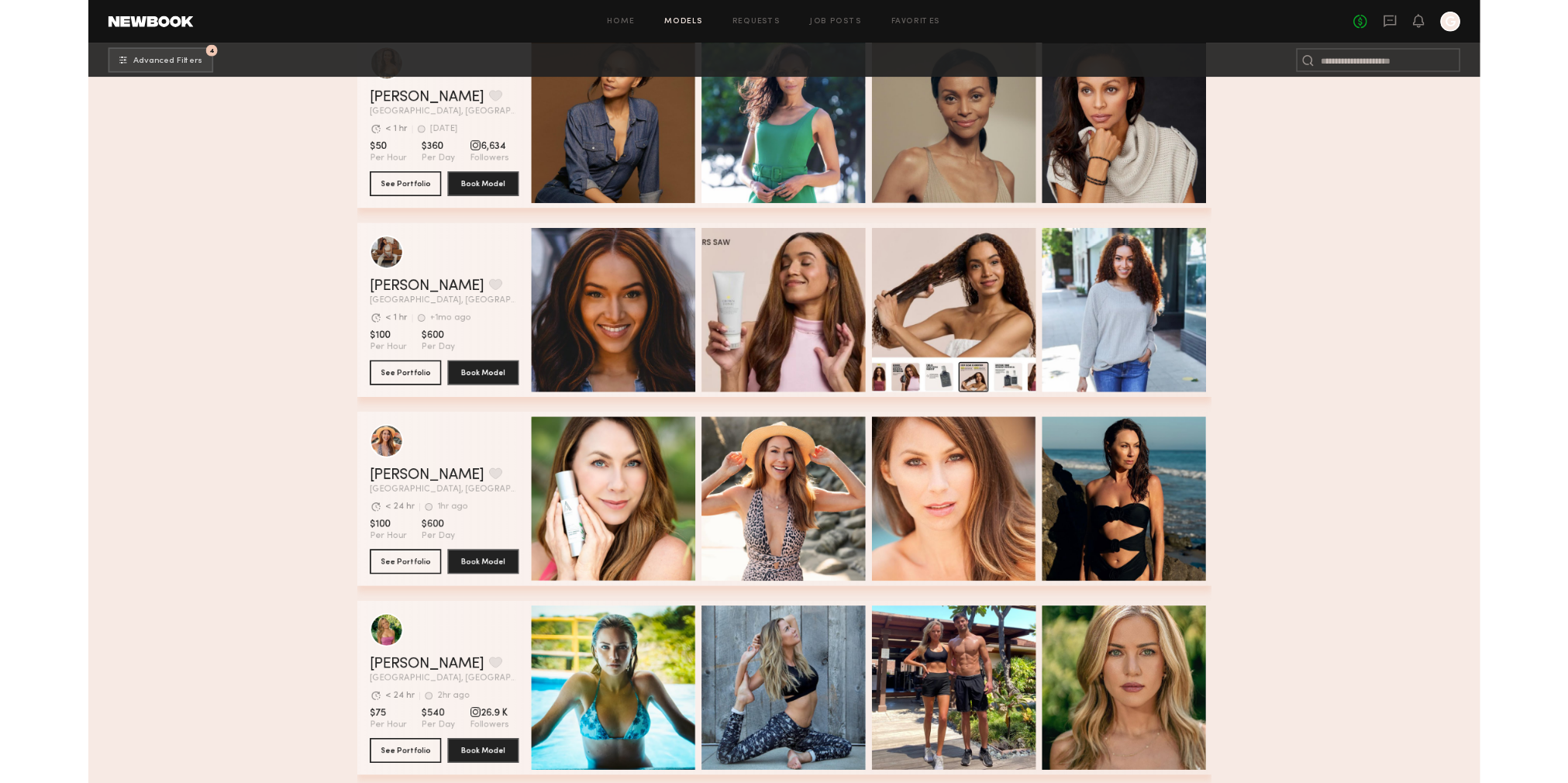
scroll to position [6615, 0]
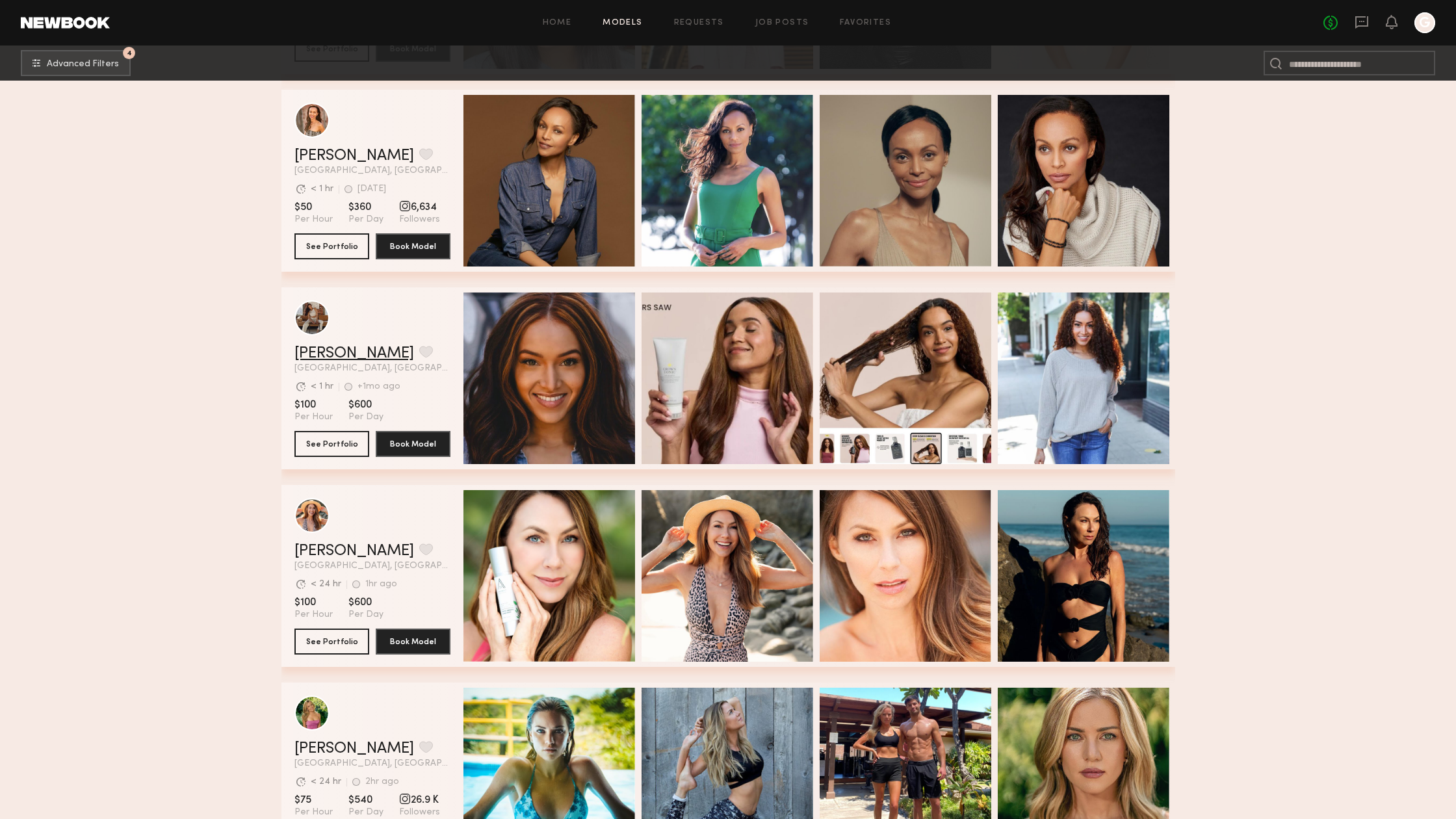
click at [340, 351] on link "[PERSON_NAME]" at bounding box center [354, 354] width 120 height 16
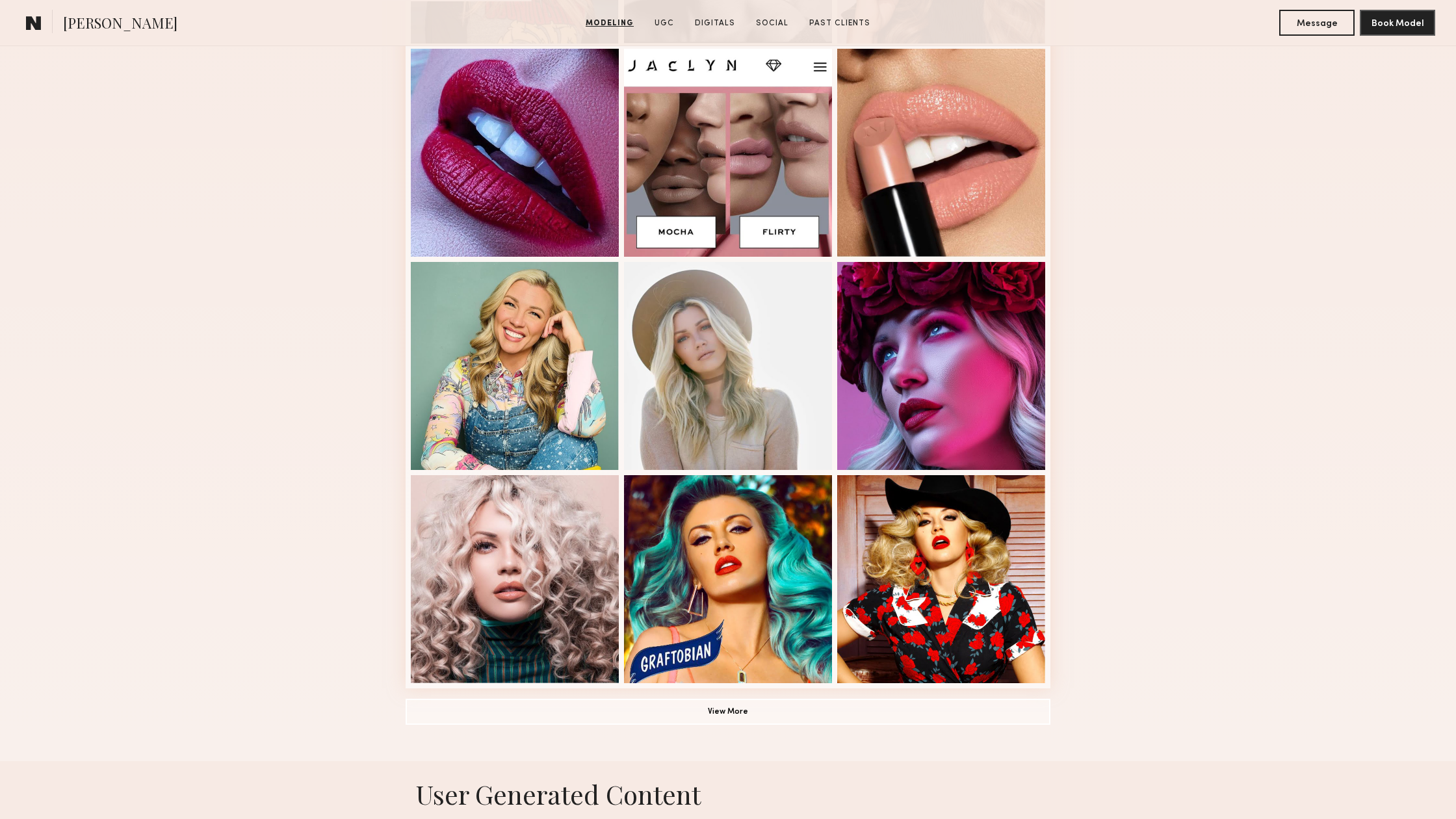
scroll to position [550, 0]
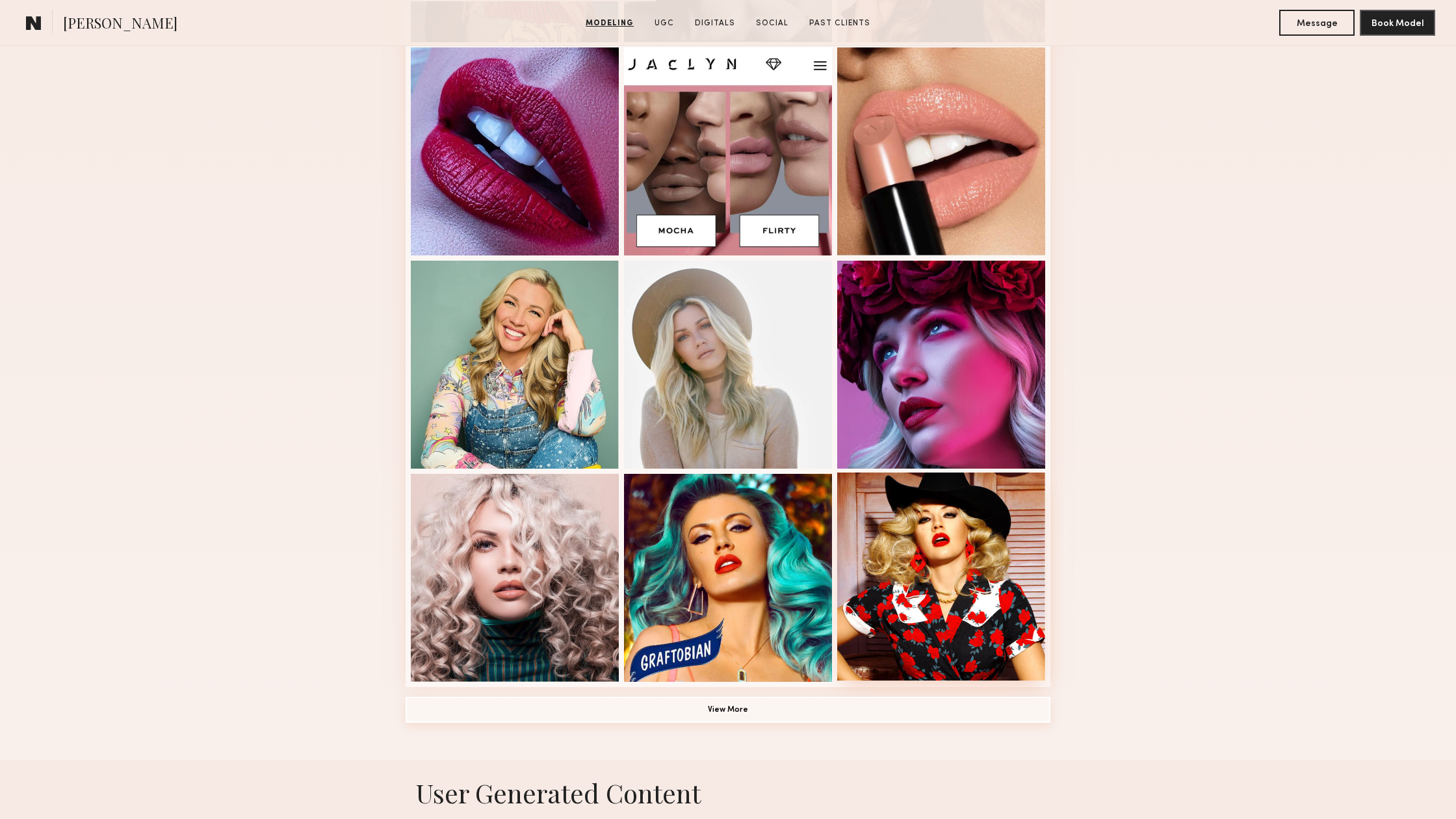
drag, startPoint x: 756, startPoint y: 706, endPoint x: 1004, endPoint y: 647, distance: 254.9
click at [758, 705] on button "View More" at bounding box center [728, 710] width 645 height 26
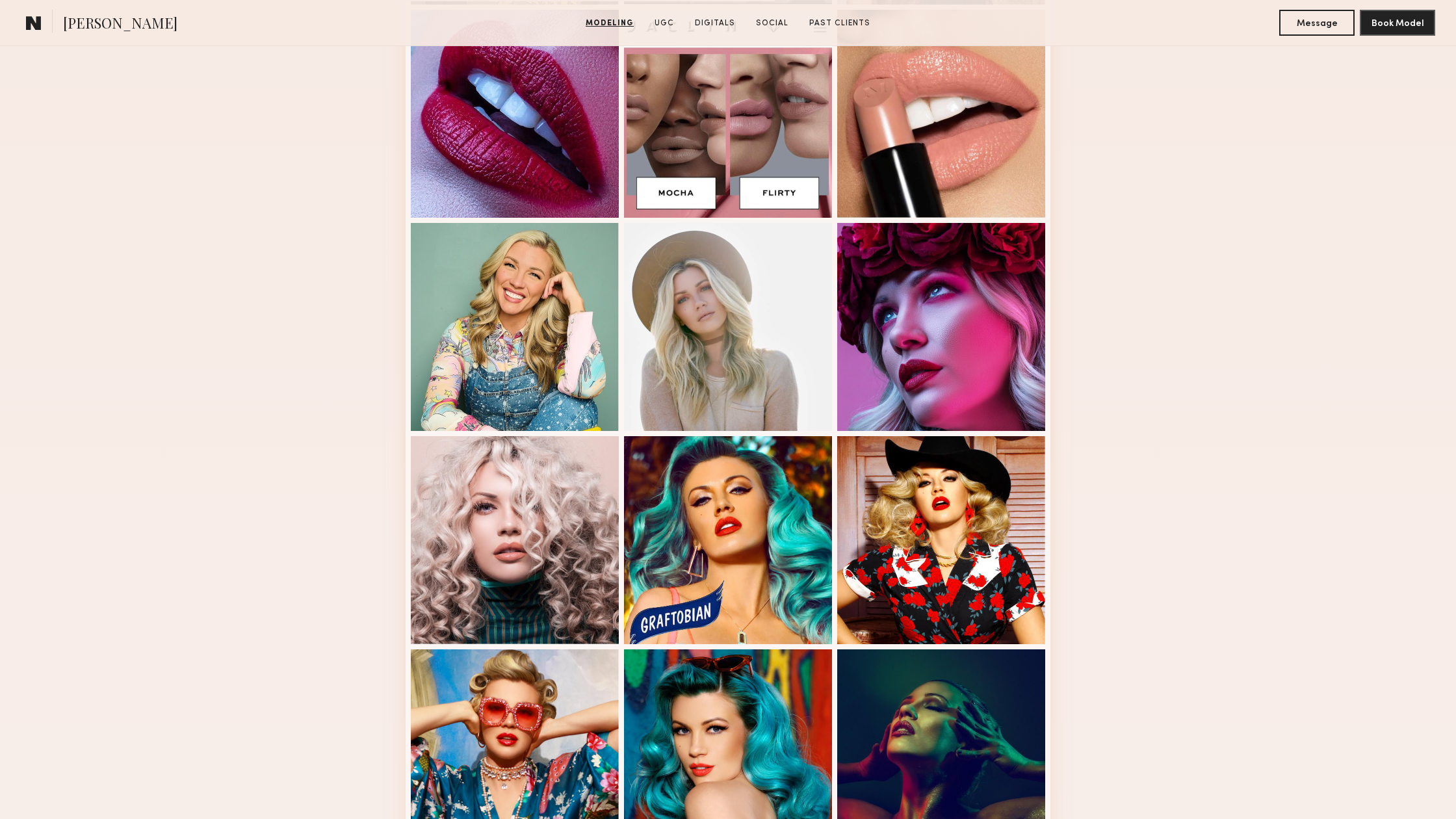
scroll to position [588, 0]
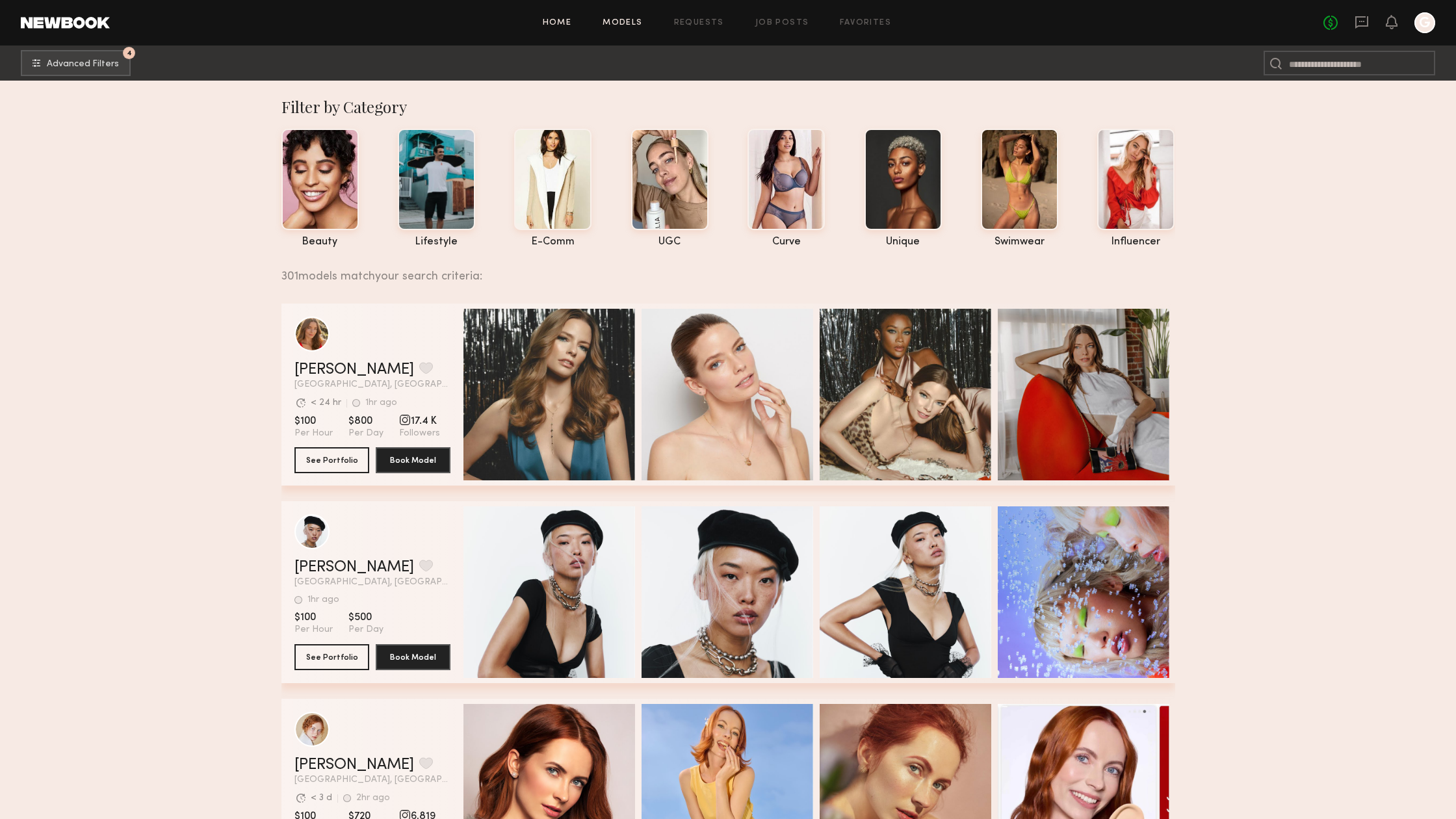
click at [561, 23] on link "Home" at bounding box center [557, 23] width 29 height 9
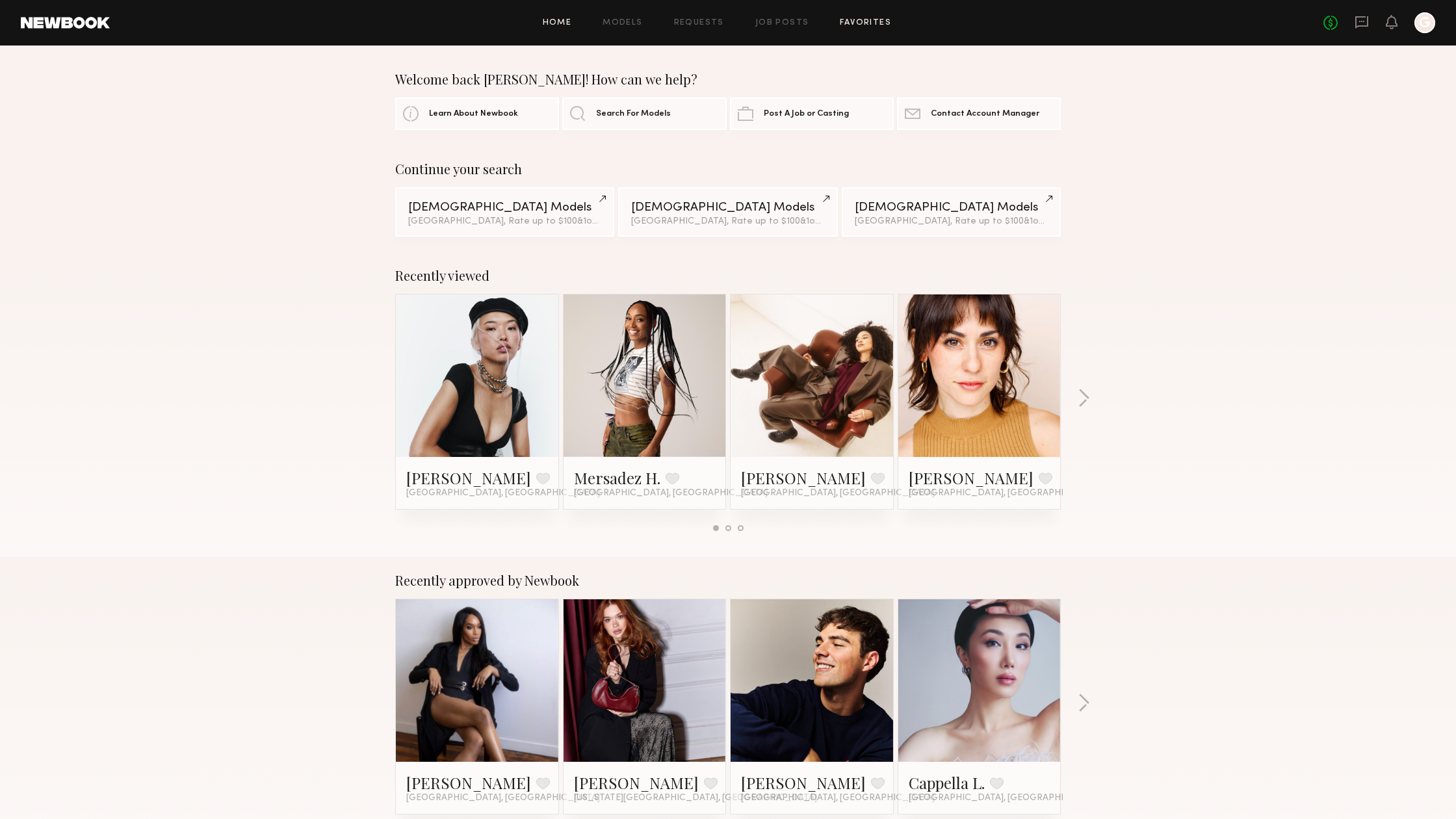
click at [847, 19] on link "Favorites" at bounding box center [866, 23] width 52 height 9
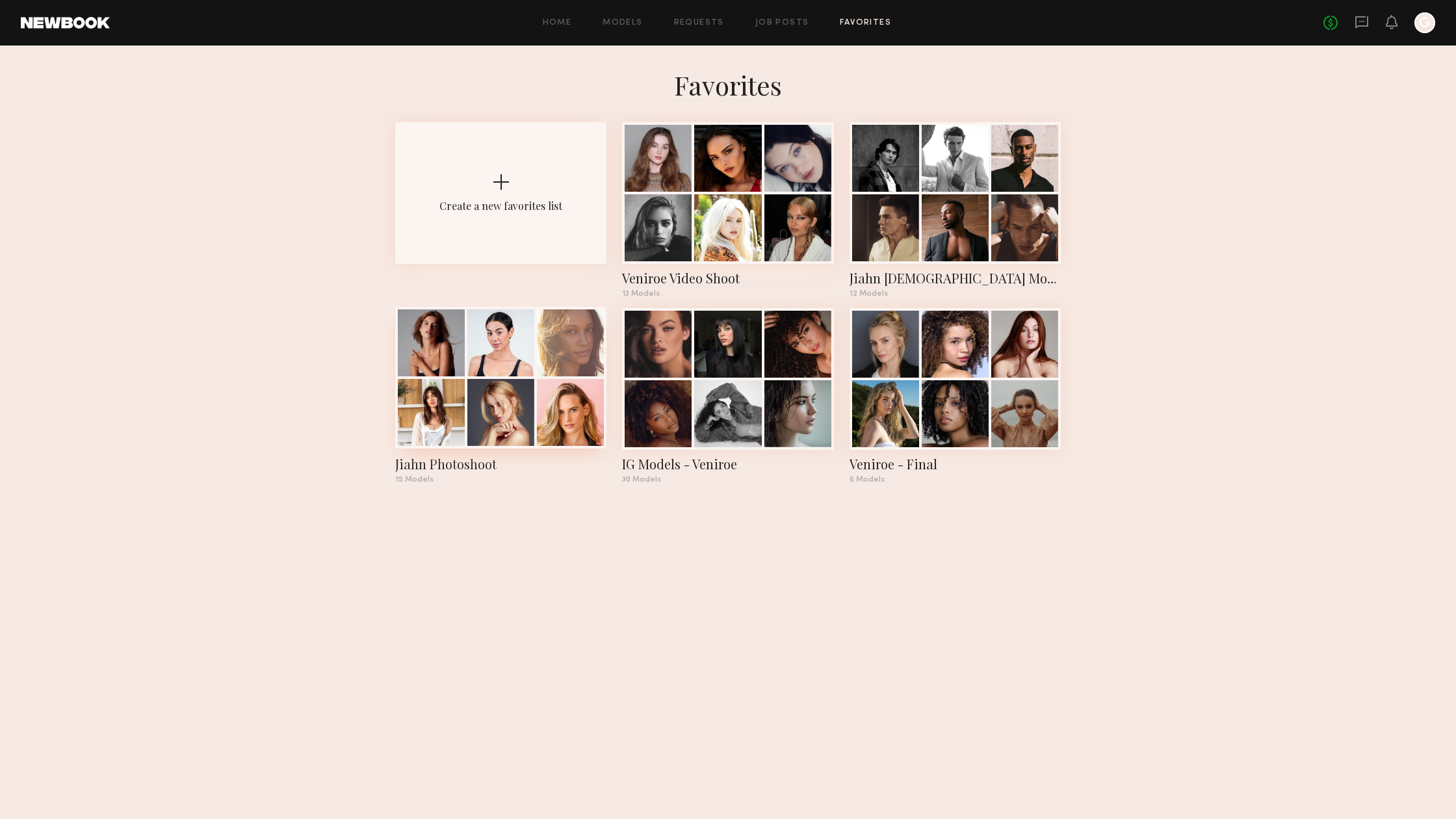
click at [537, 387] on div at bounding box center [570, 412] width 67 height 67
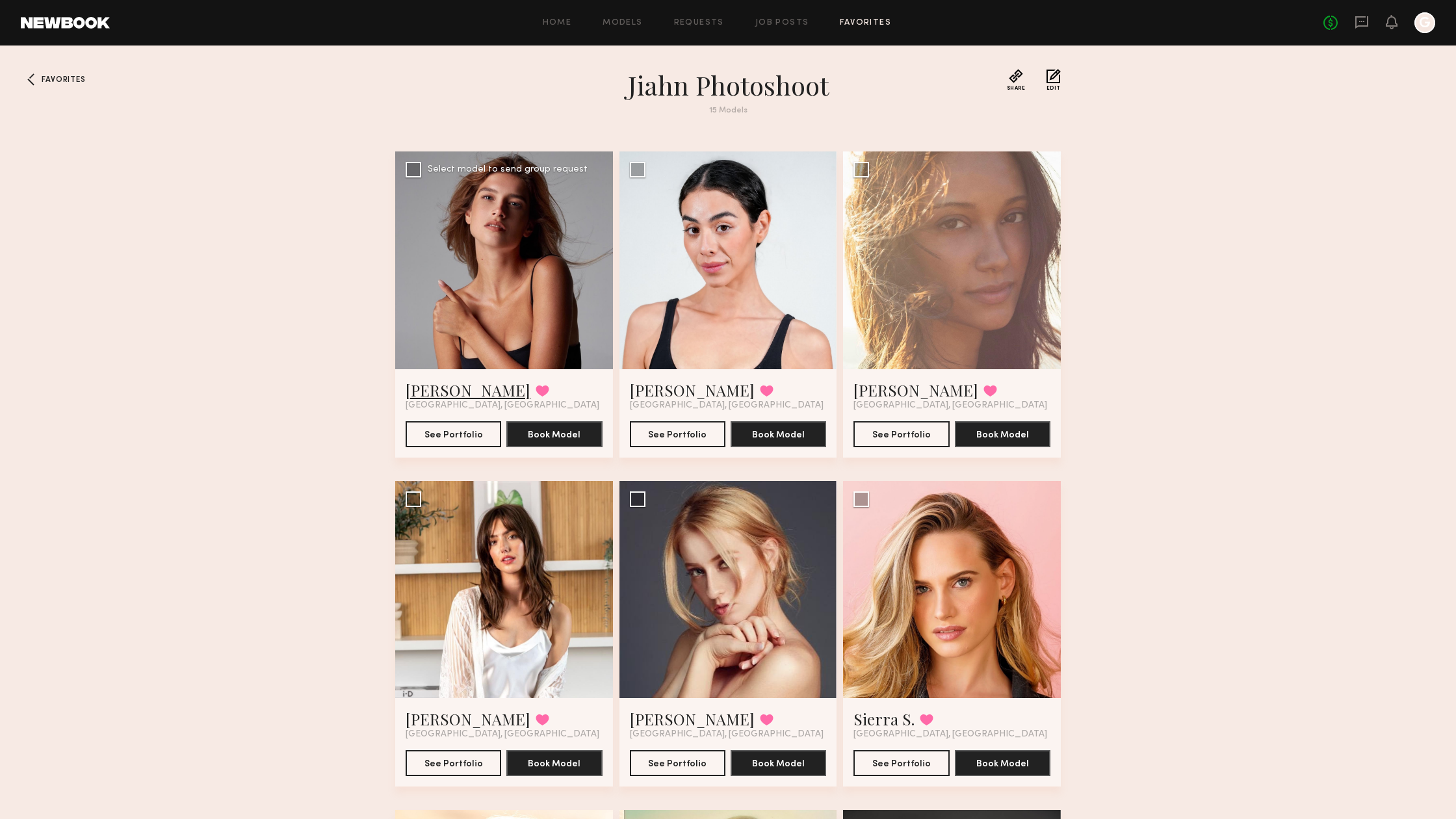
click at [444, 398] on link "Ekaterina M." at bounding box center [468, 390] width 125 height 21
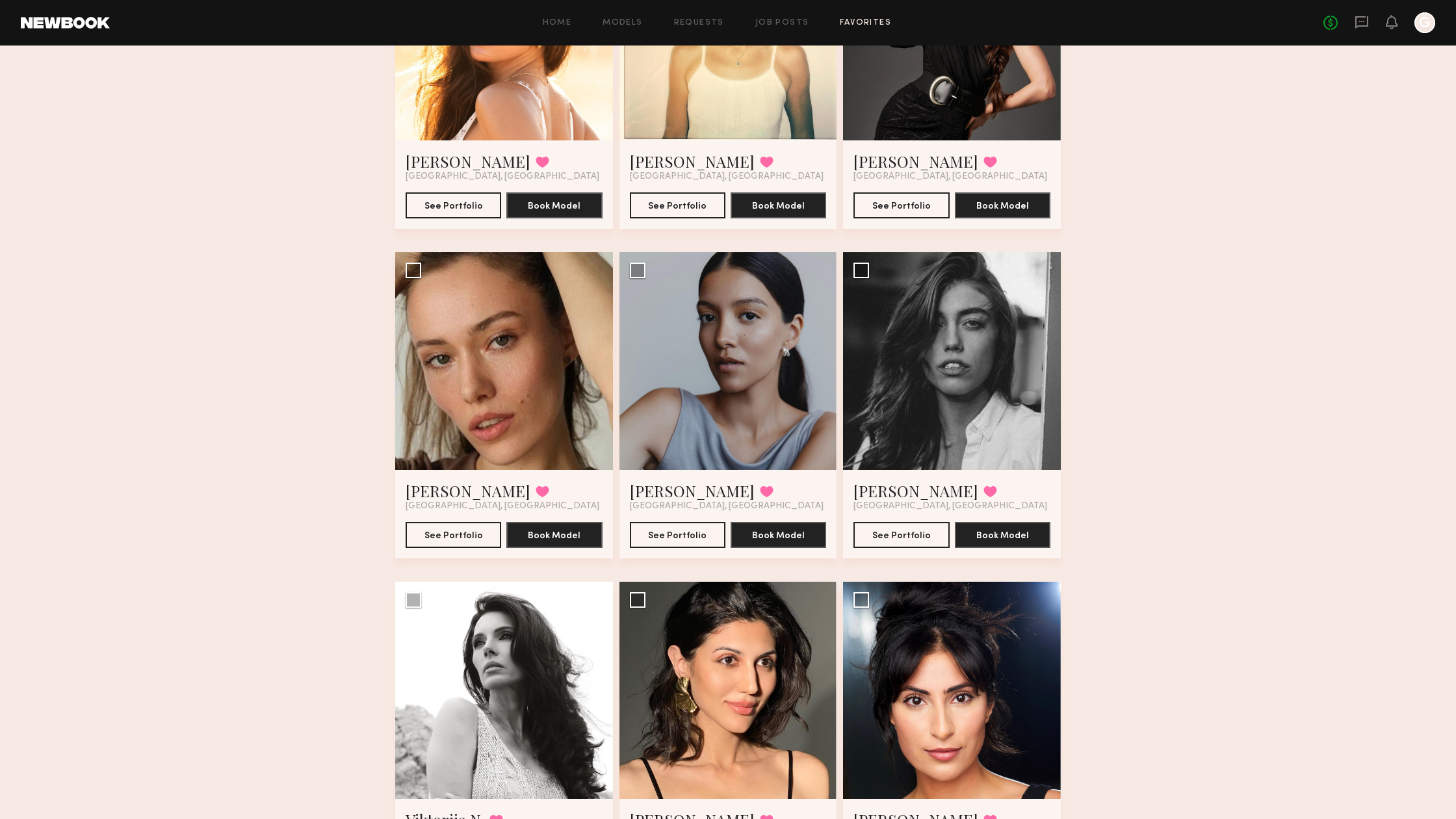
scroll to position [858, 0]
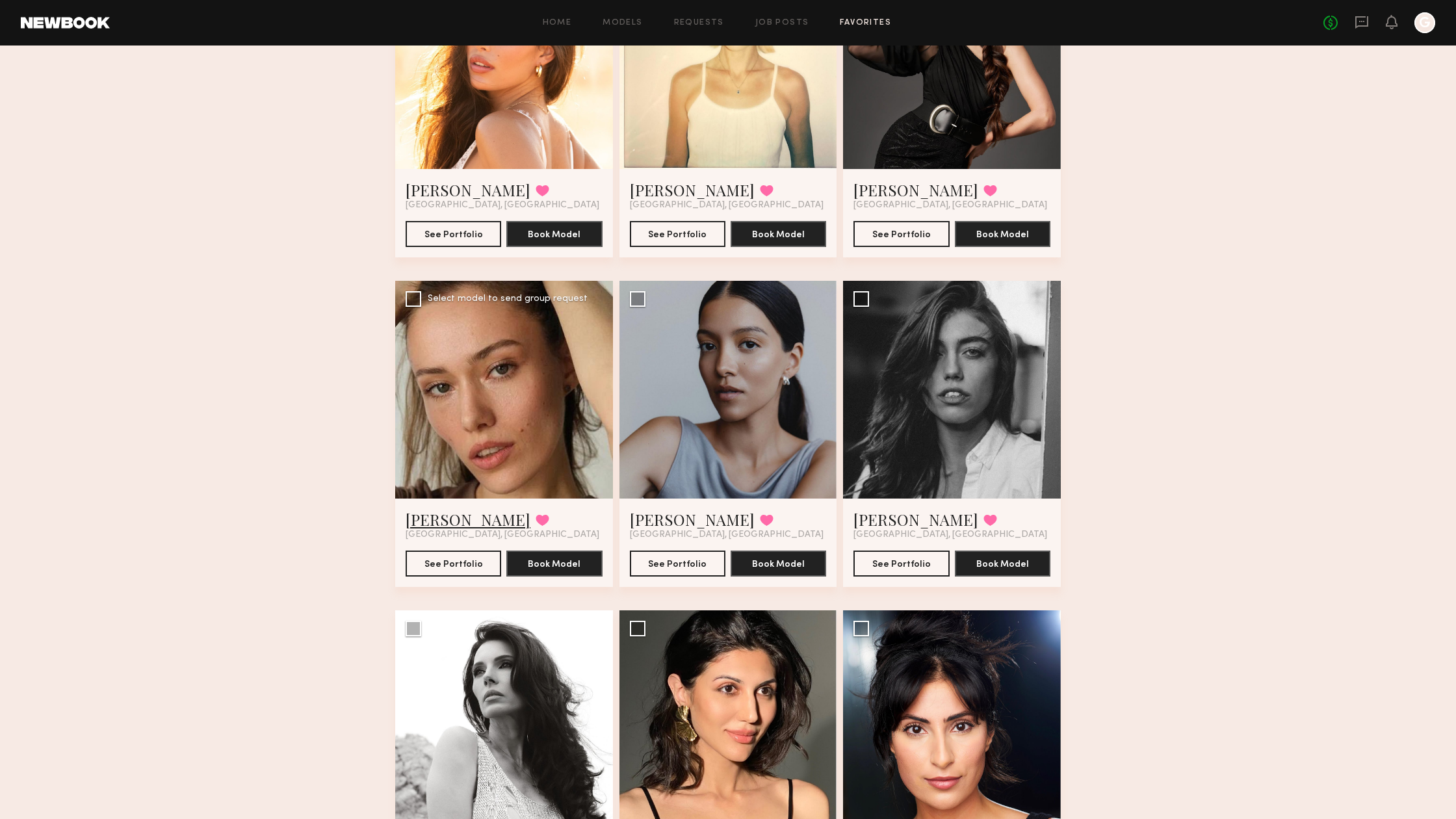
click at [448, 518] on link "Mariika S." at bounding box center [468, 519] width 125 height 21
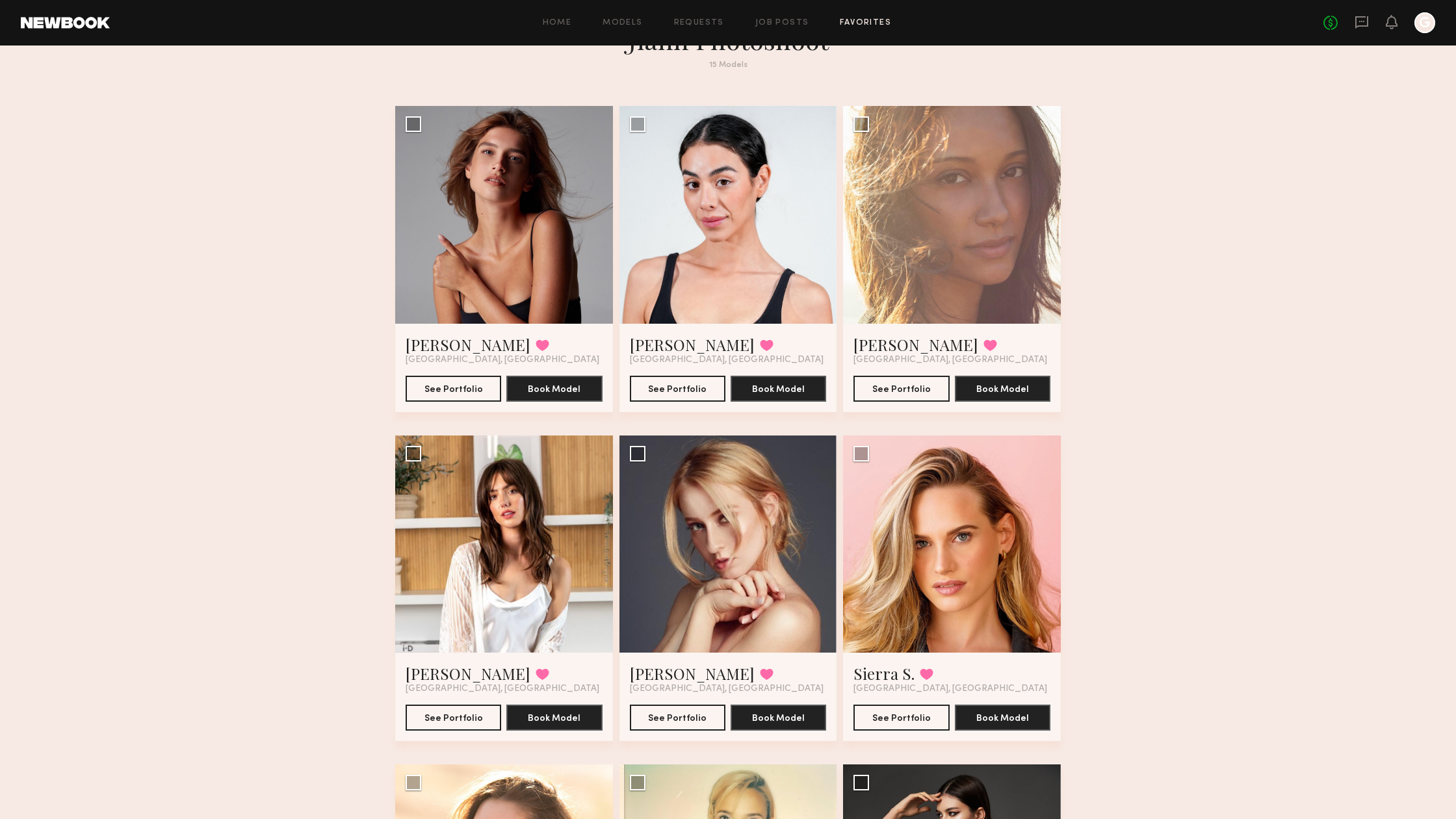
scroll to position [0, 0]
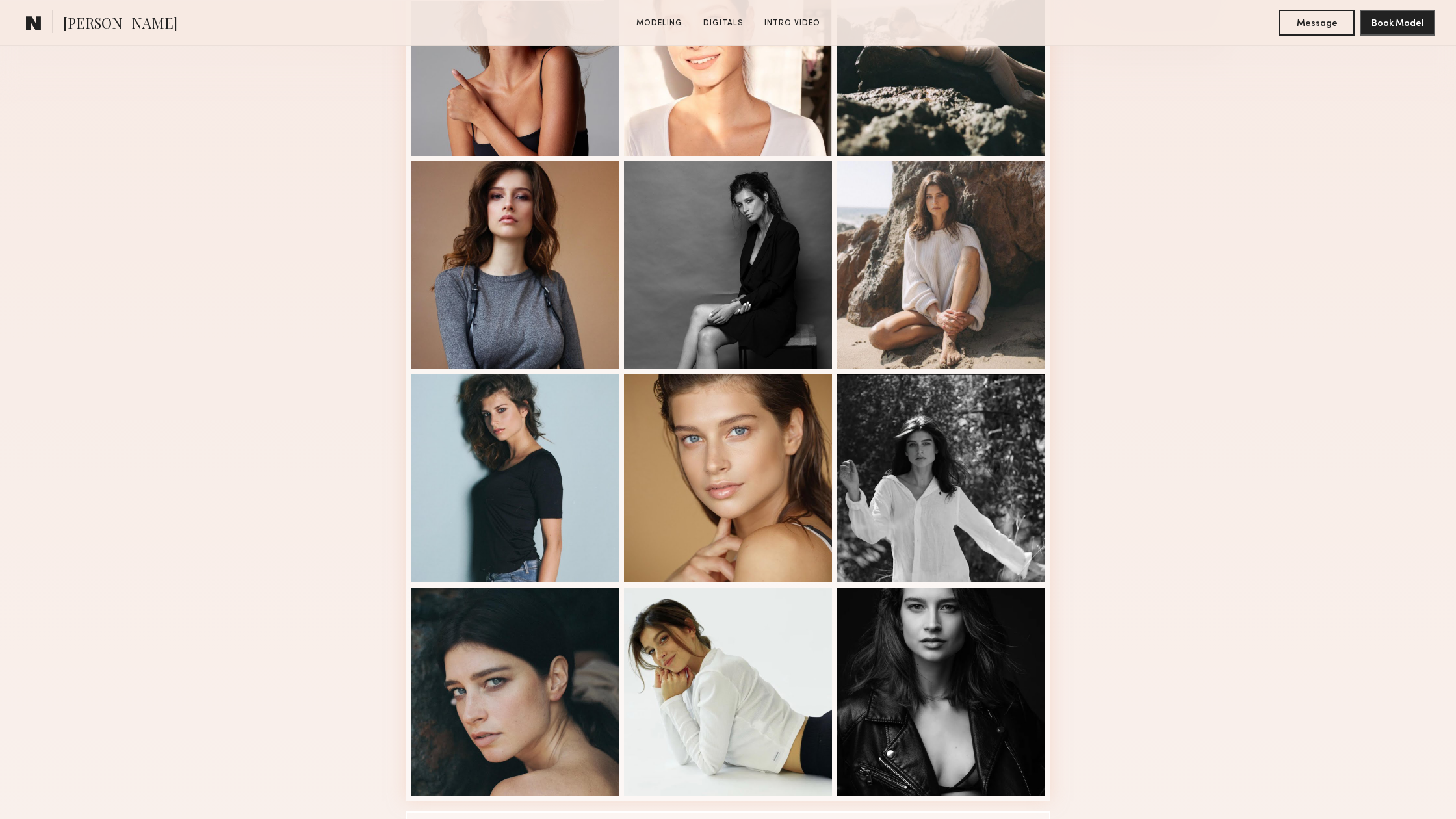
scroll to position [654, 0]
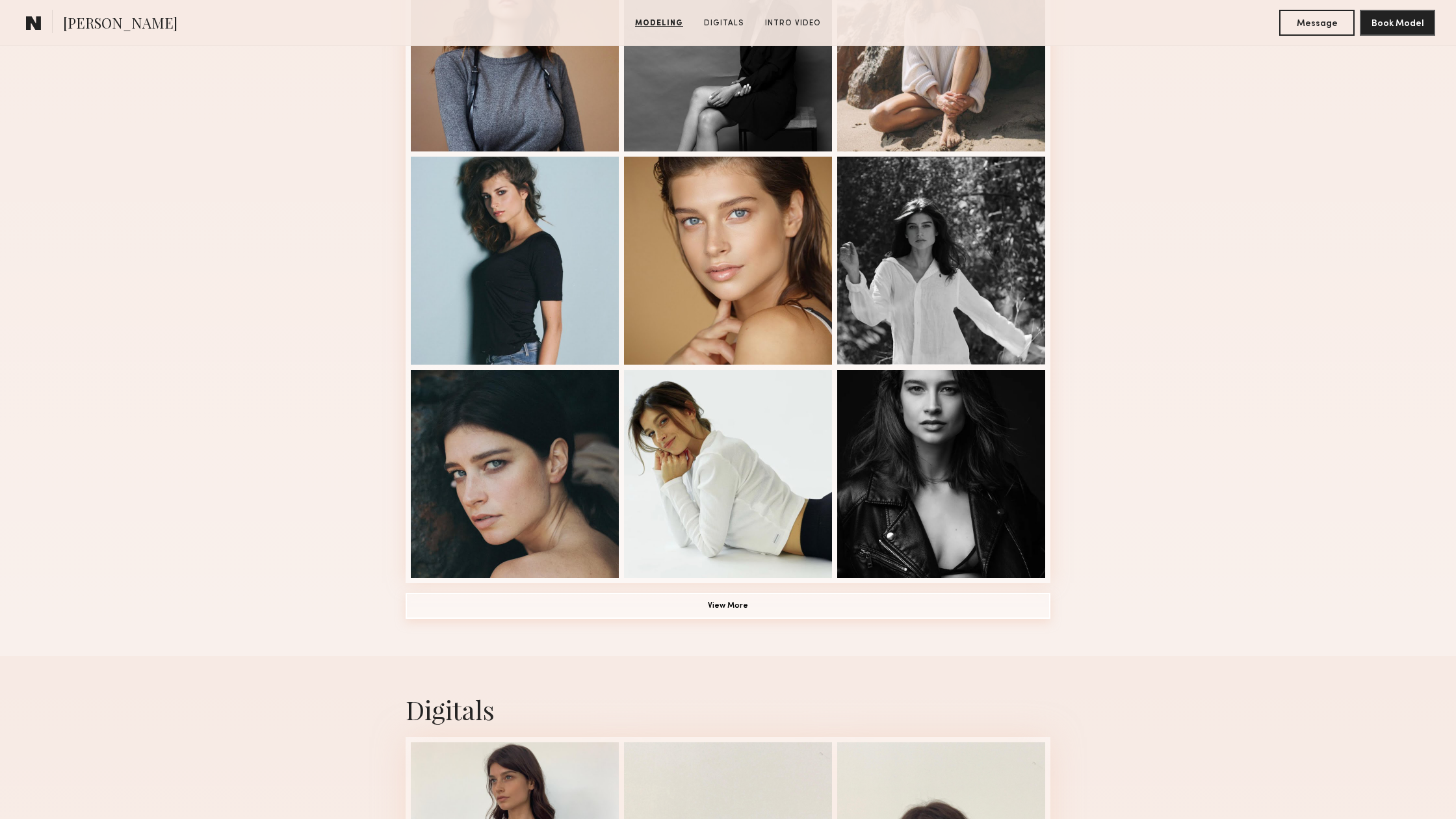
click at [788, 604] on button "View More" at bounding box center [728, 606] width 645 height 26
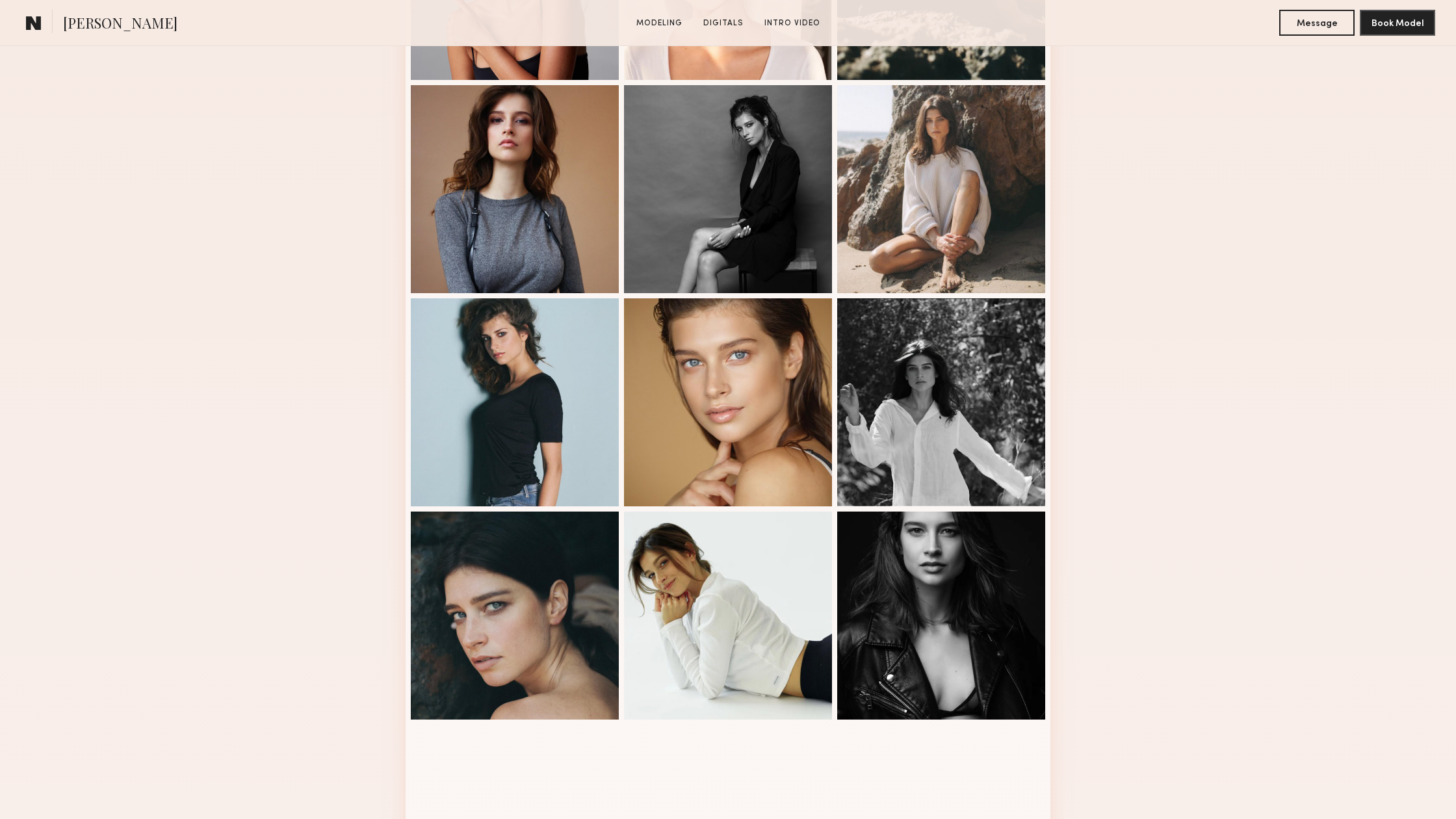
scroll to position [591, 0]
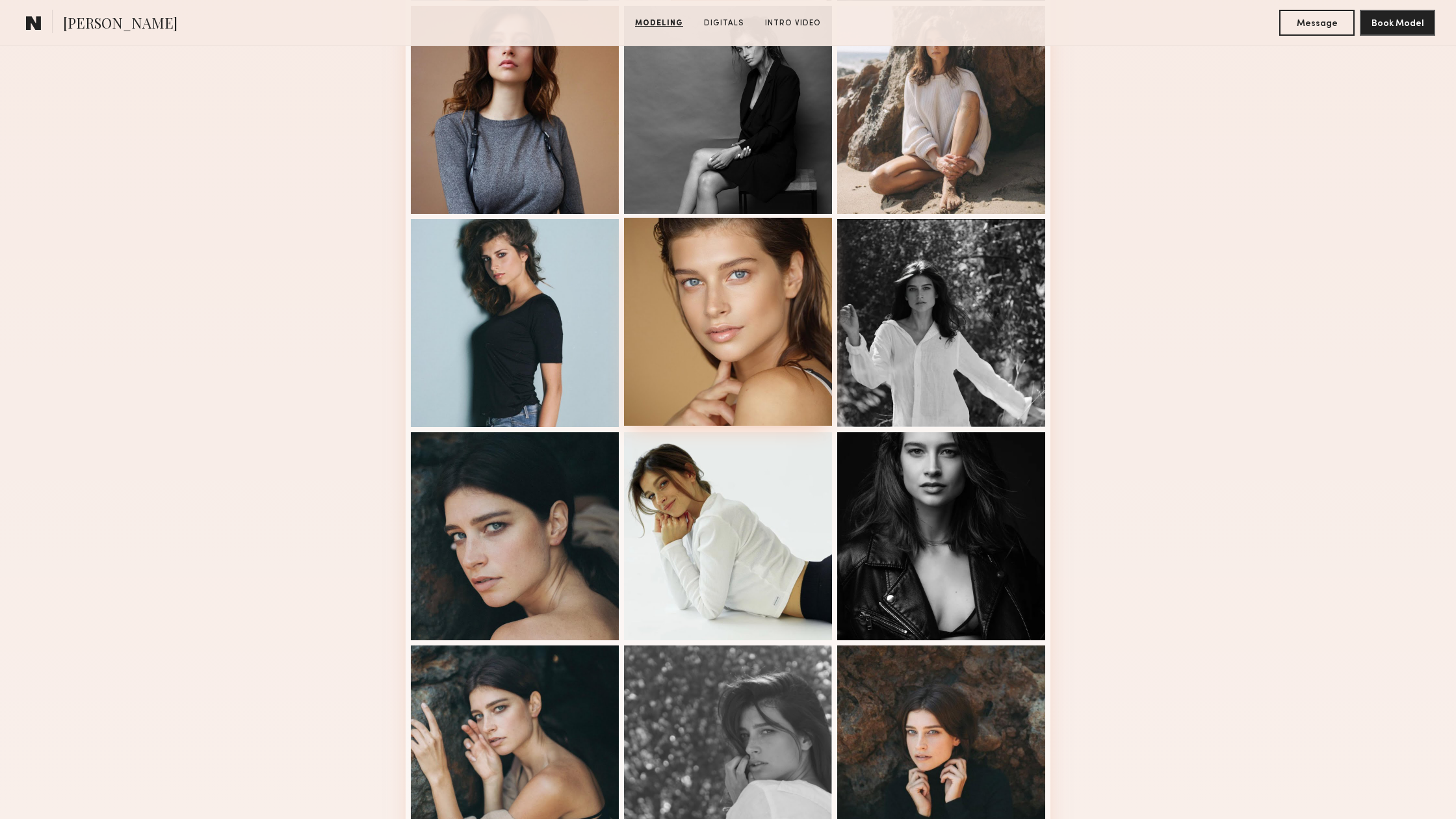
click at [742, 368] on div at bounding box center [728, 322] width 208 height 208
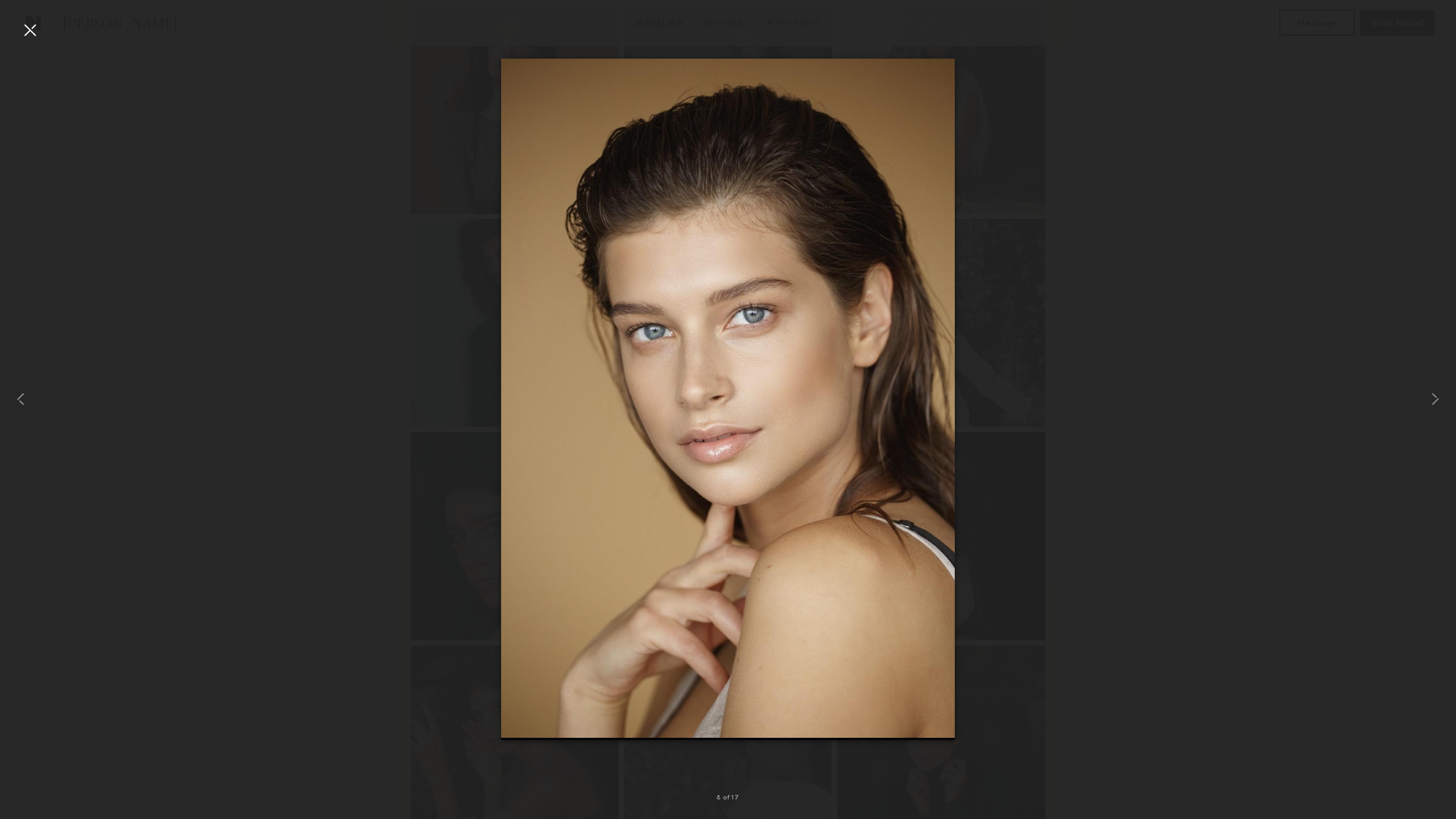
click at [37, 32] on div at bounding box center [29, 29] width 21 height 21
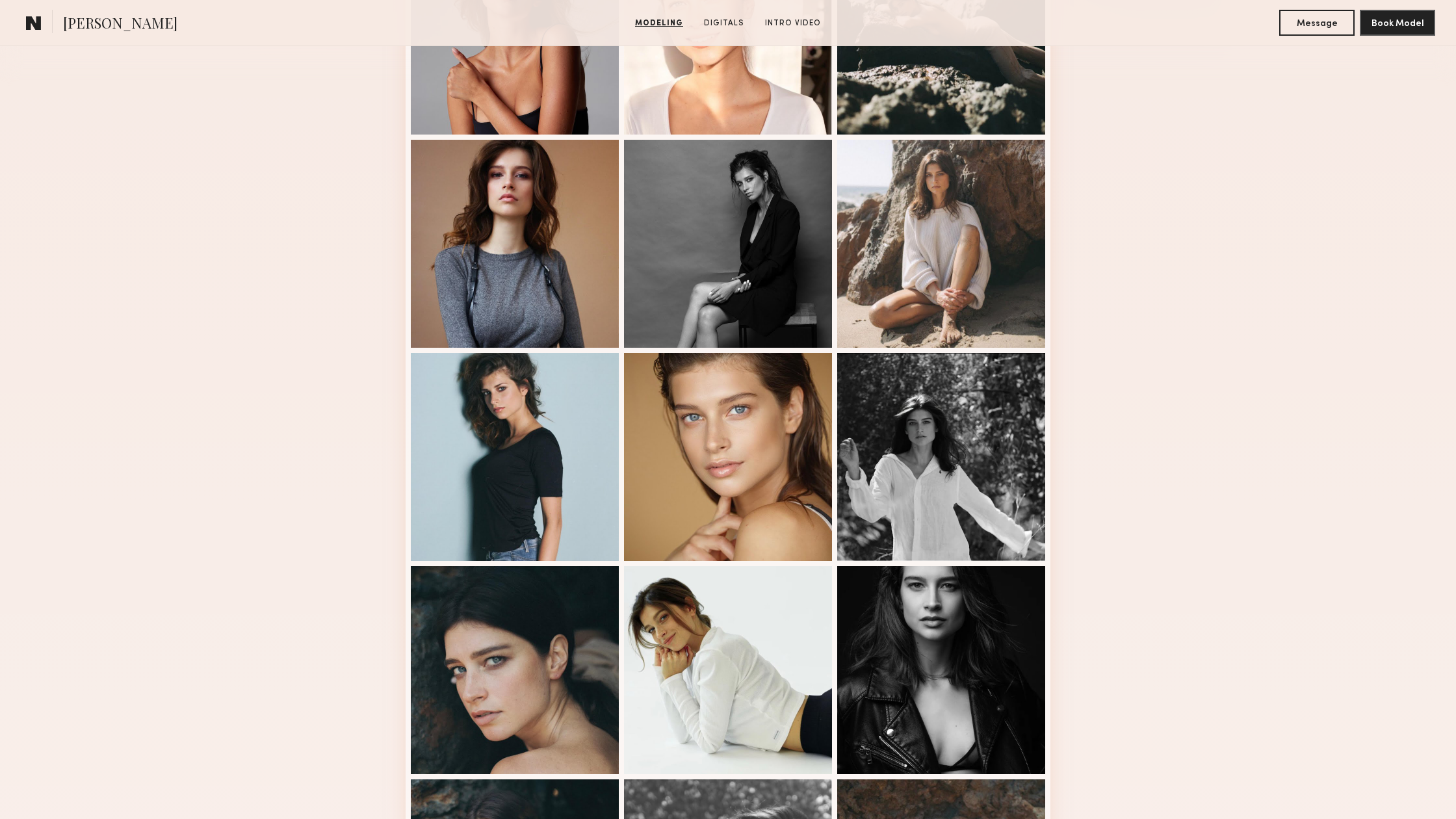
scroll to position [461, 0]
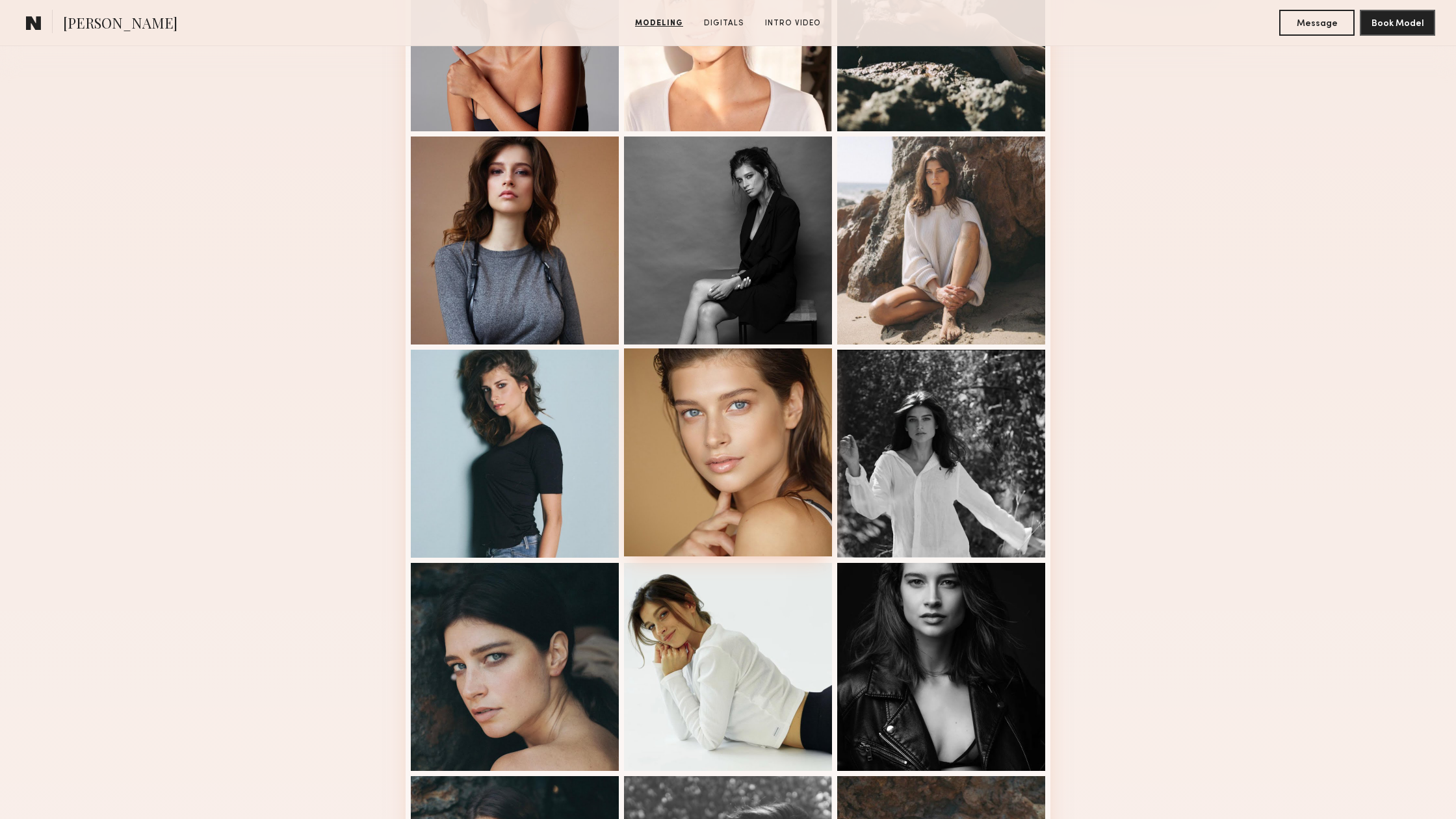
click at [818, 485] on div at bounding box center [728, 452] width 208 height 208
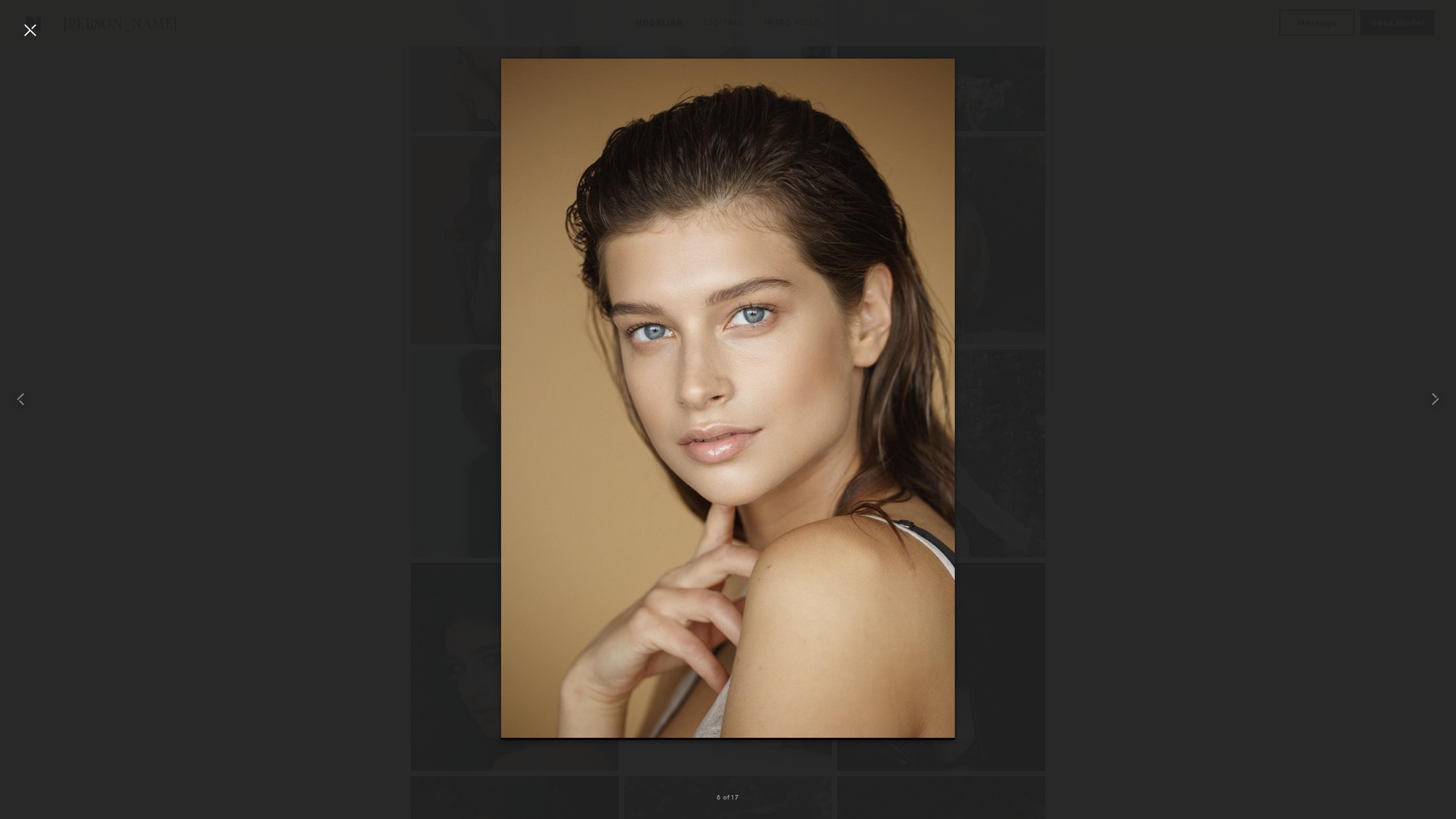
click at [27, 29] on div at bounding box center [29, 29] width 21 height 21
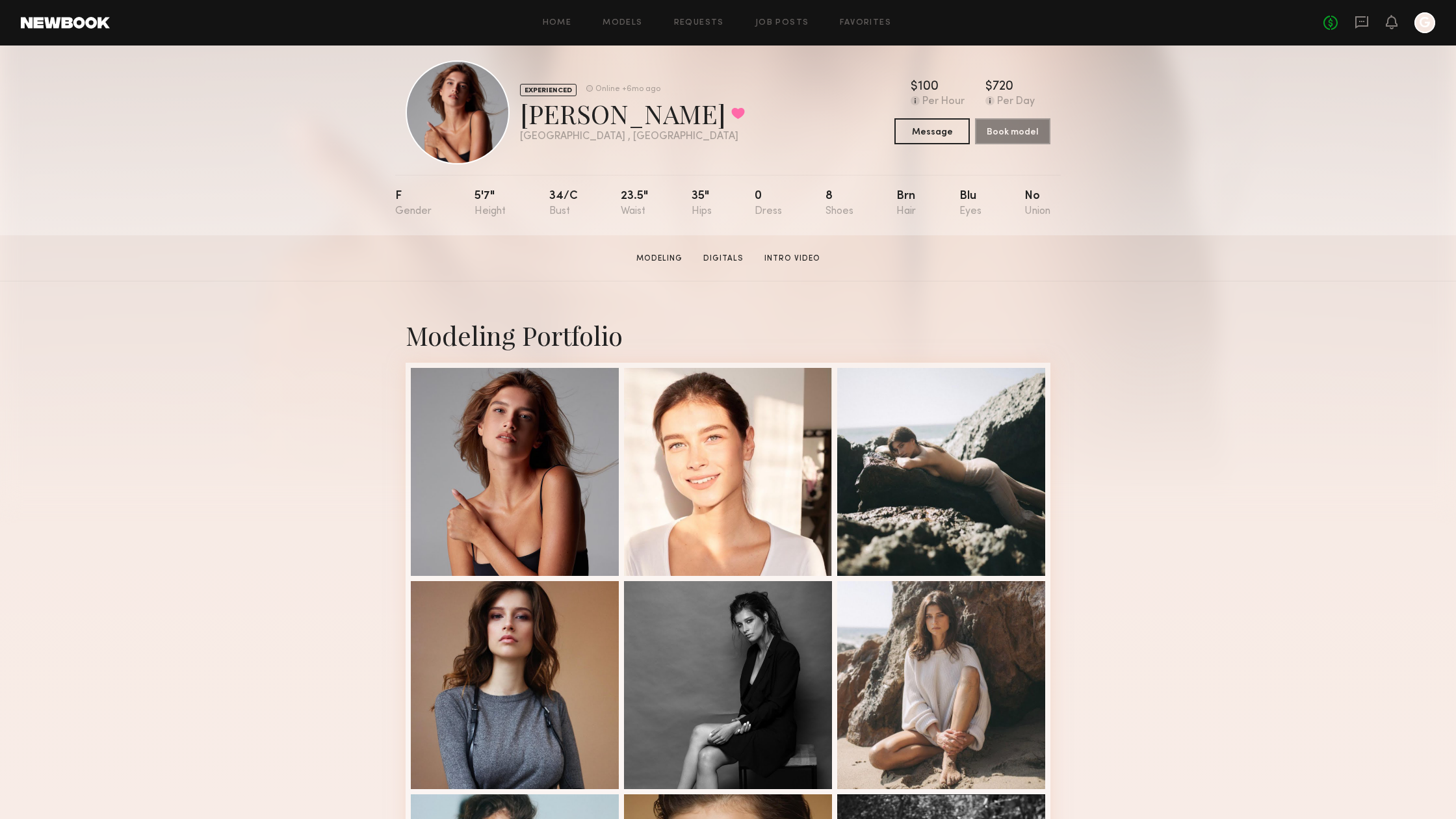
scroll to position [0, 0]
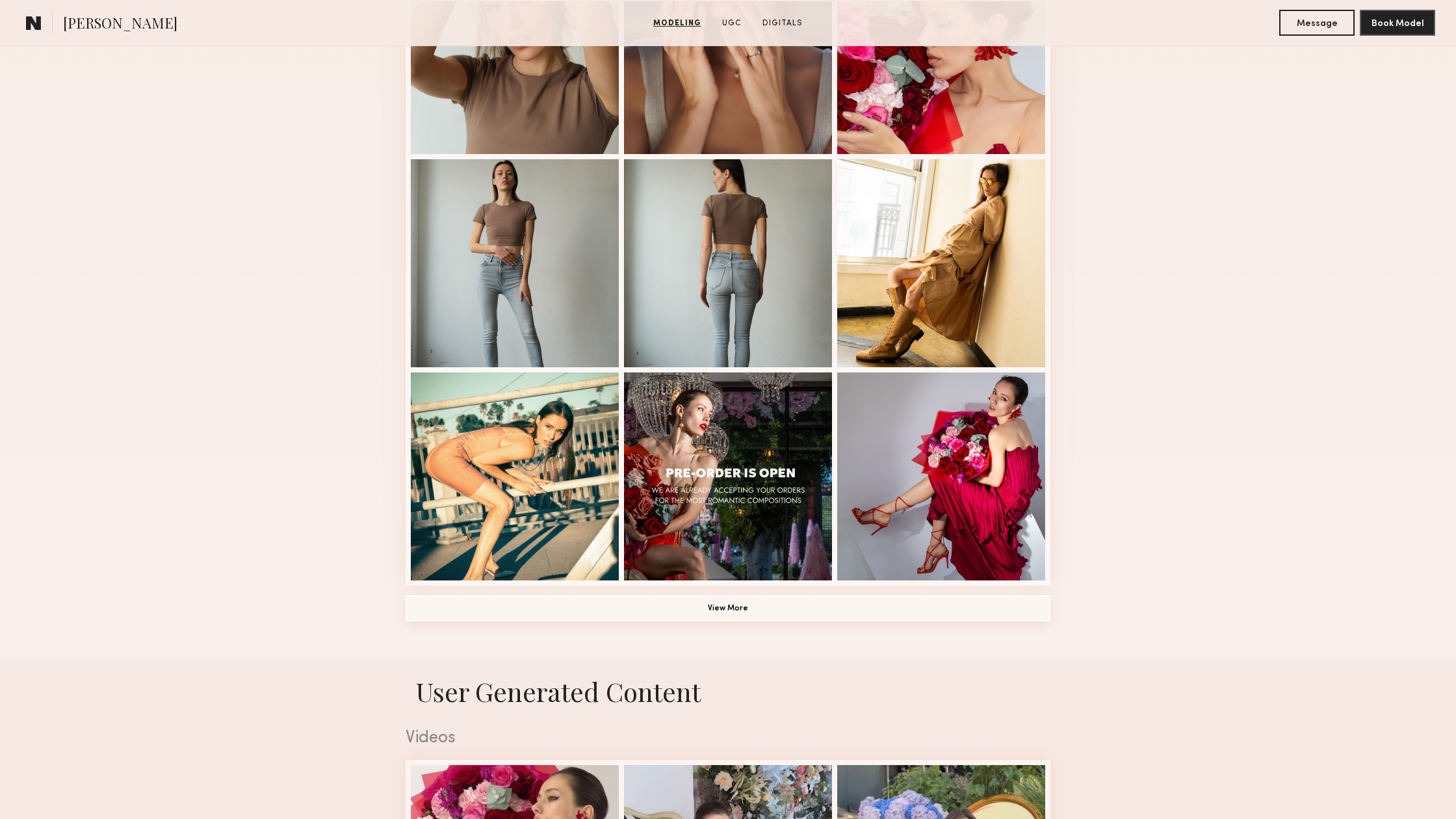
scroll to position [673, 0]
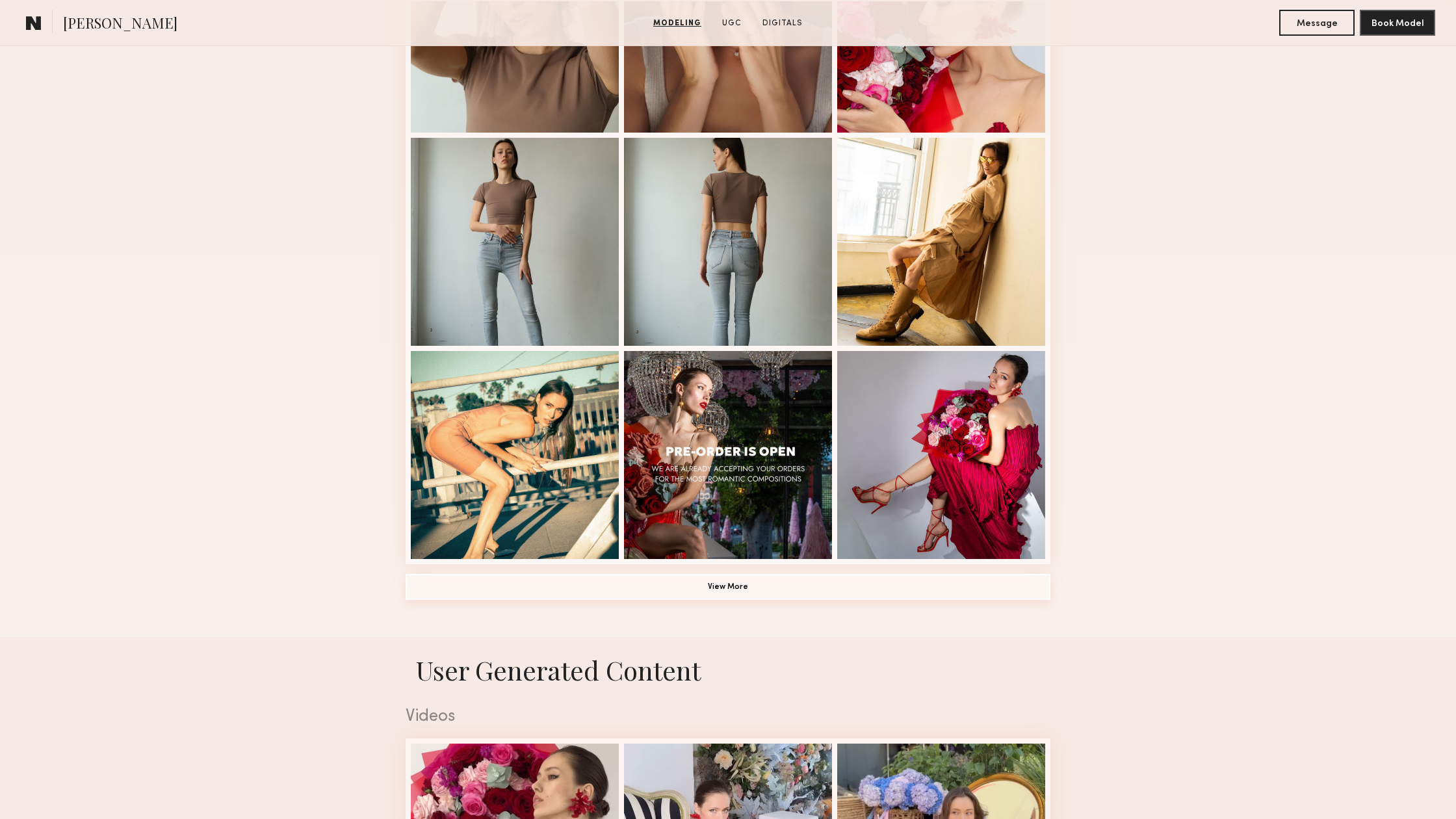
click at [834, 586] on button "View More" at bounding box center [728, 587] width 645 height 26
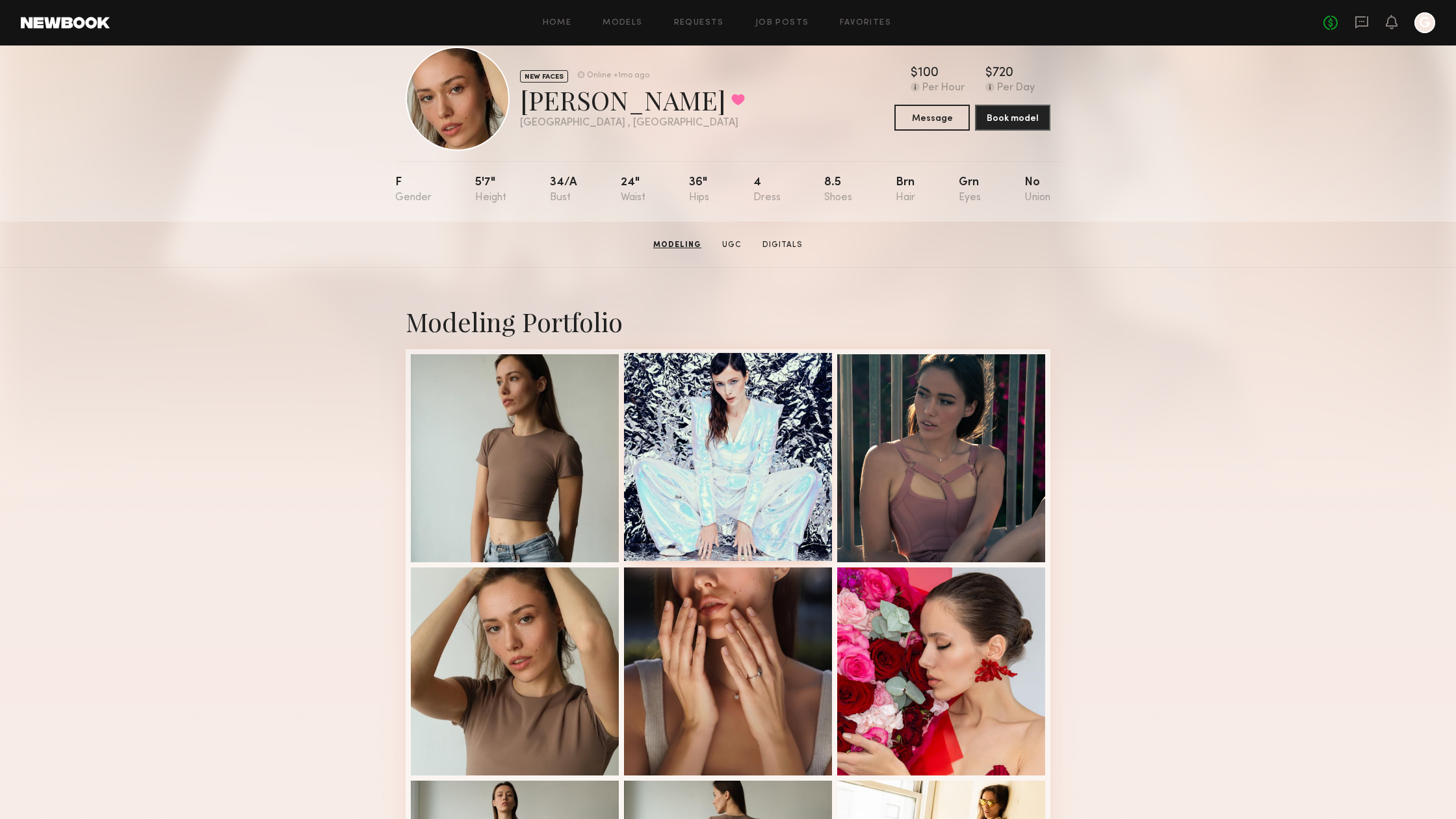
scroll to position [0, 0]
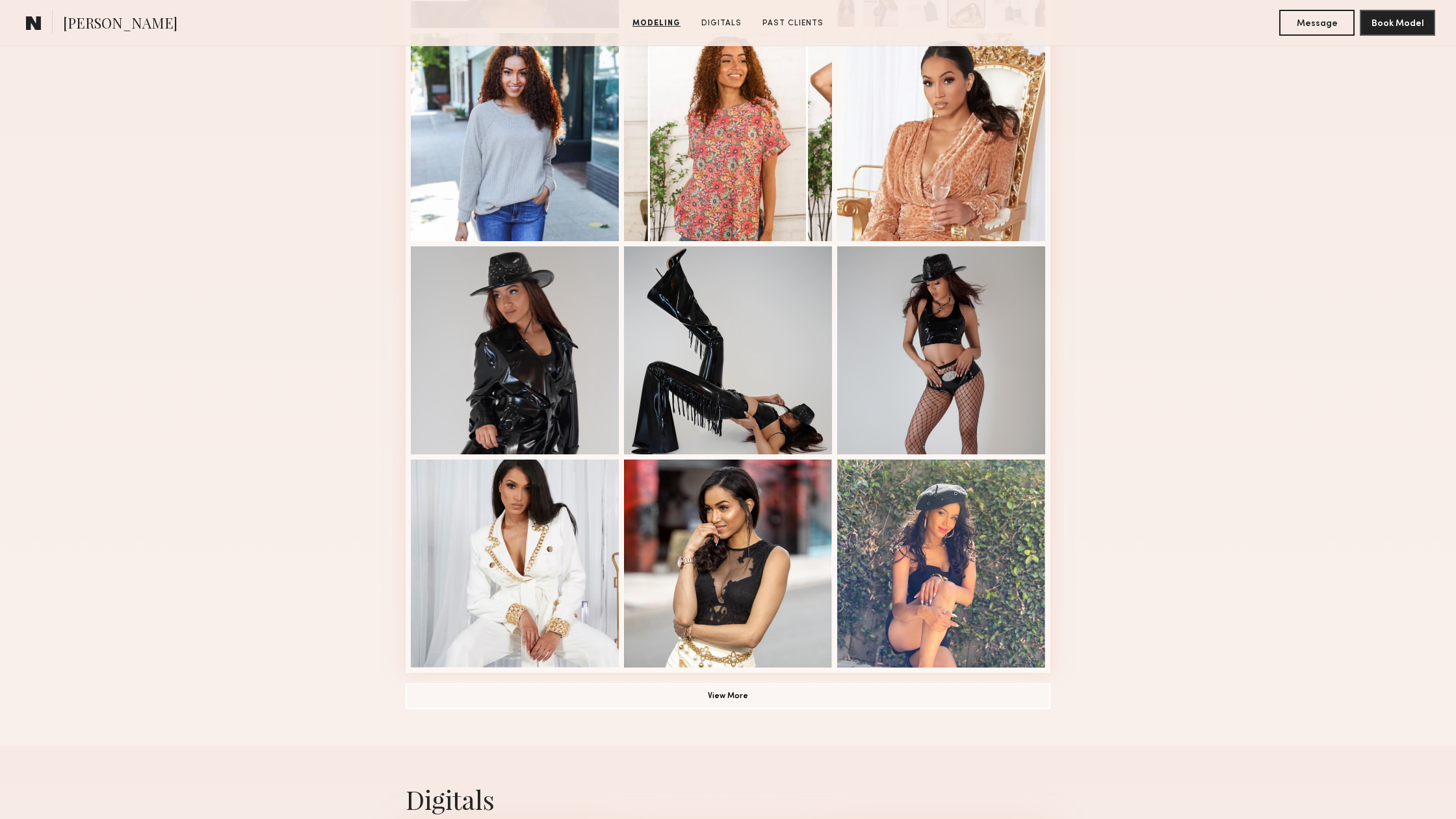
scroll to position [568, 0]
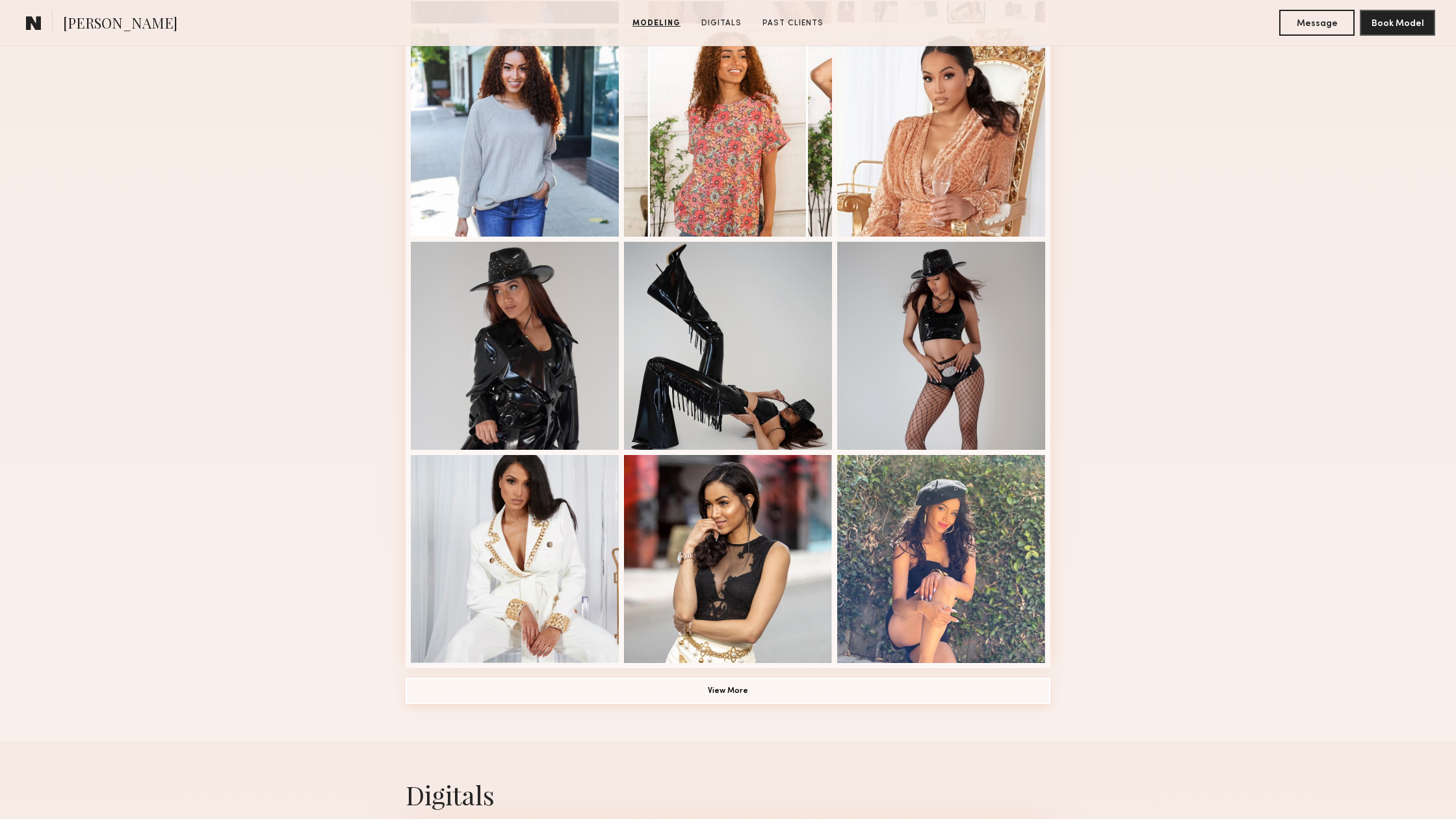
click at [747, 681] on button "View More" at bounding box center [728, 691] width 645 height 26
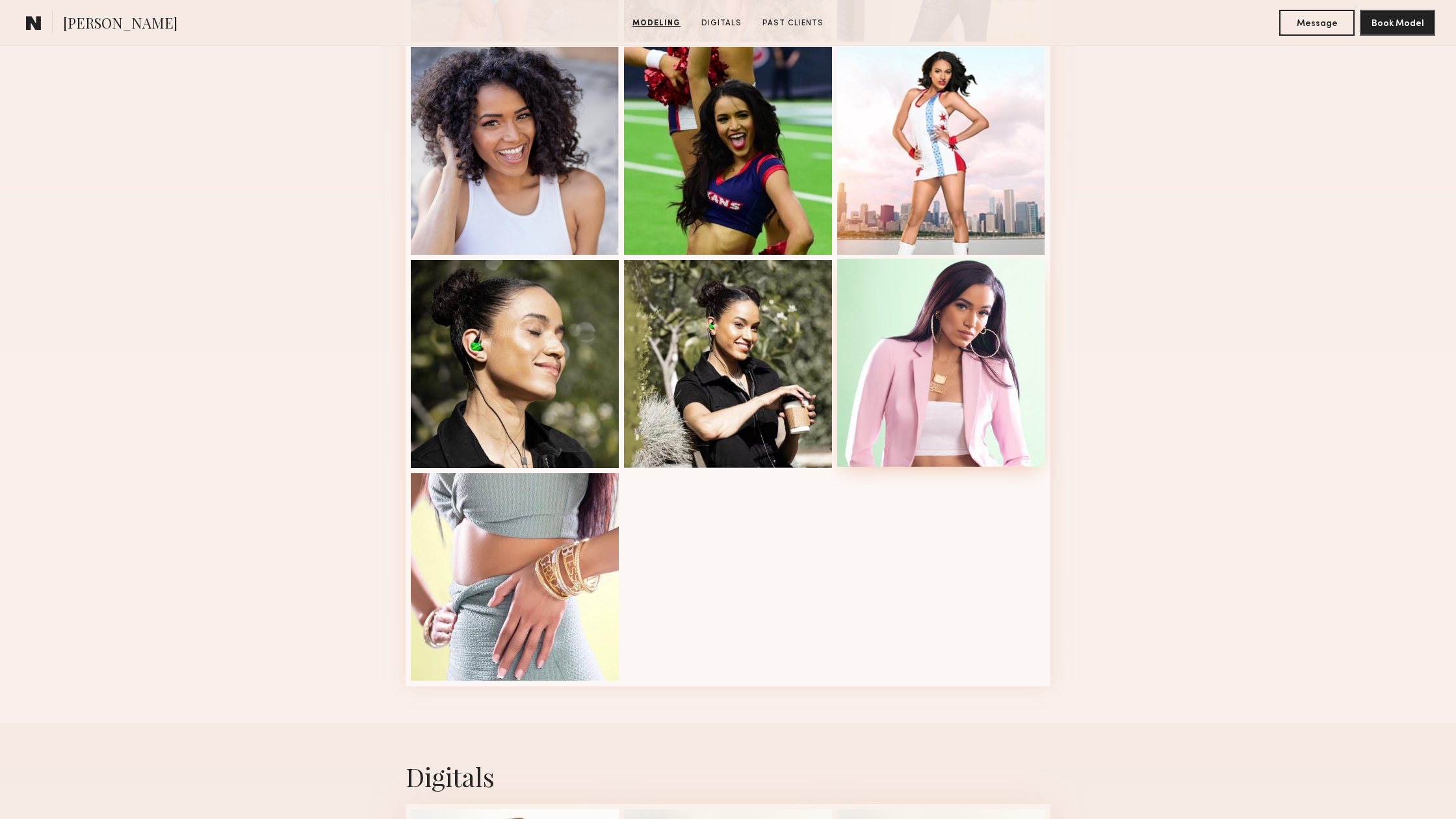
click at [925, 423] on div at bounding box center [941, 362] width 208 height 208
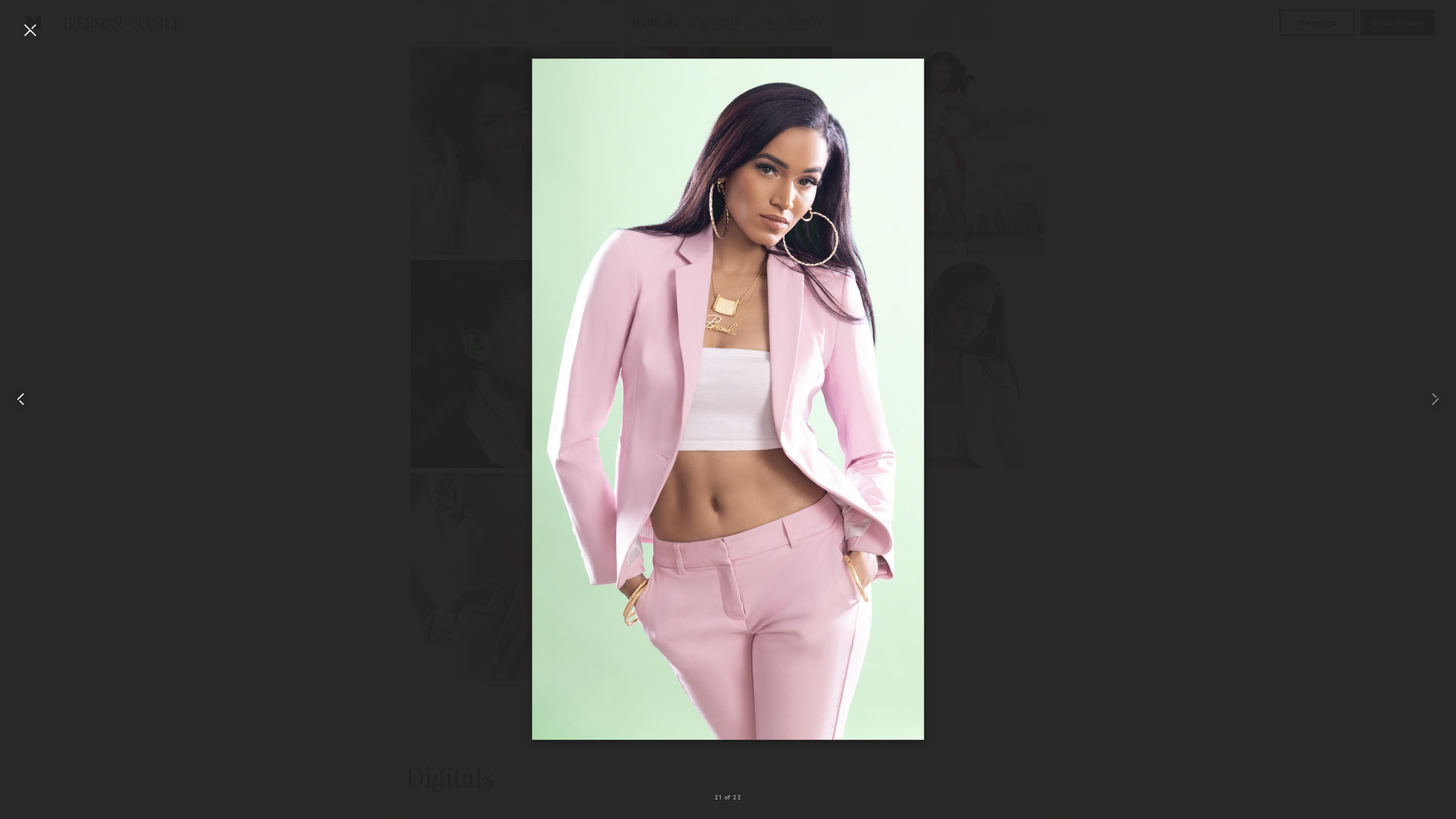
scroll to position [1399, 0]
click at [34, 29] on div at bounding box center [29, 29] width 21 height 21
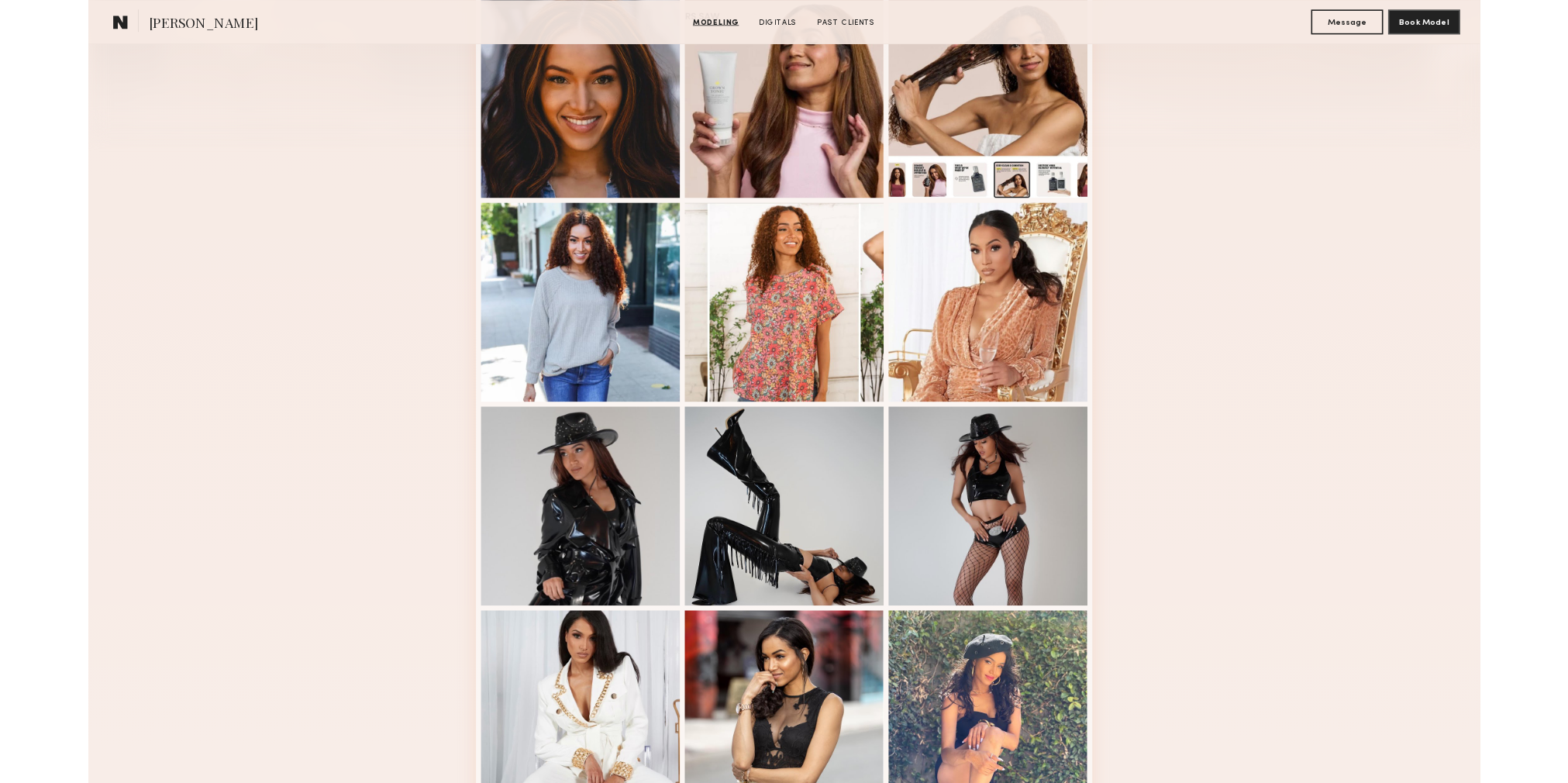
scroll to position [462, 0]
